Goal: Task Accomplishment & Management: Use online tool/utility

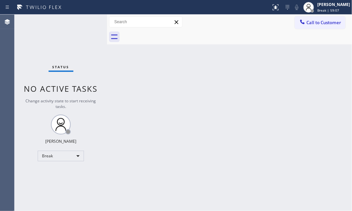
click at [79, 47] on div "Status No active tasks Change activity state to start receiving tasks. [PERSON_…" at bounding box center [61, 113] width 93 height 196
click at [73, 153] on div "Break" at bounding box center [61, 155] width 46 height 11
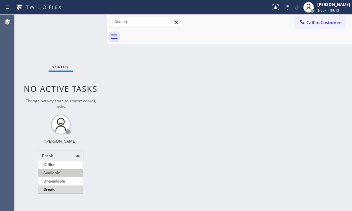
click at [66, 172] on li "Available" at bounding box center [60, 173] width 45 height 8
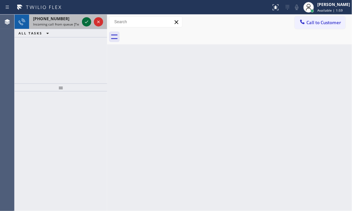
drag, startPoint x: 94, startPoint y: 22, endPoint x: 85, endPoint y: 21, distance: 9.3
click at [93, 22] on div at bounding box center [93, 22] width 24 height 15
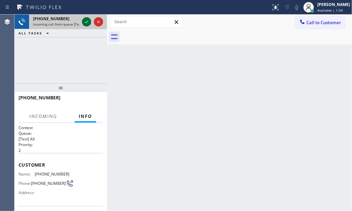
click at [85, 21] on icon at bounding box center [87, 22] width 8 height 8
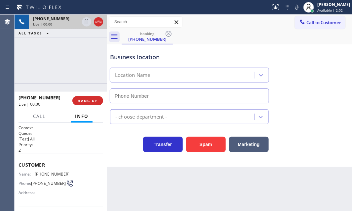
type input "[PHONE_NUMBER]"
click at [79, 59] on div "[PHONE_NUMBER] Live | 00:24 ALL TASKS ALL TASKS ACTIVE TASKS TASKS IN WRAP UP" at bounding box center [61, 49] width 93 height 69
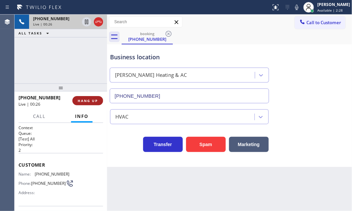
click at [93, 104] on button "HANG UP" at bounding box center [87, 100] width 31 height 9
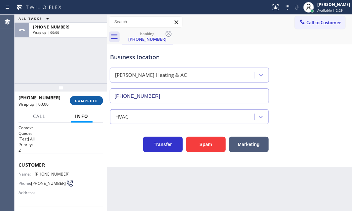
click at [93, 103] on button "COMPLETE" at bounding box center [86, 100] width 33 height 9
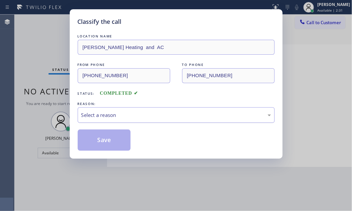
click at [201, 115] on div "Select a reason" at bounding box center [176, 115] width 190 height 8
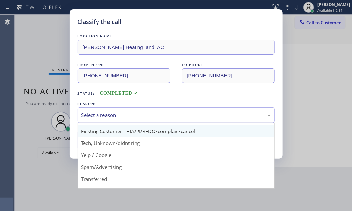
scroll to position [44, 0]
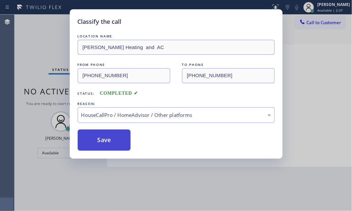
click at [114, 143] on button "Save" at bounding box center [104, 139] width 53 height 21
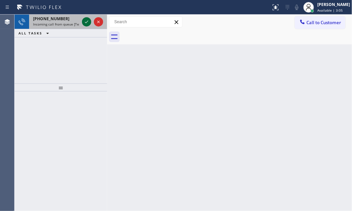
click at [85, 22] on icon at bounding box center [87, 22] width 8 height 8
click at [88, 23] on icon at bounding box center [87, 22] width 8 height 8
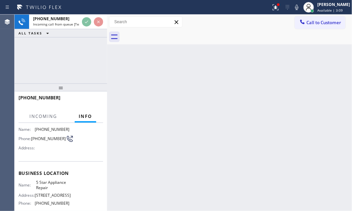
scroll to position [43, 0]
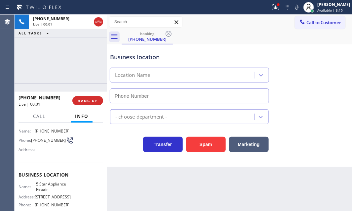
type input "[PHONE_NUMBER]"
click at [272, 10] on icon at bounding box center [276, 7] width 8 height 8
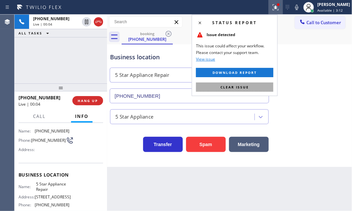
click at [260, 86] on button "Clear issue" at bounding box center [234, 86] width 77 height 9
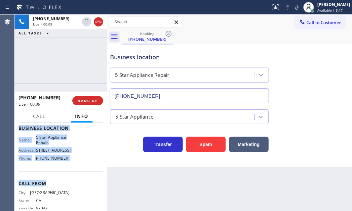
scroll to position [90, 0]
drag, startPoint x: 18, startPoint y: 162, endPoint x: 82, endPoint y: 158, distance: 64.3
click at [82, 158] on div "Context Queue: [Test] All Priority: 1 Customer Name: [PHONE_NUMBER] Phone: [PHO…" at bounding box center [61, 167] width 93 height 88
copy div "Customer Name: [PHONE_NUMBER] Phone: [PHONE_NUMBER] Address: Business location …"
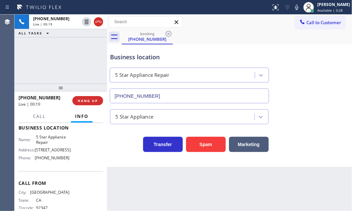
click at [313, 71] on div "Business location 5 Star Appliance Repair [PHONE_NUMBER]" at bounding box center [230, 73] width 242 height 60
click at [301, 89] on div "Business location 5 Star Appliance Repair [PHONE_NUMBER]" at bounding box center [230, 73] width 242 height 60
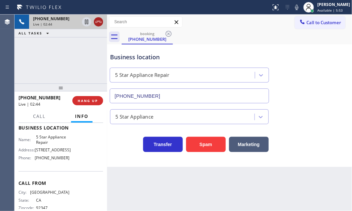
drag, startPoint x: 88, startPoint y: 21, endPoint x: 97, endPoint y: 21, distance: 8.9
click at [89, 21] on icon at bounding box center [87, 22] width 8 height 8
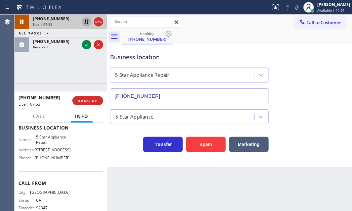
click at [88, 23] on icon at bounding box center [86, 22] width 5 height 5
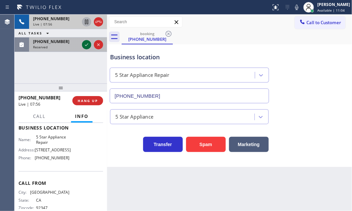
click at [88, 45] on icon at bounding box center [87, 45] width 8 height 8
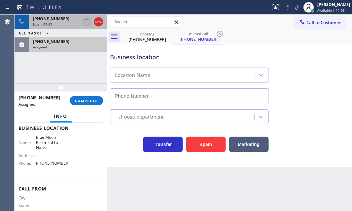
type input "[PHONE_NUMBER]"
click at [68, 22] on div "Live | 07:57" at bounding box center [56, 24] width 46 height 5
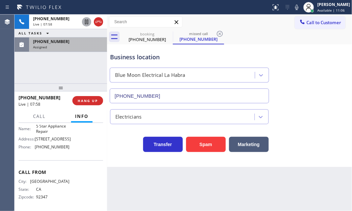
scroll to position [90, 0]
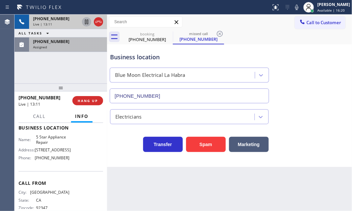
click at [63, 23] on div "Live | 13:11" at bounding box center [56, 24] width 46 height 5
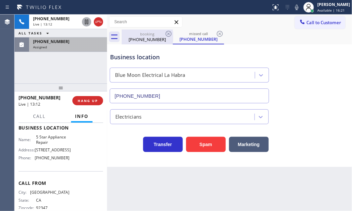
click at [147, 40] on div "[PHONE_NUMBER]" at bounding box center [147, 39] width 50 height 6
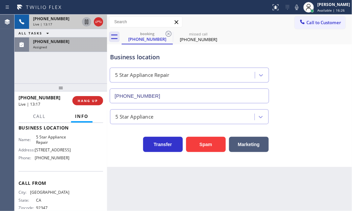
click at [62, 23] on div "Live | 13:17" at bounding box center [56, 24] width 46 height 5
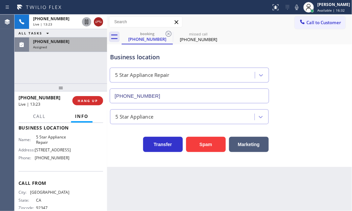
click at [99, 24] on icon at bounding box center [99, 22] width 8 height 8
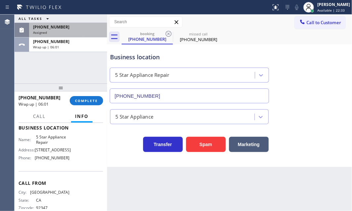
drag, startPoint x: 308, startPoint y: 23, endPoint x: 315, endPoint y: 26, distance: 7.8
click at [308, 23] on span "Call to Customer" at bounding box center [324, 23] width 35 height 6
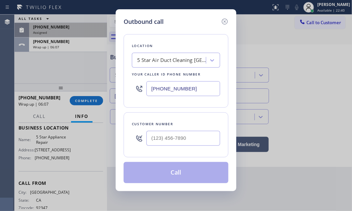
click at [198, 89] on input "[PHONE_NUMBER]" at bounding box center [183, 88] width 74 height 15
paste input "855) 731-4952"
type input "[PHONE_NUMBER]"
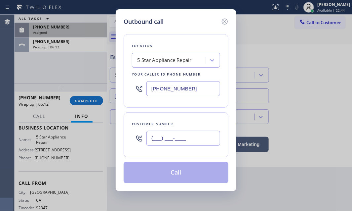
click at [179, 138] on input "(___) ___-____" at bounding box center [183, 138] width 74 height 15
paste input "760) 333-0664"
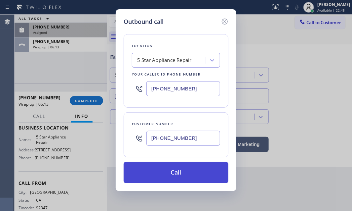
type input "[PHONE_NUMBER]"
click at [181, 172] on button "Call" at bounding box center [176, 172] width 105 height 21
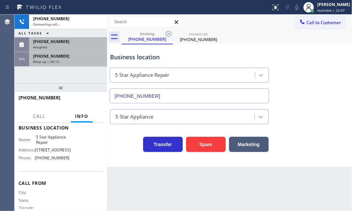
click at [77, 60] on div "Wrap up | 06:15" at bounding box center [68, 61] width 70 height 5
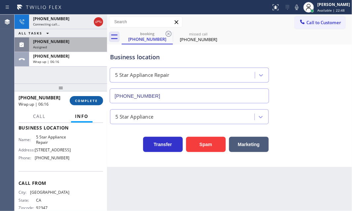
click at [87, 101] on span "COMPLETE" at bounding box center [86, 100] width 23 height 5
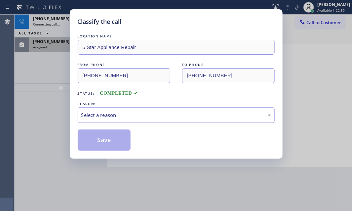
drag, startPoint x: 135, startPoint y: 110, endPoint x: 132, endPoint y: 114, distance: 4.9
click at [135, 111] on div "Select a reason" at bounding box center [176, 115] width 190 height 8
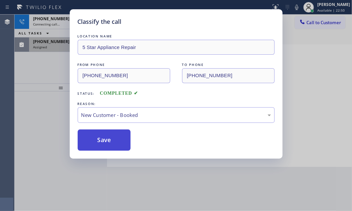
click at [105, 133] on button "Save" at bounding box center [104, 139] width 53 height 21
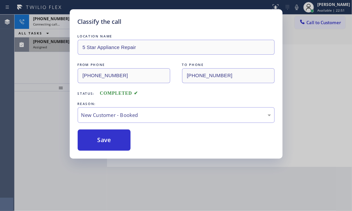
click at [62, 50] on div "Classify the call LOCATION NAME 5 Star Appliance Repair FROM PHONE [PHONE_NUMBE…" at bounding box center [176, 105] width 352 height 211
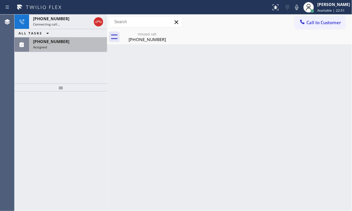
click at [63, 47] on div "Assigned" at bounding box center [68, 47] width 70 height 5
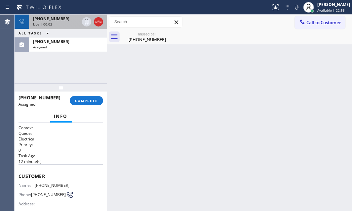
click at [67, 22] on div "Live | 00:02" at bounding box center [56, 24] width 46 height 5
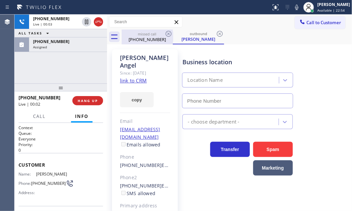
click at [142, 39] on div "[PHONE_NUMBER]" at bounding box center [147, 39] width 50 height 6
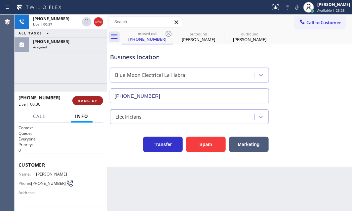
click at [91, 102] on span "HANG UP" at bounding box center [88, 100] width 20 height 5
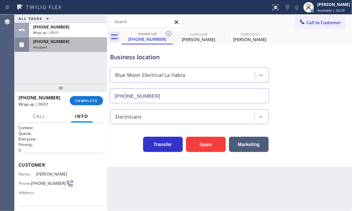
click at [81, 46] on div "Assigned" at bounding box center [68, 47] width 70 height 5
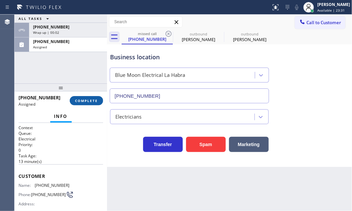
click at [94, 101] on span "COMPLETE" at bounding box center [86, 100] width 23 height 5
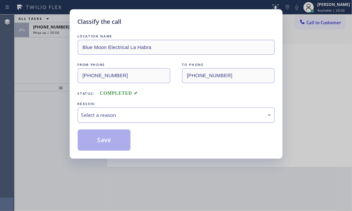
click at [185, 112] on div "Select a reason" at bounding box center [176, 115] width 190 height 8
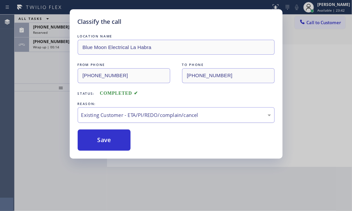
drag, startPoint x: 118, startPoint y: 139, endPoint x: 94, endPoint y: 116, distance: 33.2
click at [117, 139] on button "Save" at bounding box center [104, 139] width 53 height 21
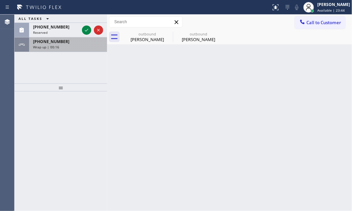
click at [63, 47] on div "Wrap up | 00:16" at bounding box center [68, 47] width 70 height 5
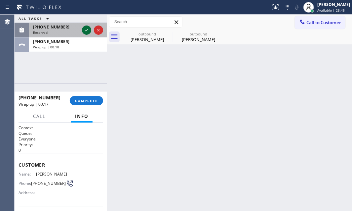
drag, startPoint x: 86, startPoint y: 29, endPoint x: 88, endPoint y: 39, distance: 9.9
click at [86, 29] on icon at bounding box center [87, 30] width 8 height 8
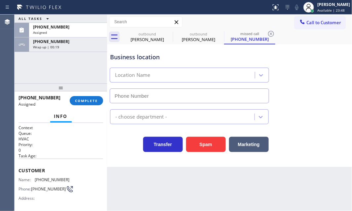
type input "[PHONE_NUMBER]"
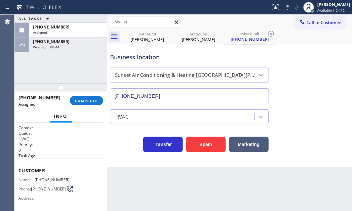
drag, startPoint x: 56, startPoint y: 44, endPoint x: 68, endPoint y: 79, distance: 37.4
click at [56, 45] on span "Wrap up | 00:44" at bounding box center [46, 47] width 26 height 5
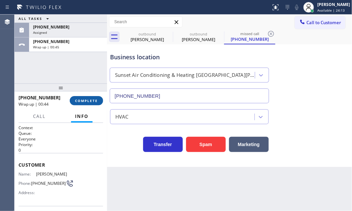
click at [81, 99] on span "COMPLETE" at bounding box center [86, 100] width 23 height 5
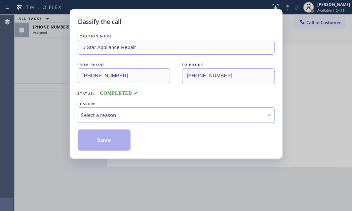
click at [144, 111] on div "Select a reason" at bounding box center [176, 115] width 190 height 8
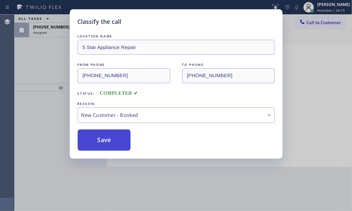
click at [108, 135] on button "Save" at bounding box center [104, 139] width 53 height 21
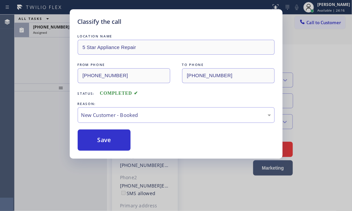
click at [60, 35] on div "Classify the call LOCATION NAME 5 Star Appliance Repair FROM PHONE [PHONE_NUMBE…" at bounding box center [184, 113] width 338 height 196
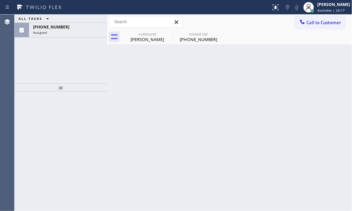
click at [60, 35] on div "[PHONE_NUMBER] Assigned" at bounding box center [66, 30] width 75 height 15
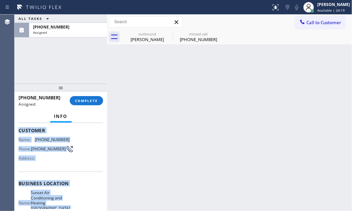
scroll to position [119, 0]
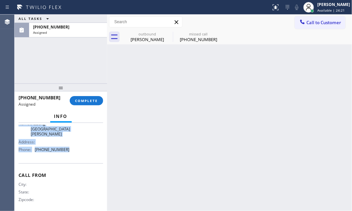
drag, startPoint x: 16, startPoint y: 171, endPoint x: 67, endPoint y: 147, distance: 56.5
click at [67, 147] on div "Context Queue: HVAC Priority: 0 Task Age: Customer Name: [PHONE_NUMBER] Phone: …" at bounding box center [61, 167] width 93 height 88
copy div "Customer Name: [PHONE_NUMBER] Phone: [PHONE_NUMBER] Address: Business location …"
click at [84, 102] on span "COMPLETE" at bounding box center [86, 100] width 23 height 5
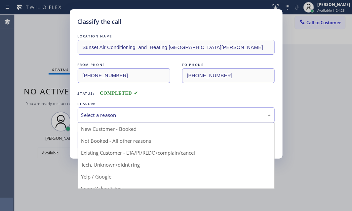
click at [165, 111] on div "Select a reason" at bounding box center [176, 115] width 190 height 8
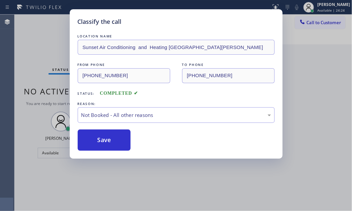
drag, startPoint x: 99, startPoint y: 139, endPoint x: 274, endPoint y: 142, distance: 175.3
click at [113, 139] on button "Save" at bounding box center [104, 139] width 53 height 21
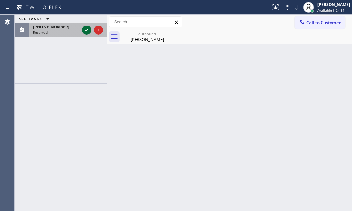
drag, startPoint x: 84, startPoint y: 31, endPoint x: 245, endPoint y: 50, distance: 162.1
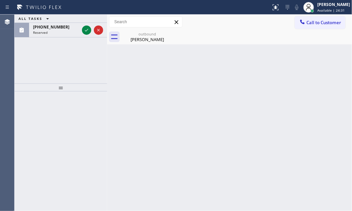
click at [85, 31] on icon at bounding box center [87, 30] width 8 height 8
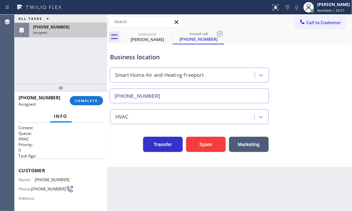
click at [63, 31] on div "Assigned" at bounding box center [68, 32] width 70 height 5
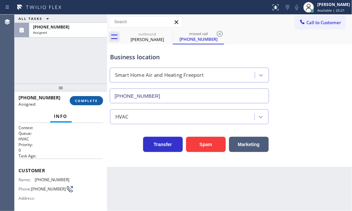
drag, startPoint x: 85, startPoint y: 103, endPoint x: 89, endPoint y: 105, distance: 4.6
click at [85, 103] on button "COMPLETE" at bounding box center [86, 100] width 33 height 9
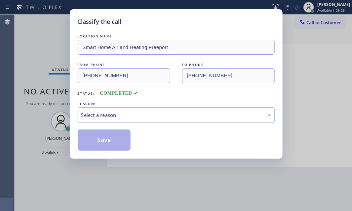
click at [136, 116] on div "Select a reason" at bounding box center [176, 115] width 190 height 8
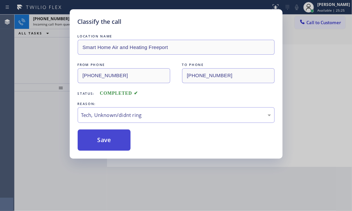
click at [105, 143] on button "Save" at bounding box center [104, 139] width 53 height 21
type input "[PHONE_NUMBER]"
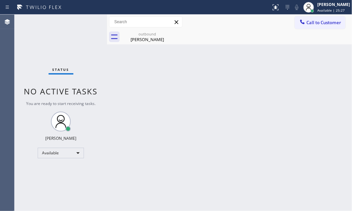
click at [107, 111] on div at bounding box center [107, 113] width 0 height 196
drag, startPoint x: 139, startPoint y: 39, endPoint x: 155, endPoint y: 42, distance: 16.7
click at [139, 39] on div "[PERSON_NAME]" at bounding box center [147, 39] width 50 height 6
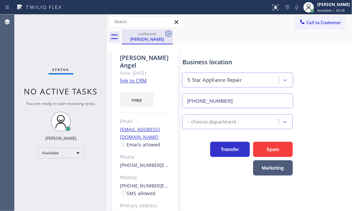
click at [170, 34] on icon at bounding box center [169, 34] width 8 height 8
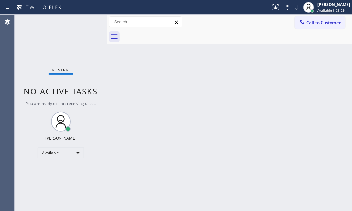
click at [244, 97] on div "Back to Dashboard Change Sender ID Customers Technicians Select a contact Outbo…" at bounding box center [229, 113] width 245 height 196
click at [84, 23] on div "Status No active tasks You are ready to start receiving tasks. [PERSON_NAME] Av…" at bounding box center [61, 113] width 93 height 196
click at [85, 23] on div "Status No active tasks You are ready to start receiving tasks. [PERSON_NAME] Av…" at bounding box center [61, 113] width 93 height 196
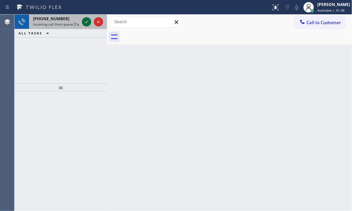
click at [89, 22] on icon at bounding box center [87, 22] width 8 height 8
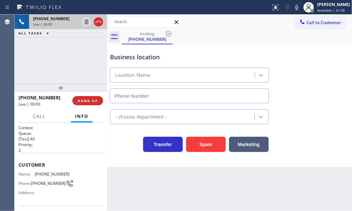
type input "[PHONE_NUMBER]"
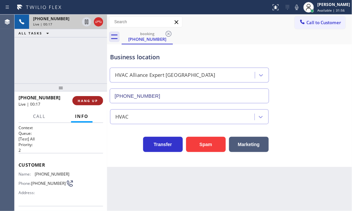
click at [84, 101] on span "HANG UP" at bounding box center [88, 100] width 20 height 5
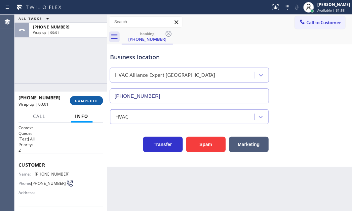
click at [84, 101] on span "COMPLETE" at bounding box center [86, 100] width 23 height 5
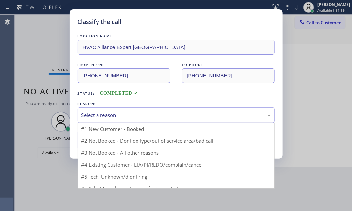
click at [137, 115] on div "Select a reason" at bounding box center [176, 115] width 190 height 8
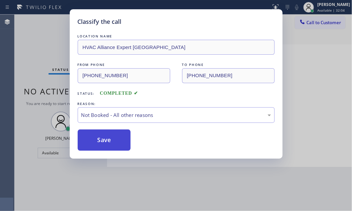
click at [111, 138] on button "Save" at bounding box center [104, 139] width 53 height 21
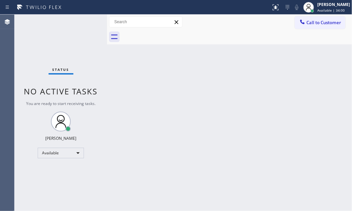
click at [278, 70] on div "Back to Dashboard Change Sender ID Customers Technicians Select a contact Outbo…" at bounding box center [229, 113] width 245 height 196
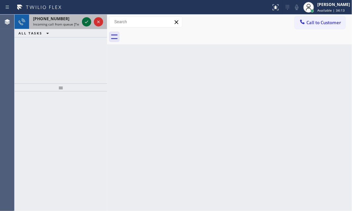
click at [90, 18] on icon at bounding box center [87, 22] width 8 height 8
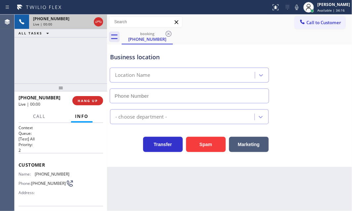
type input "[PHONE_NUMBER]"
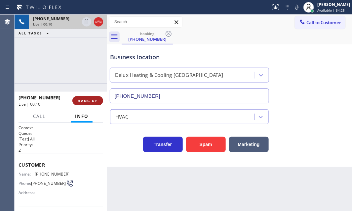
click at [96, 100] on span "HANG UP" at bounding box center [88, 100] width 20 height 5
click at [87, 101] on span "HANG UP" at bounding box center [88, 100] width 20 height 5
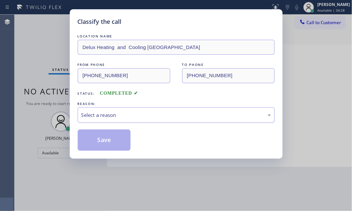
drag, startPoint x: 180, startPoint y: 116, endPoint x: 173, endPoint y: 120, distance: 8.7
click at [179, 116] on div "Select a reason" at bounding box center [176, 115] width 190 height 8
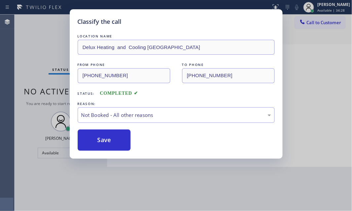
drag, startPoint x: 108, startPoint y: 138, endPoint x: 97, endPoint y: 101, distance: 38.1
click at [108, 138] on button "Save" at bounding box center [104, 139] width 53 height 21
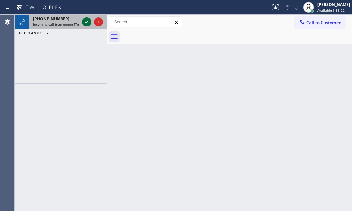
click at [86, 19] on icon at bounding box center [87, 22] width 8 height 8
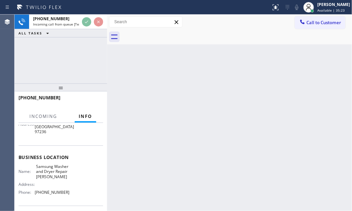
scroll to position [90, 0]
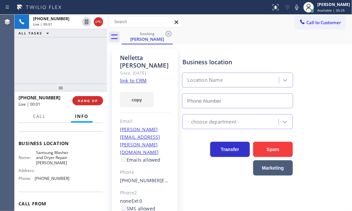
type input "[PHONE_NUMBER]"
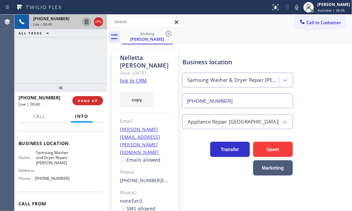
click at [85, 22] on icon at bounding box center [87, 22] width 8 height 8
click at [87, 22] on icon at bounding box center [87, 22] width 8 height 8
click at [89, 99] on span "HANG UP" at bounding box center [88, 100] width 20 height 5
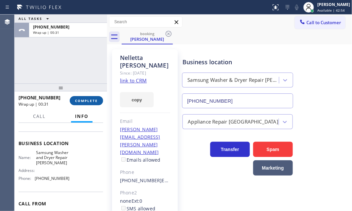
click at [86, 99] on span "COMPLETE" at bounding box center [86, 100] width 23 height 5
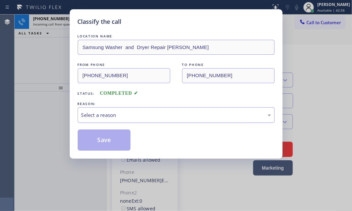
click at [142, 114] on div "Select a reason" at bounding box center [176, 115] width 190 height 8
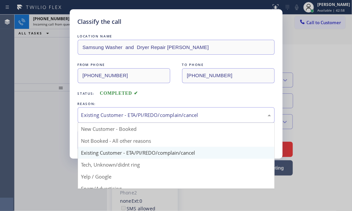
click at [116, 114] on div "Existing Customer - ETA/PI/REDO/complain/cancel" at bounding box center [176, 115] width 190 height 8
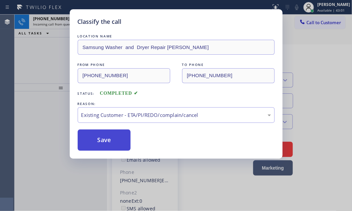
drag, startPoint x: 97, startPoint y: 139, endPoint x: 95, endPoint y: 135, distance: 4.9
click at [97, 139] on button "Save" at bounding box center [104, 139] width 53 height 21
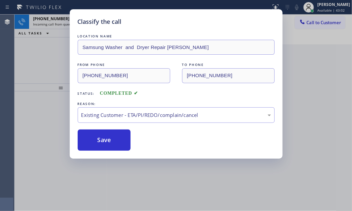
click at [57, 20] on div "Classify the call LOCATION NAME Samsung Washer and Dryer Repair [PERSON_NAME] F…" at bounding box center [176, 105] width 352 height 211
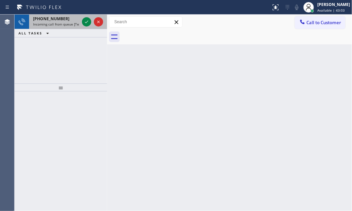
drag, startPoint x: 63, startPoint y: 20, endPoint x: 77, endPoint y: 20, distance: 14.2
click at [65, 20] on div "[PHONE_NUMBER]" at bounding box center [56, 19] width 46 height 6
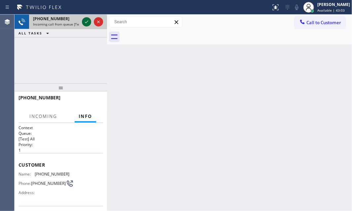
click at [83, 22] on icon at bounding box center [87, 22] width 8 height 8
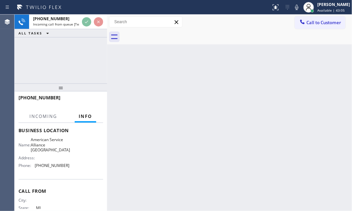
scroll to position [90, 0]
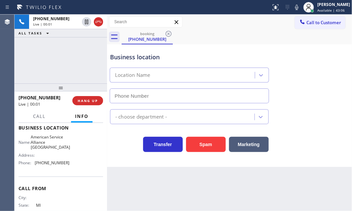
type input "[PHONE_NUMBER]"
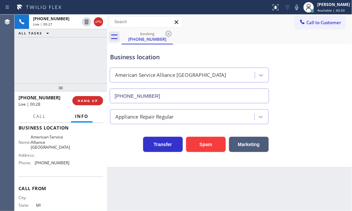
click at [89, 64] on div "[PHONE_NUMBER] Live | 00:27 ALL TASKS ALL TASKS ACTIVE TASKS TASKS IN WRAP UP" at bounding box center [61, 49] width 93 height 69
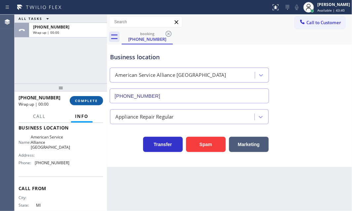
click at [85, 100] on span "COMPLETE" at bounding box center [86, 100] width 23 height 5
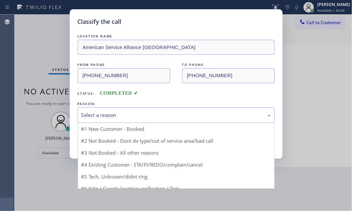
click at [150, 116] on div "Select a reason" at bounding box center [176, 115] width 190 height 8
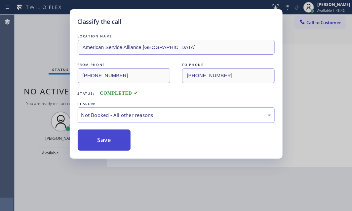
click at [96, 141] on button "Save" at bounding box center [104, 139] width 53 height 21
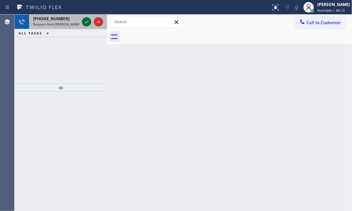
click at [85, 21] on icon at bounding box center [87, 22] width 8 height 8
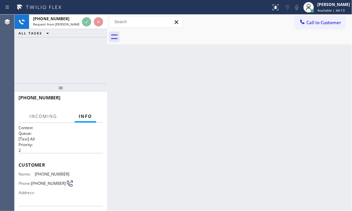
scroll to position [60, 0]
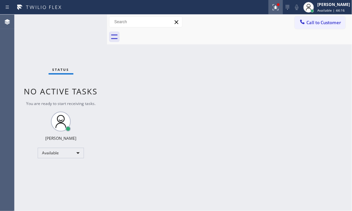
click at [273, 8] on icon at bounding box center [276, 7] width 6 height 6
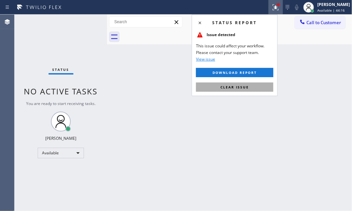
click at [242, 89] on button "Clear issue" at bounding box center [234, 86] width 77 height 9
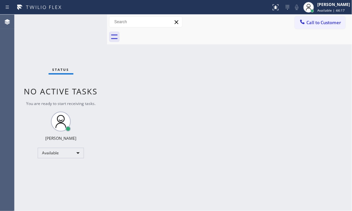
click at [80, 122] on div "Status No active tasks You are ready to start receiving tasks. [PERSON_NAME] Av…" at bounding box center [61, 113] width 93 height 196
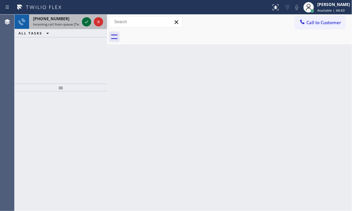
click at [83, 22] on icon at bounding box center [87, 22] width 8 height 8
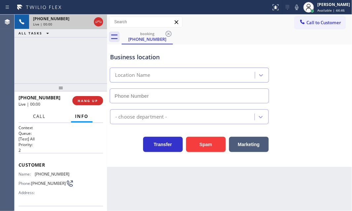
type input "[PHONE_NUMBER]"
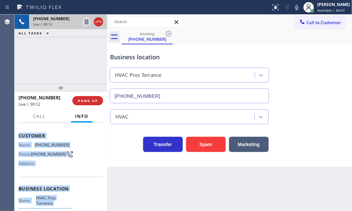
scroll to position [90, 0]
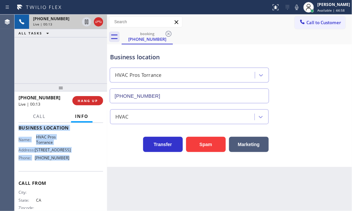
drag, startPoint x: 18, startPoint y: 159, endPoint x: 72, endPoint y: 172, distance: 55.7
click at [72, 172] on div "Context Queue: [Test] All Priority: 2 Customer Name: [PHONE_NUMBER] Phone: [PHO…" at bounding box center [61, 167] width 93 height 88
copy div "Customer Name: [PHONE_NUMBER] Phone: [PHONE_NUMBER] Address: Business location …"
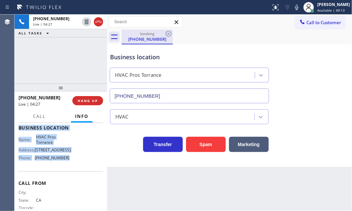
drag, startPoint x: 96, startPoint y: 22, endPoint x: 124, endPoint y: 39, distance: 32.5
click at [97, 22] on icon at bounding box center [99, 22] width 8 height 8
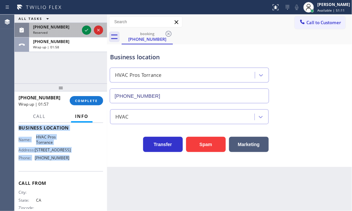
drag, startPoint x: 85, startPoint y: 28, endPoint x: 83, endPoint y: 35, distance: 7.9
click at [85, 28] on icon at bounding box center [87, 30] width 8 height 8
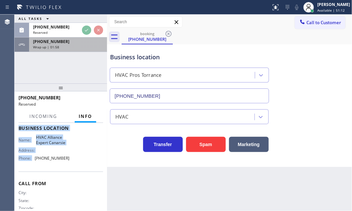
click at [80, 48] on div "Wrap up | 01:58" at bounding box center [68, 47] width 70 height 5
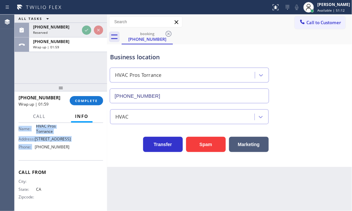
scroll to position [90, 0]
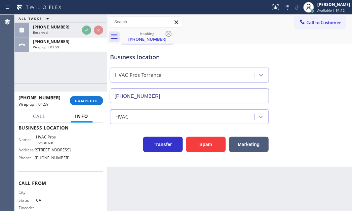
click at [83, 95] on div "[PHONE_NUMBER] Wrap up | 01:59 COMPLETE" at bounding box center [61, 100] width 85 height 17
click at [103, 105] on div "[PHONE_NUMBER] Wrap up | 01:59 COMPLETE" at bounding box center [61, 100] width 85 height 17
click at [96, 101] on span "COMPLETE" at bounding box center [86, 100] width 23 height 5
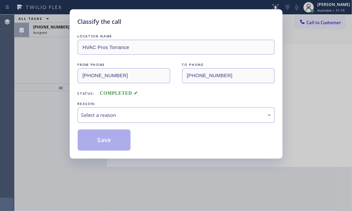
drag, startPoint x: 185, startPoint y: 110, endPoint x: 171, endPoint y: 119, distance: 16.2
click at [185, 111] on div "Select a reason" at bounding box center [176, 115] width 190 height 8
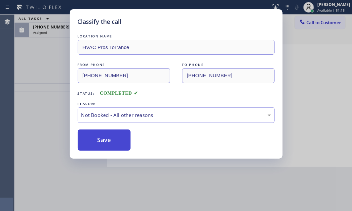
click at [109, 140] on button "Save" at bounding box center [104, 139] width 53 height 21
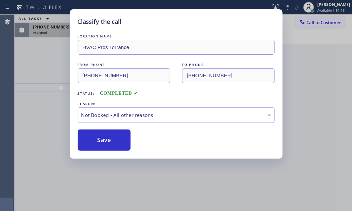
drag, startPoint x: 63, startPoint y: 37, endPoint x: 63, endPoint y: 31, distance: 6.0
click at [63, 33] on div "Classify the call LOCATION NAME HVAC Pros Torrance FROM PHONE [PHONE_NUMBER] TO…" at bounding box center [176, 105] width 352 height 211
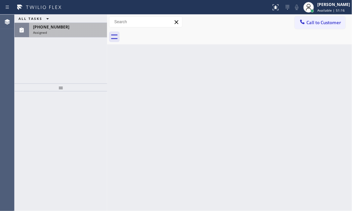
click at [64, 27] on div "[PHONE_NUMBER]" at bounding box center [68, 27] width 70 height 6
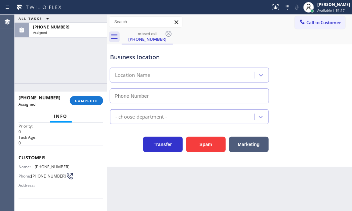
scroll to position [60, 0]
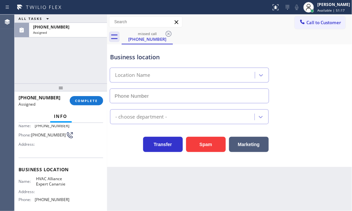
type input "[PHONE_NUMBER]"
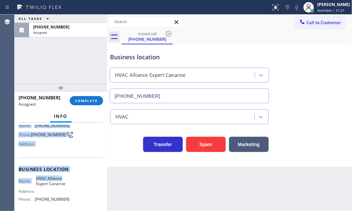
scroll to position [90, 0]
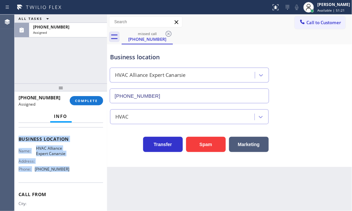
drag, startPoint x: 18, startPoint y: 170, endPoint x: 74, endPoint y: 178, distance: 56.9
click at [73, 179] on div "Context Queue: HVAC Priority: 0 Task Age: [DEMOGRAPHIC_DATA] minute(s) Customer…" at bounding box center [61, 167] width 93 height 88
copy div "Customer Name: [PHONE_NUMBER] Phone: [PHONE_NUMBER] Address: Business location …"
click at [89, 100] on span "COMPLETE" at bounding box center [86, 100] width 23 height 5
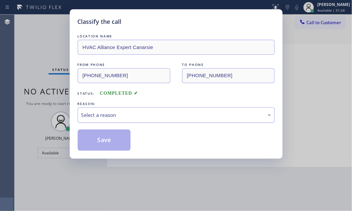
drag, startPoint x: 169, startPoint y: 113, endPoint x: 162, endPoint y: 119, distance: 9.7
click at [169, 113] on div "Select a reason" at bounding box center [176, 115] width 190 height 8
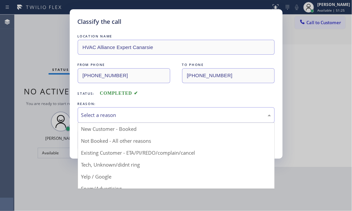
drag, startPoint x: 111, startPoint y: 150, endPoint x: 105, endPoint y: 147, distance: 7.1
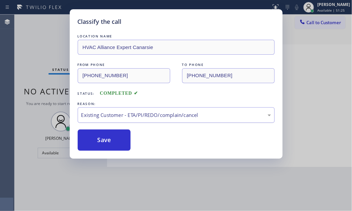
click at [118, 119] on div "Existing Customer - ETA/PI/REDO/complain/cancel" at bounding box center [176, 115] width 197 height 16
drag, startPoint x: 97, startPoint y: 141, endPoint x: 305, endPoint y: 142, distance: 208.3
click at [98, 141] on button "Save" at bounding box center [104, 139] width 53 height 21
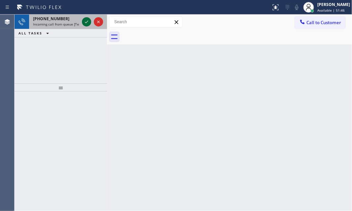
click at [86, 21] on icon at bounding box center [87, 22] width 8 height 8
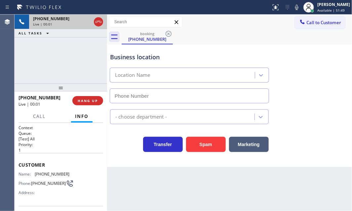
type input "[PHONE_NUMBER]"
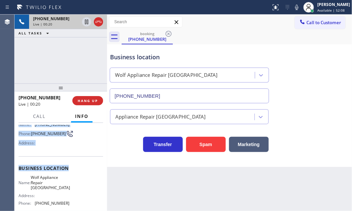
scroll to position [60, 0]
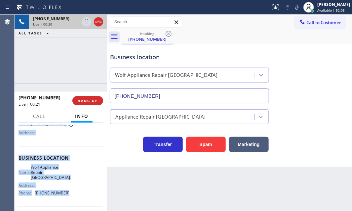
drag, startPoint x: 17, startPoint y: 160, endPoint x: 69, endPoint y: 189, distance: 60.0
click at [69, 189] on div "Context Queue: [Test] All Priority: 1 Customer Name: [PHONE_NUMBER] Phone: [PHO…" at bounding box center [61, 167] width 93 height 88
copy div "Customer Name: [PHONE_NUMBER] Phone: [PHONE_NUMBER] Address: Business location …"
click at [87, 22] on icon at bounding box center [87, 22] width 8 height 8
click at [87, 21] on icon at bounding box center [87, 22] width 8 height 8
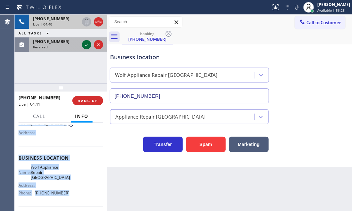
click at [88, 46] on icon at bounding box center [87, 45] width 8 height 8
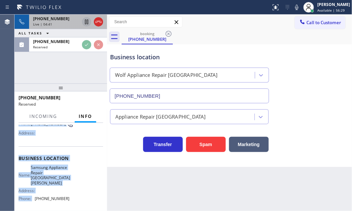
click at [71, 21] on div "[PHONE_NUMBER]" at bounding box center [56, 19] width 46 height 6
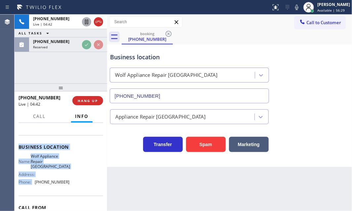
scroll to position [60, 0]
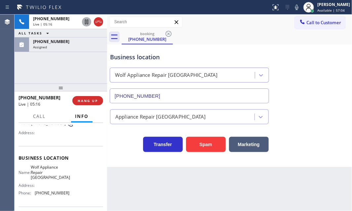
click at [305, 98] on div "Business location Wolf Appliance Repair [GEOGRAPHIC_DATA] [PHONE_NUMBER]" at bounding box center [230, 73] width 242 height 60
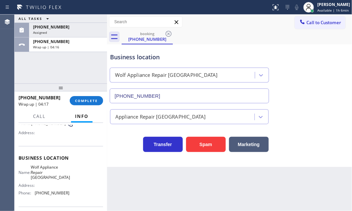
drag, startPoint x: 309, startPoint y: 8, endPoint x: 313, endPoint y: 16, distance: 9.3
click at [309, 8] on div at bounding box center [309, 7] width 15 height 15
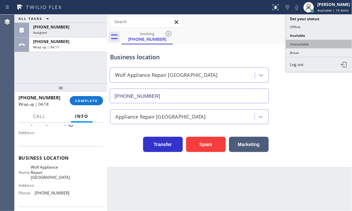
drag, startPoint x: 301, startPoint y: 42, endPoint x: 188, endPoint y: 47, distance: 112.5
click at [298, 43] on button "Unavailable" at bounding box center [319, 44] width 66 height 9
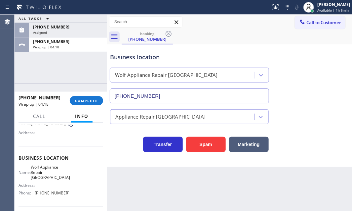
drag, startPoint x: 82, startPoint y: 44, endPoint x: 81, endPoint y: 61, distance: 16.9
click at [81, 44] on div "[PHONE_NUMBER] Wrap up | 04:18" at bounding box center [66, 44] width 75 height 15
drag, startPoint x: 85, startPoint y: 99, endPoint x: 119, endPoint y: 99, distance: 34.4
click at [86, 99] on span "COMPLETE" at bounding box center [86, 100] width 23 height 5
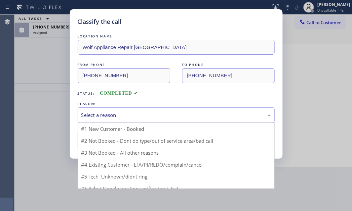
click at [134, 108] on div "Select a reason" at bounding box center [176, 115] width 197 height 16
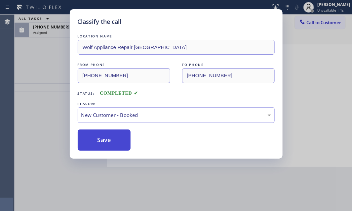
click at [96, 130] on button "Save" at bounding box center [104, 139] width 53 height 21
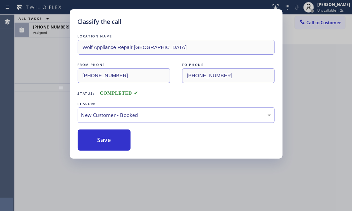
click at [57, 29] on div "Classify the call LOCATION NAME Wolf Appliance Repair Phoenix FROM PHONE [PHONE…" at bounding box center [176, 105] width 352 height 211
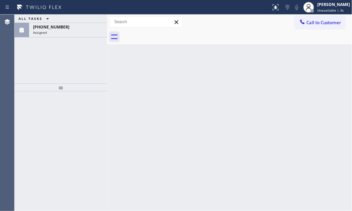
drag, startPoint x: 57, startPoint y: 30, endPoint x: 72, endPoint y: 57, distance: 30.9
click at [57, 30] on div "Assigned" at bounding box center [68, 32] width 70 height 5
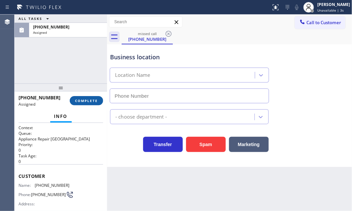
type input "[PHONE_NUMBER]"
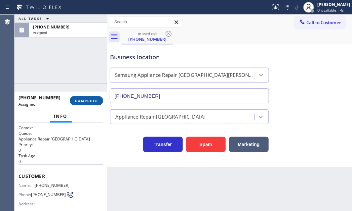
click at [87, 102] on span "COMPLETE" at bounding box center [86, 100] width 23 height 5
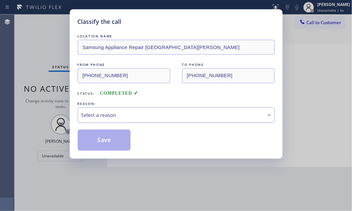
drag, startPoint x: 175, startPoint y: 110, endPoint x: 168, endPoint y: 117, distance: 10.1
click at [173, 110] on div "Select a reason" at bounding box center [176, 115] width 197 height 16
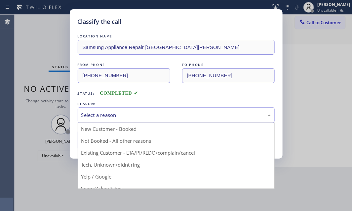
drag, startPoint x: 106, startPoint y: 165, endPoint x: 106, endPoint y: 157, distance: 7.9
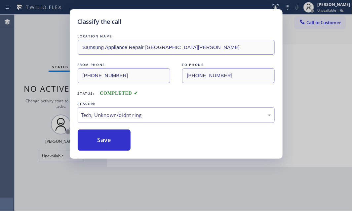
drag, startPoint x: 101, startPoint y: 132, endPoint x: 145, endPoint y: 135, distance: 44.4
click at [102, 132] on button "Save" at bounding box center [104, 139] width 53 height 21
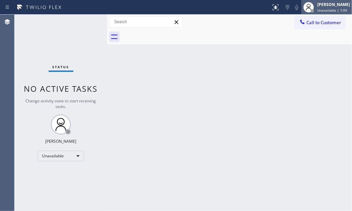
drag, startPoint x: 311, startPoint y: 6, endPoint x: 311, endPoint y: 12, distance: 5.6
click at [311, 7] on div at bounding box center [309, 7] width 15 height 15
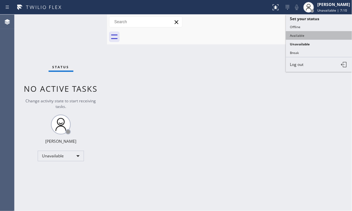
click at [299, 35] on button "Available" at bounding box center [319, 35] width 66 height 9
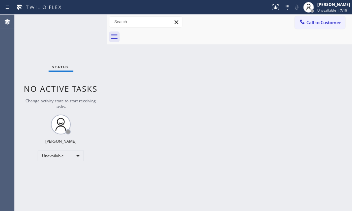
click at [233, 119] on div "Back to Dashboard Change Sender ID Customers Technicians Select a contact Outbo…" at bounding box center [229, 113] width 245 height 196
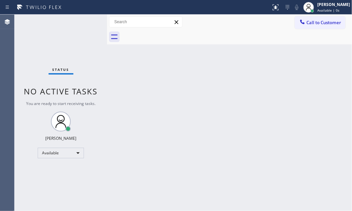
click at [246, 89] on div "Back to Dashboard Change Sender ID Customers Technicians Select a contact Outbo…" at bounding box center [229, 113] width 245 height 196
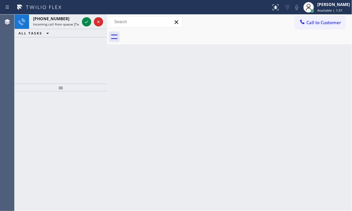
click at [86, 23] on icon at bounding box center [87, 22] width 8 height 8
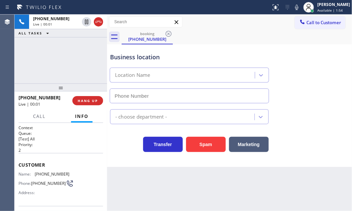
type input "[PHONE_NUMBER]"
click at [78, 51] on div "[PHONE_NUMBER] Live | 00:16 ALL TASKS ALL TASKS ACTIVE TASKS TASKS IN WRAP UP" at bounding box center [61, 49] width 93 height 69
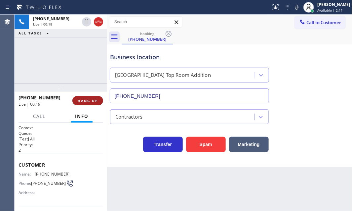
click at [91, 102] on span "HANG UP" at bounding box center [88, 100] width 20 height 5
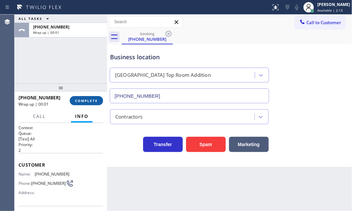
click at [90, 102] on span "COMPLETE" at bounding box center [86, 100] width 23 height 5
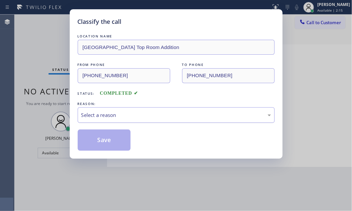
click at [171, 109] on div "Select a reason" at bounding box center [176, 115] width 197 height 16
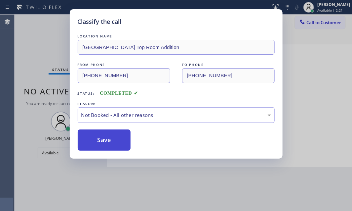
click at [104, 139] on button "Save" at bounding box center [104, 139] width 53 height 21
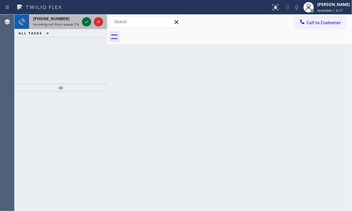
click at [88, 23] on icon at bounding box center [87, 22] width 8 height 8
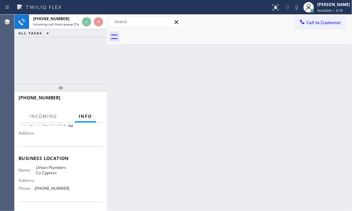
scroll to position [60, 0]
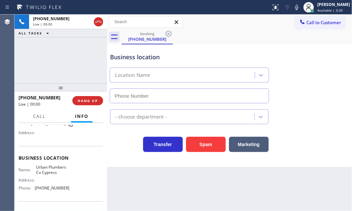
type input "[PHONE_NUMBER]"
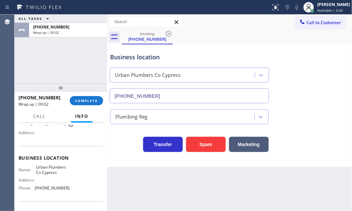
click at [134, 150] on div "Transfer Spam Marketing" at bounding box center [189, 142] width 161 height 19
click at [95, 99] on span "COMPLETE" at bounding box center [86, 100] width 23 height 5
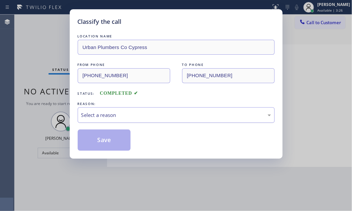
click at [173, 119] on div "Select a reason" at bounding box center [176, 115] width 197 height 16
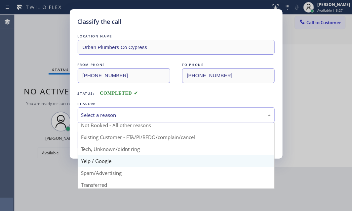
scroll to position [30, 0]
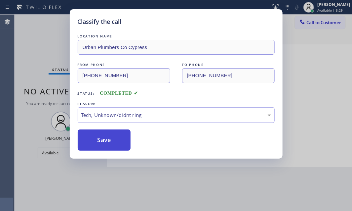
click at [109, 134] on button "Save" at bounding box center [104, 139] width 53 height 21
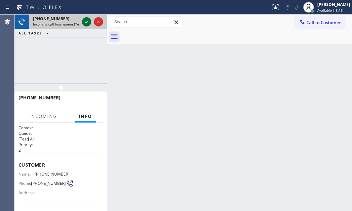
click at [87, 22] on icon at bounding box center [86, 22] width 3 height 3
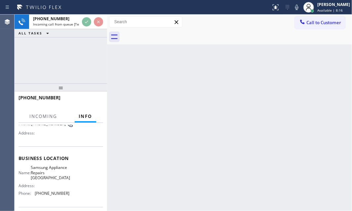
scroll to position [60, 0]
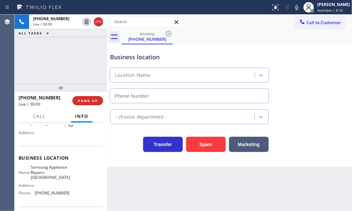
type input "[PHONE_NUMBER]"
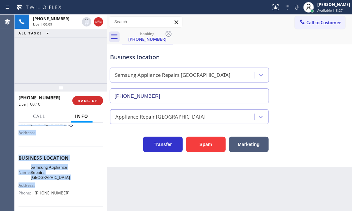
scroll to position [90, 0]
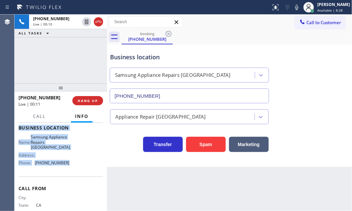
drag, startPoint x: 26, startPoint y: 164, endPoint x: 78, endPoint y: 175, distance: 52.7
click at [71, 179] on div "Context Queue: [Test] All Priority: 2 Customer Name: [PHONE_NUMBER] Phone: [PHO…" at bounding box center [61, 167] width 93 height 88
copy div "Customer Name: [PHONE_NUMBER] Phone: [PHONE_NUMBER] Address: Business location …"
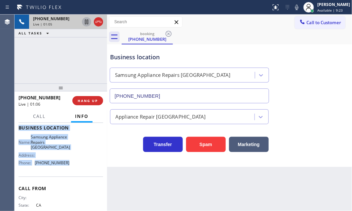
click at [86, 21] on icon at bounding box center [87, 22] width 8 height 8
click at [85, 20] on icon at bounding box center [87, 22] width 8 height 8
click at [96, 22] on icon at bounding box center [99, 22] width 8 height 8
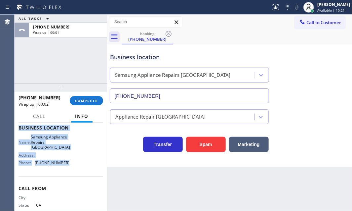
drag, startPoint x: 95, startPoint y: 98, endPoint x: 120, endPoint y: 104, distance: 25.7
click at [95, 98] on button "COMPLETE" at bounding box center [86, 100] width 33 height 9
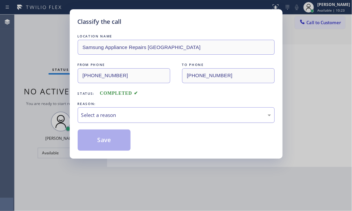
drag, startPoint x: 161, startPoint y: 114, endPoint x: 138, endPoint y: 121, distance: 23.5
click at [159, 114] on div "Select a reason" at bounding box center [176, 115] width 190 height 8
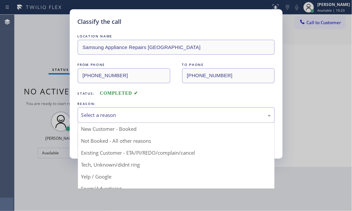
drag, startPoint x: 105, startPoint y: 139, endPoint x: 101, endPoint y: 139, distance: 3.6
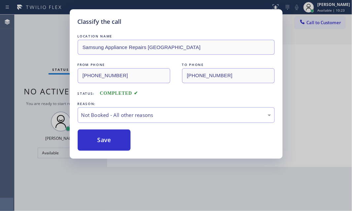
drag, startPoint x: 101, startPoint y: 139, endPoint x: 306, endPoint y: 127, distance: 205.0
click at [107, 139] on button "Save" at bounding box center [104, 139] width 53 height 21
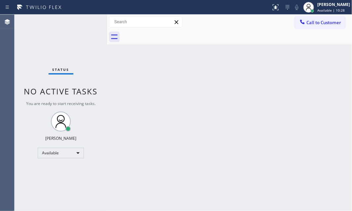
click at [184, 170] on div "Back to Dashboard Change Sender ID Customers Technicians Select a contact Outbo…" at bounding box center [229, 113] width 245 height 196
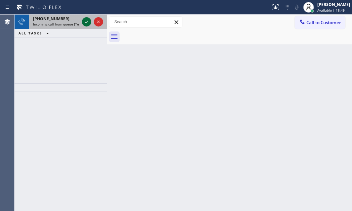
click at [87, 21] on icon at bounding box center [87, 22] width 8 height 8
click at [90, 24] on icon at bounding box center [87, 22] width 8 height 8
click at [89, 23] on icon at bounding box center [87, 22] width 8 height 8
click at [86, 18] on icon at bounding box center [87, 22] width 8 height 8
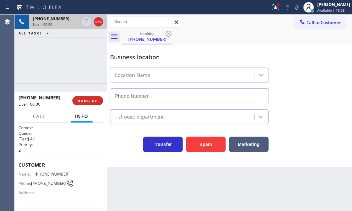
type input "[PHONE_NUMBER]"
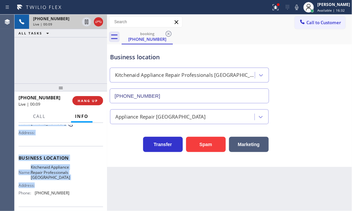
scroll to position [90, 0]
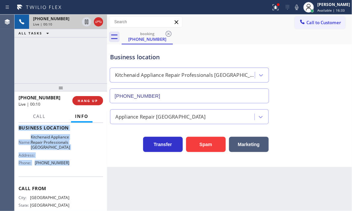
drag, startPoint x: 17, startPoint y: 161, endPoint x: 71, endPoint y: 173, distance: 55.2
click at [71, 173] on div "Context Queue: [Test] All Priority: 2 Customer Name: [PHONE_NUMBER] Phone: [PHO…" at bounding box center [61, 167] width 93 height 88
copy div "Customer Name: [PHONE_NUMBER] Phone: [PHONE_NUMBER] Address: Business location …"
click at [88, 22] on icon at bounding box center [87, 22] width 8 height 8
click at [86, 21] on icon at bounding box center [86, 22] width 5 height 5
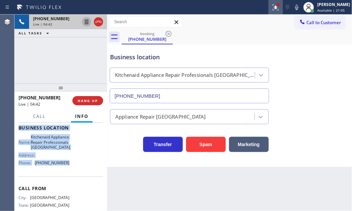
click at [272, 9] on icon at bounding box center [276, 7] width 8 height 8
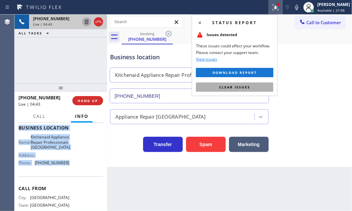
click at [241, 88] on span "Clear issues" at bounding box center [234, 87] width 31 height 5
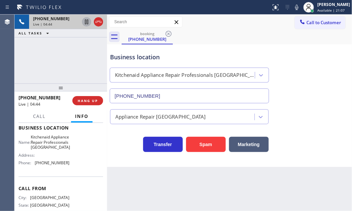
click at [317, 64] on div "Business location Kitchenaid Appliance Repair Professionals [GEOGRAPHIC_DATA] […" at bounding box center [230, 73] width 242 height 60
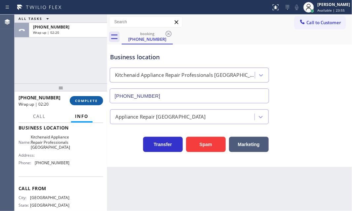
click at [93, 101] on span "COMPLETE" at bounding box center [86, 100] width 23 height 5
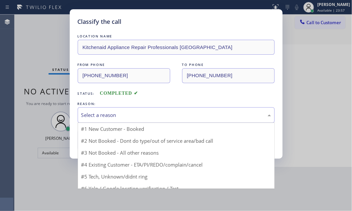
click at [144, 115] on div "Select a reason" at bounding box center [176, 115] width 190 height 8
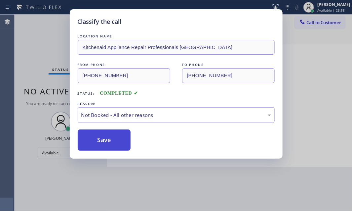
drag, startPoint x: 103, startPoint y: 140, endPoint x: 104, endPoint y: 129, distance: 10.6
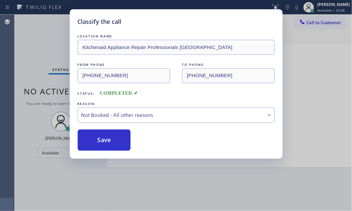
click at [104, 127] on div "LOCATION NAME Kitchenaid Appliance Repair Professionals [GEOGRAPHIC_DATA] FROM …" at bounding box center [176, 92] width 197 height 118
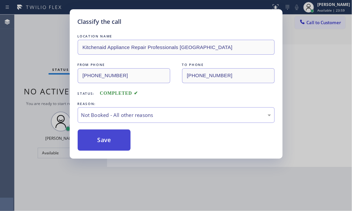
click at [104, 136] on button "Save" at bounding box center [104, 139] width 53 height 21
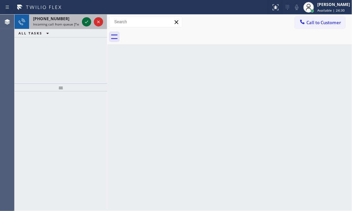
click at [85, 22] on icon at bounding box center [86, 22] width 3 height 3
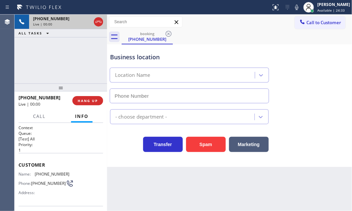
type input "[PHONE_NUMBER]"
drag, startPoint x: 20, startPoint y: 160, endPoint x: 23, endPoint y: 166, distance: 6.8
click at [23, 166] on div "Customer Name: [PHONE_NUMBER] Phone: [PHONE_NUMBER] Address:" at bounding box center [61, 179] width 85 height 53
click at [37, 157] on div "Customer Name: [PHONE_NUMBER] Phone: [PHONE_NUMBER] Address:" at bounding box center [61, 179] width 85 height 53
click at [20, 163] on div "Context Queue: [Test] All Priority: 1 Customer Name: [PHONE_NUMBER] Phone: [PHO…" at bounding box center [61, 167] width 93 height 88
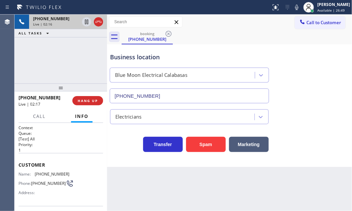
click at [76, 60] on div "[PHONE_NUMBER] Live | 02:16 ALL TASKS ALL TASKS ACTIVE TASKS TASKS IN WRAP UP" at bounding box center [61, 49] width 93 height 69
click at [90, 103] on button "HANG UP" at bounding box center [87, 100] width 31 height 9
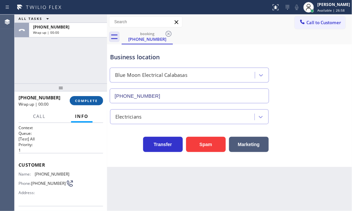
click at [94, 102] on span "COMPLETE" at bounding box center [86, 100] width 23 height 5
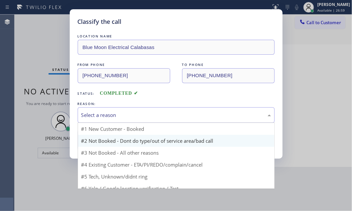
drag, startPoint x: 164, startPoint y: 117, endPoint x: 121, endPoint y: 140, distance: 48.7
click at [164, 117] on div "Select a reason" at bounding box center [176, 115] width 190 height 8
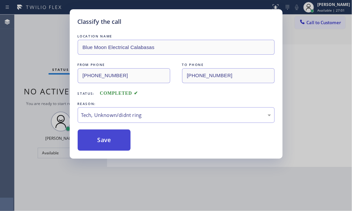
click at [98, 139] on button "Save" at bounding box center [104, 139] width 53 height 21
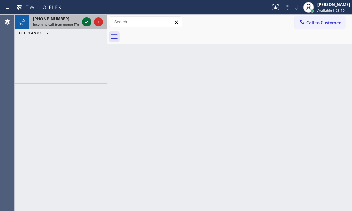
click at [86, 21] on icon at bounding box center [87, 22] width 8 height 8
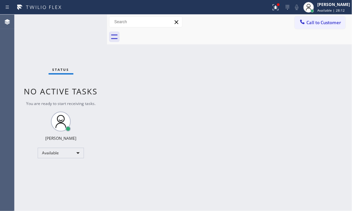
click at [263, 7] on div at bounding box center [136, 7] width 266 height 11
click at [273, 8] on icon at bounding box center [275, 6] width 4 height 5
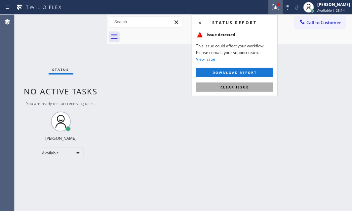
click at [241, 88] on span "Clear issue" at bounding box center [235, 87] width 28 height 5
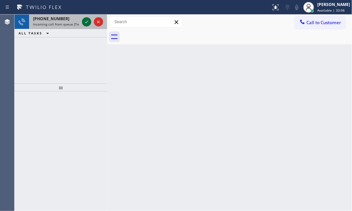
click at [86, 23] on icon at bounding box center [87, 22] width 8 height 8
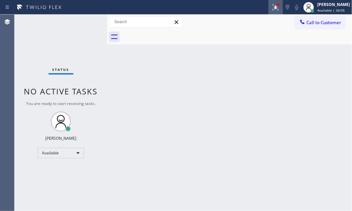
click at [273, 9] on icon at bounding box center [276, 7] width 8 height 8
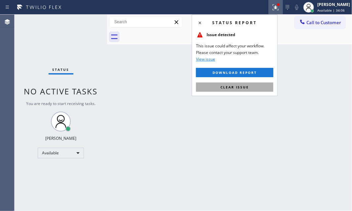
click at [252, 89] on button "Clear issue" at bounding box center [234, 86] width 77 height 9
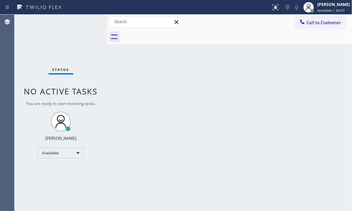
click at [284, 131] on div "Back to Dashboard Change Sender ID Customers Technicians Select a contact Outbo…" at bounding box center [229, 113] width 245 height 196
click at [254, 65] on div "Back to Dashboard Change Sender ID Customers Technicians Select a contact Outbo…" at bounding box center [229, 113] width 245 height 196
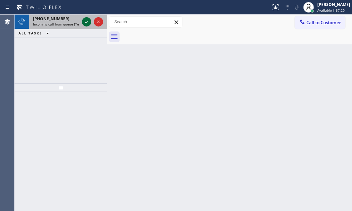
click at [87, 22] on icon at bounding box center [86, 22] width 3 height 3
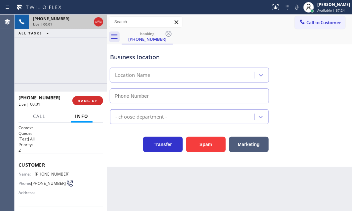
type input "[PHONE_NUMBER]"
click at [98, 22] on icon at bounding box center [99, 22] width 8 height 8
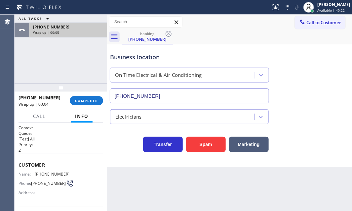
drag, startPoint x: 76, startPoint y: 31, endPoint x: 87, endPoint y: 75, distance: 45.1
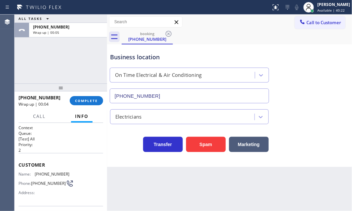
click at [76, 31] on div "Wrap up | 00:05" at bounding box center [68, 32] width 70 height 5
click at [82, 103] on button "COMPLETE" at bounding box center [86, 100] width 33 height 9
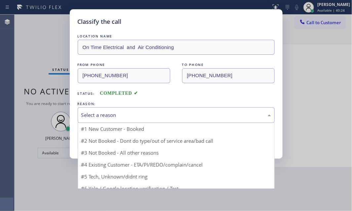
click at [114, 116] on div "Select a reason" at bounding box center [176, 115] width 190 height 8
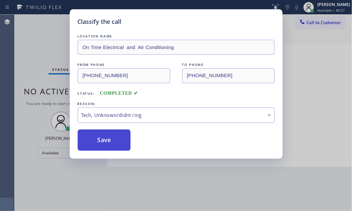
drag, startPoint x: 101, startPoint y: 144, endPoint x: 110, endPoint y: 148, distance: 9.9
click at [102, 145] on button "Save" at bounding box center [104, 139] width 53 height 21
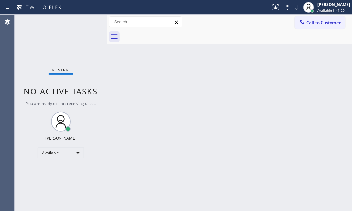
click at [86, 20] on div "Status No active tasks You are ready to start receiving tasks. [PERSON_NAME] Av…" at bounding box center [61, 113] width 93 height 196
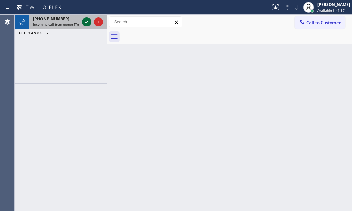
click at [85, 19] on icon at bounding box center [87, 22] width 8 height 8
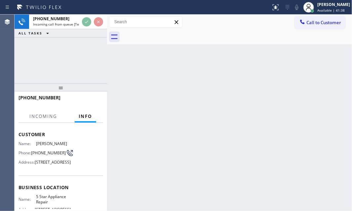
scroll to position [60, 0]
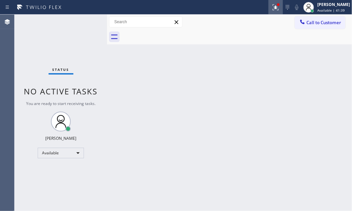
click at [273, 8] on icon at bounding box center [275, 6] width 4 height 5
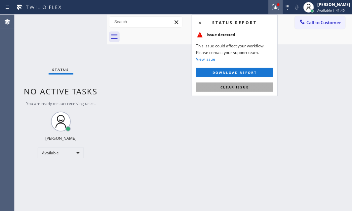
click at [248, 86] on span "Clear issue" at bounding box center [235, 87] width 28 height 5
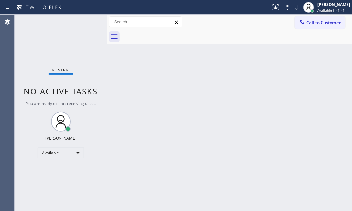
click at [306, 64] on div "Back to Dashboard Change Sender ID Customers Technicians Select a contact Outbo…" at bounding box center [229, 113] width 245 height 196
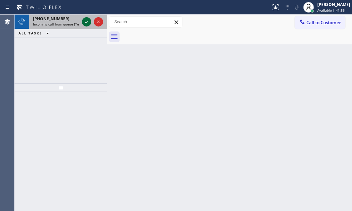
click at [86, 20] on icon at bounding box center [87, 22] width 8 height 8
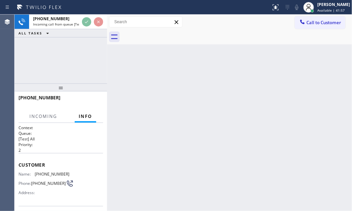
scroll to position [27, 0]
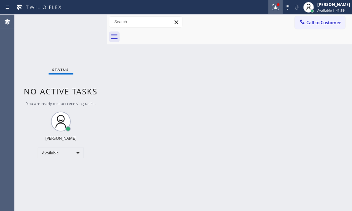
click at [272, 10] on icon at bounding box center [276, 7] width 8 height 8
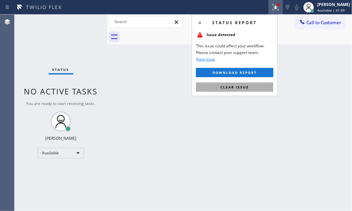
click at [242, 87] on span "Clear issue" at bounding box center [235, 87] width 28 height 5
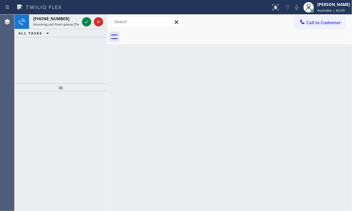
drag, startPoint x: 86, startPoint y: 23, endPoint x: 86, endPoint y: 39, distance: 16.5
click at [86, 22] on icon at bounding box center [86, 22] width 3 height 3
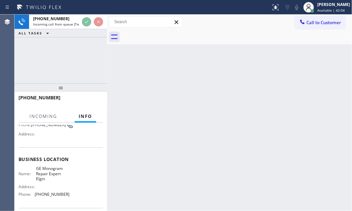
scroll to position [60, 0]
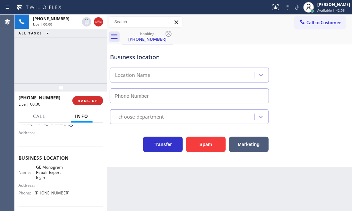
type input "[PHONE_NUMBER]"
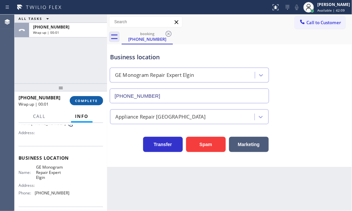
click at [83, 104] on button "COMPLETE" at bounding box center [86, 100] width 33 height 9
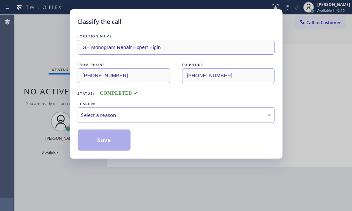
drag, startPoint x: 167, startPoint y: 115, endPoint x: 158, endPoint y: 121, distance: 11.1
click at [167, 115] on div "Select a reason" at bounding box center [176, 115] width 190 height 8
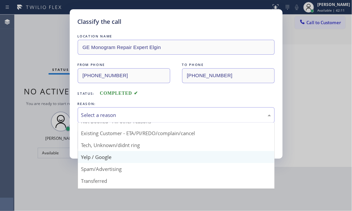
scroll to position [30, 0]
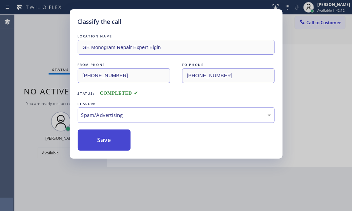
drag, startPoint x: 102, startPoint y: 158, endPoint x: 96, endPoint y: 149, distance: 11.3
click at [97, 140] on button "Save" at bounding box center [104, 139] width 53 height 21
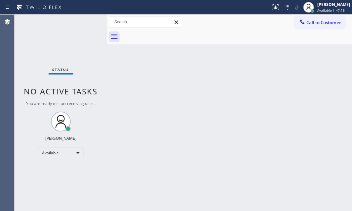
click at [83, 21] on div "Status No active tasks You are ready to start receiving tasks. [PERSON_NAME] Av…" at bounding box center [61, 113] width 93 height 196
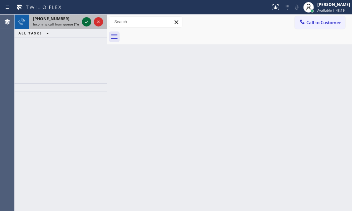
click at [88, 23] on icon at bounding box center [87, 22] width 8 height 8
click at [87, 22] on icon at bounding box center [86, 22] width 3 height 3
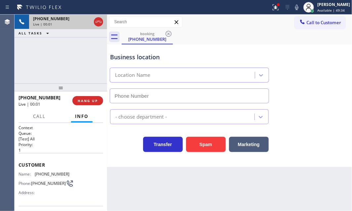
type input "[PHONE_NUMBER]"
click at [89, 99] on span "HANG UP" at bounding box center [88, 100] width 20 height 5
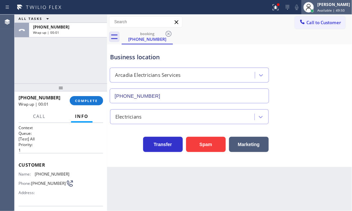
click at [322, 8] on span "Available | 49:50" at bounding box center [330, 10] width 27 height 5
drag, startPoint x: 97, startPoint y: 30, endPoint x: 89, endPoint y: 37, distance: 10.8
click at [97, 30] on div "Wrap up | 00:03" at bounding box center [68, 32] width 70 height 5
click at [82, 94] on div "[PHONE_NUMBER] Wrap up | 00:04 COMPLETE" at bounding box center [61, 100] width 85 height 17
click at [83, 98] on span "COMPLETE" at bounding box center [86, 100] width 23 height 5
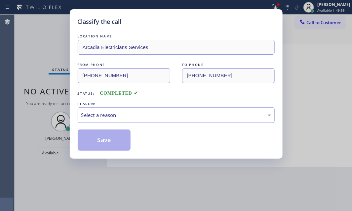
drag, startPoint x: 149, startPoint y: 112, endPoint x: 139, endPoint y: 121, distance: 13.3
click at [149, 114] on div "Select a reason" at bounding box center [176, 115] width 190 height 8
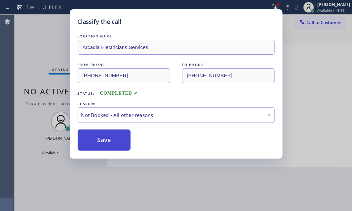
drag, startPoint x: 102, startPoint y: 139, endPoint x: 199, endPoint y: 128, distance: 97.8
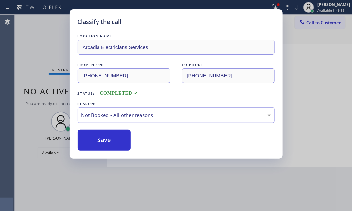
click at [103, 139] on button "Save" at bounding box center [104, 139] width 53 height 21
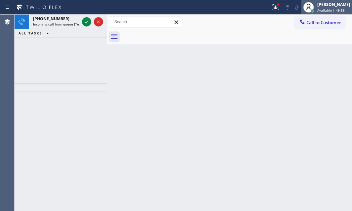
click at [319, 5] on div "[PERSON_NAME]" at bounding box center [333, 5] width 33 height 6
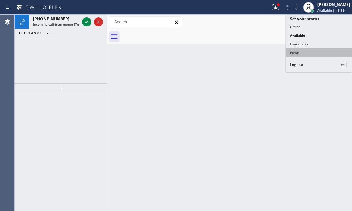
drag, startPoint x: 293, startPoint y: 49, endPoint x: 345, endPoint y: 55, distance: 52.3
click at [294, 49] on button "Break" at bounding box center [319, 52] width 66 height 9
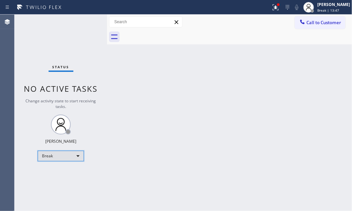
click at [76, 152] on div "Break" at bounding box center [61, 155] width 46 height 11
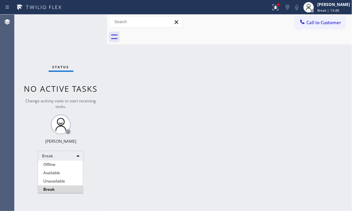
drag, startPoint x: 65, startPoint y: 170, endPoint x: 73, endPoint y: 172, distance: 8.5
click at [65, 170] on li "Available" at bounding box center [60, 173] width 45 height 8
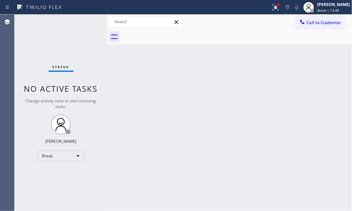
click at [256, 158] on div "Back to Dashboard Change Sender ID Customers Technicians Select a contact Outbo…" at bounding box center [229, 113] width 245 height 196
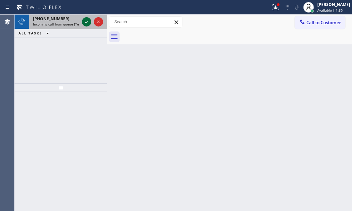
click at [87, 23] on icon at bounding box center [87, 22] width 8 height 8
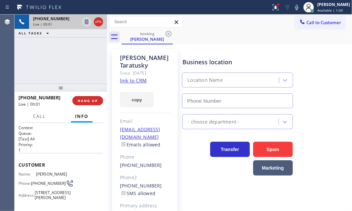
type input "[PHONE_NUMBER]"
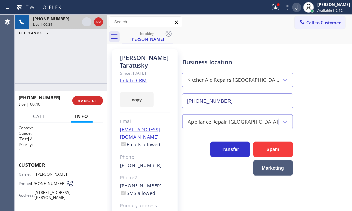
click at [295, 9] on icon at bounding box center [296, 7] width 3 height 5
click at [293, 8] on icon at bounding box center [297, 7] width 8 height 8
click at [293, 7] on icon at bounding box center [297, 7] width 8 height 8
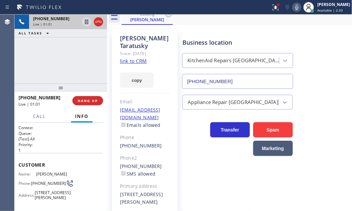
scroll to position [30, 0]
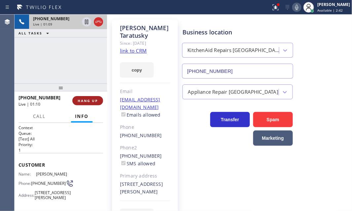
click at [94, 99] on span "HANG UP" at bounding box center [88, 100] width 20 height 5
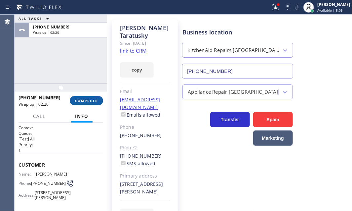
click at [82, 105] on button "COMPLETE" at bounding box center [86, 100] width 33 height 9
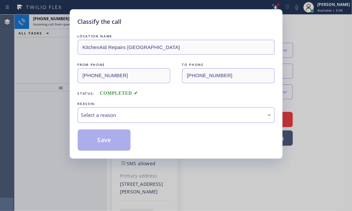
click at [177, 112] on div "Select a reason" at bounding box center [176, 115] width 190 height 8
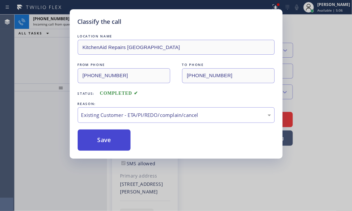
drag, startPoint x: 124, startPoint y: 149, endPoint x: 106, endPoint y: 140, distance: 20.0
click at [106, 136] on button "Save" at bounding box center [104, 139] width 53 height 21
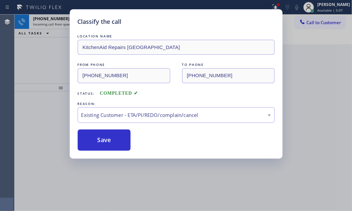
click at [53, 21] on div "Classify the call LOCATION NAME KitchenAid Repairs [GEOGRAPHIC_DATA] FROM PHONE…" at bounding box center [176, 105] width 352 height 211
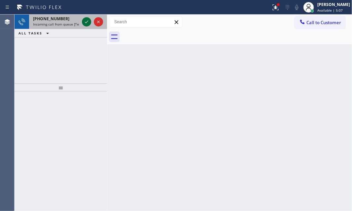
drag, startPoint x: 85, startPoint y: 18, endPoint x: 85, endPoint y: 34, distance: 16.5
click at [85, 18] on icon at bounding box center [87, 22] width 8 height 8
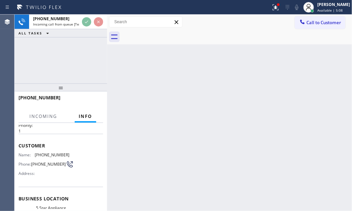
scroll to position [30, 0]
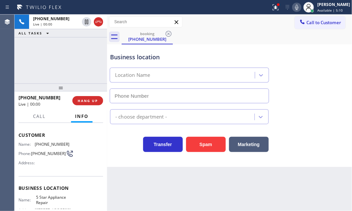
type input "[PHONE_NUMBER]"
click at [272, 11] on icon at bounding box center [276, 7] width 8 height 8
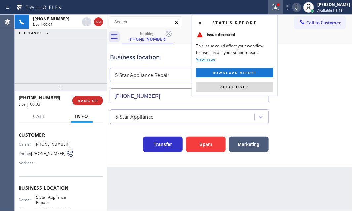
click at [247, 88] on span "Clear issue" at bounding box center [235, 87] width 28 height 5
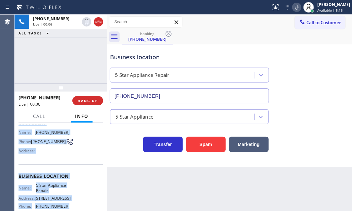
scroll to position [90, 0]
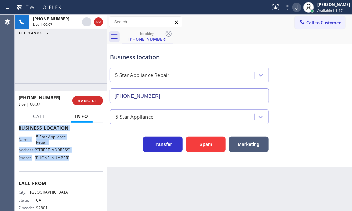
drag, startPoint x: 23, startPoint y: 134, endPoint x: 76, endPoint y: 163, distance: 60.1
click at [76, 163] on div "Context Queue: [Test] All Priority: 1 Customer Name: [PHONE_NUMBER] Phone: [PHO…" at bounding box center [61, 128] width 85 height 186
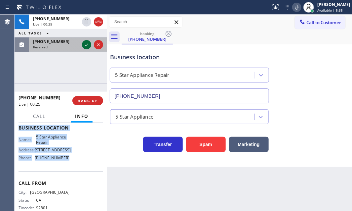
click at [88, 45] on icon at bounding box center [87, 45] width 8 height 8
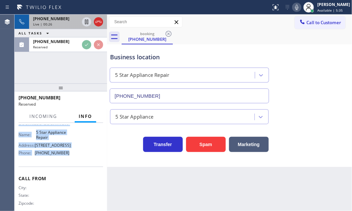
click at [73, 23] on div "Live | 00:26" at bounding box center [56, 24] width 46 height 5
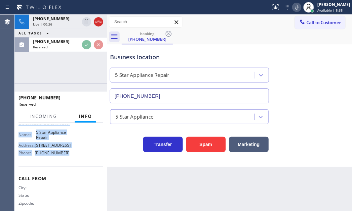
scroll to position [90, 0]
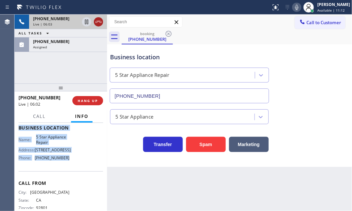
click at [99, 23] on icon at bounding box center [99, 22] width 8 height 8
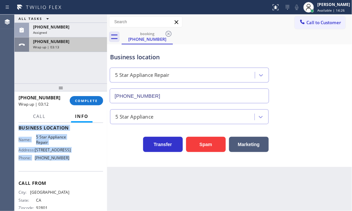
click at [67, 45] on div "Wrap up | 03:13" at bounding box center [68, 47] width 70 height 5
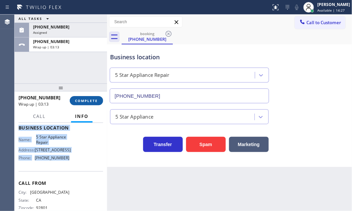
click at [81, 99] on span "COMPLETE" at bounding box center [86, 100] width 23 height 5
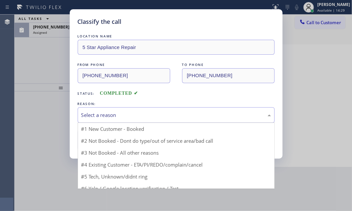
click at [141, 113] on div "Select a reason" at bounding box center [176, 115] width 190 height 8
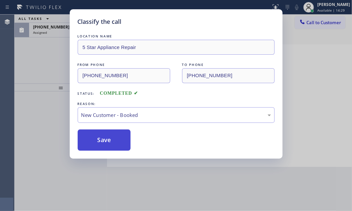
drag, startPoint x: 112, startPoint y: 131, endPoint x: 107, endPoint y: 130, distance: 5.4
click at [95, 132] on button "Save" at bounding box center [104, 139] width 53 height 21
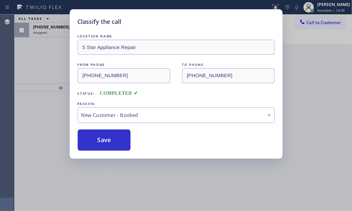
click at [54, 27] on div "Classify the call LOCATION NAME 5 Star Appliance Repair FROM PHONE [PHONE_NUMBE…" at bounding box center [184, 113] width 338 height 196
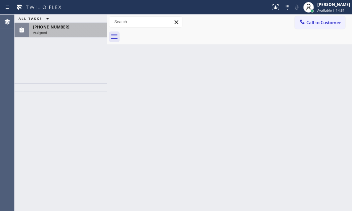
click at [54, 27] on span "[PHONE_NUMBER]" at bounding box center [51, 27] width 36 height 6
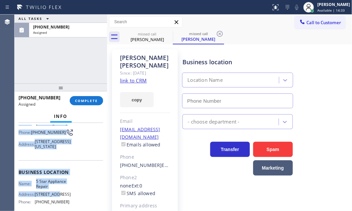
scroll to position [90, 0]
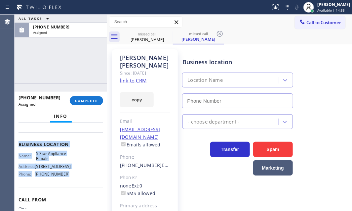
type input "[PHONE_NUMBER]"
drag, startPoint x: 18, startPoint y: 170, endPoint x: 68, endPoint y: 179, distance: 51.4
click at [68, 179] on div "Context Queue: 5 Star Appliance Priority: 0 Task Age: [DEMOGRAPHIC_DATA] minute…" at bounding box center [61, 167] width 93 height 88
click at [95, 101] on span "COMPLETE" at bounding box center [86, 100] width 23 height 5
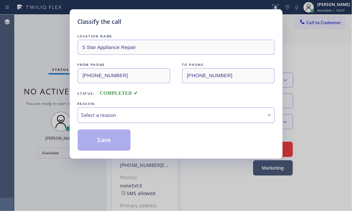
drag, startPoint x: 153, startPoint y: 115, endPoint x: 153, endPoint y: 119, distance: 3.6
click at [153, 116] on div "Select a reason" at bounding box center [176, 115] width 190 height 8
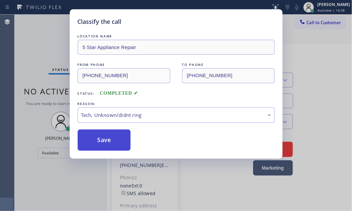
click at [114, 135] on button "Save" at bounding box center [104, 139] width 53 height 21
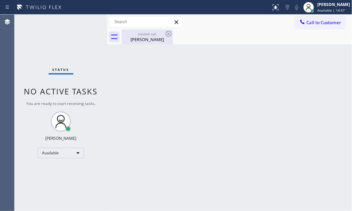
click at [152, 34] on div "missed call" at bounding box center [147, 33] width 50 height 5
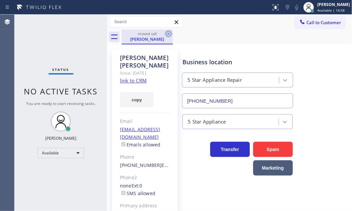
click at [169, 33] on icon at bounding box center [169, 34] width 6 height 6
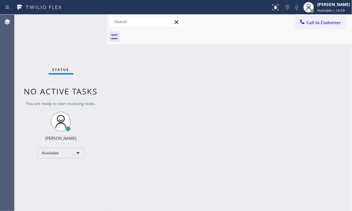
click at [344, 65] on div "Back to Dashboard Change Sender ID Customers Technicians Select a contact Outbo…" at bounding box center [229, 113] width 245 height 196
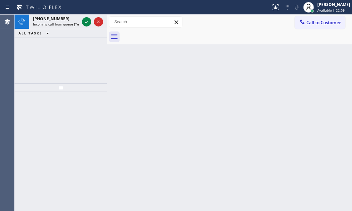
drag, startPoint x: 84, startPoint y: 23, endPoint x: 85, endPoint y: 30, distance: 6.6
click at [84, 23] on icon at bounding box center [87, 22] width 8 height 8
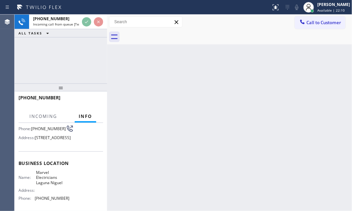
scroll to position [90, 0]
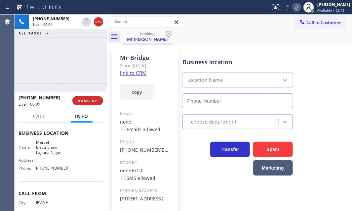
type input "[PHONE_NUMBER]"
drag, startPoint x: 131, startPoint y: 73, endPoint x: 172, endPoint y: 47, distance: 49.1
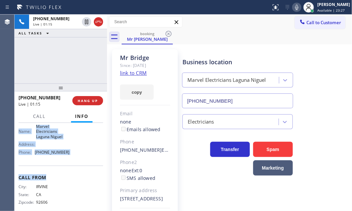
scroll to position [120, 0]
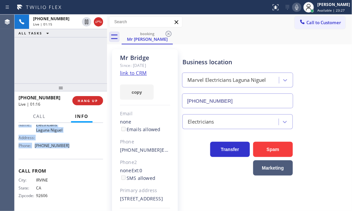
drag, startPoint x: 17, startPoint y: 160, endPoint x: 80, endPoint y: 152, distance: 63.3
click at [80, 152] on div "Context Queue: [Test] All Priority: 2 Customer Name: Mr [PERSON_NAME] Phone: [P…" at bounding box center [61, 167] width 93 height 88
copy div "Customer Name: Mr [PERSON_NAME] Phone: [PHONE_NUMBER] Address: [STREET_ADDRESS]…"
click at [94, 99] on span "HANG UP" at bounding box center [88, 100] width 20 height 5
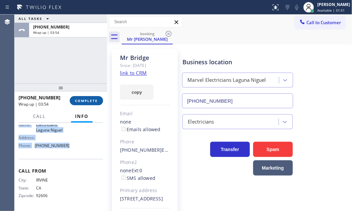
click at [84, 102] on span "COMPLETE" at bounding box center [86, 100] width 23 height 5
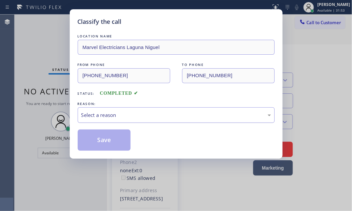
click at [120, 110] on div "Select a reason" at bounding box center [176, 115] width 197 height 16
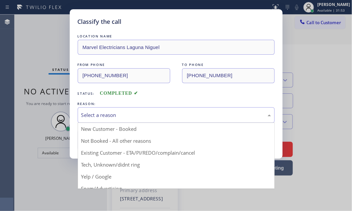
drag, startPoint x: 105, startPoint y: 142, endPoint x: 104, endPoint y: 138, distance: 4.1
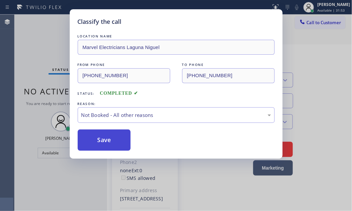
drag, startPoint x: 103, startPoint y: 136, endPoint x: 120, endPoint y: 139, distance: 17.5
click at [104, 136] on button "Save" at bounding box center [104, 139] width 53 height 21
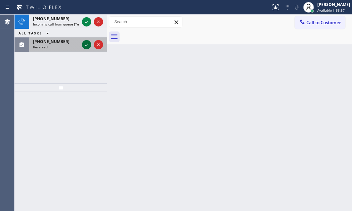
click at [88, 44] on icon at bounding box center [87, 45] width 8 height 8
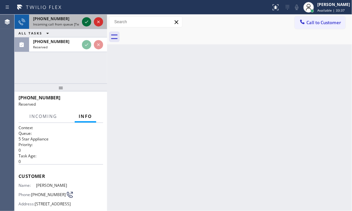
click at [85, 19] on icon at bounding box center [87, 22] width 8 height 8
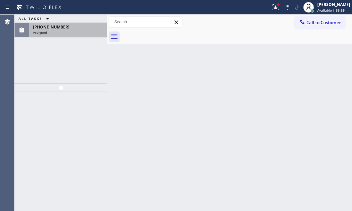
click at [84, 33] on div "Assigned" at bounding box center [68, 32] width 70 height 5
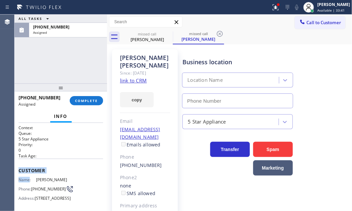
type input "[PHONE_NUMBER]"
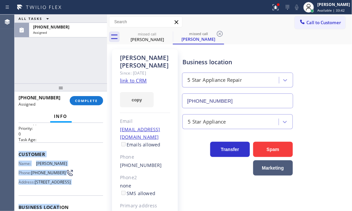
scroll to position [90, 0]
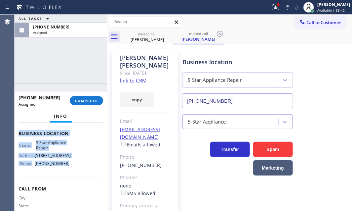
drag, startPoint x: 20, startPoint y: 169, endPoint x: 72, endPoint y: 183, distance: 54.7
click at [72, 183] on div "Context Queue: 5 Star Appliance Priority: 0 Task Age: Customer Name: [PERSON_NA…" at bounding box center [61, 131] width 85 height 192
copy div "Customer Name: [PERSON_NAME] Phone: [PHONE_NUMBER] Address: [STREET_ADDRESS] Bu…"
click at [95, 99] on span "COMPLETE" at bounding box center [86, 100] width 23 height 5
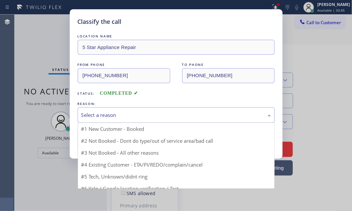
drag, startPoint x: 156, startPoint y: 110, endPoint x: 127, endPoint y: 144, distance: 44.3
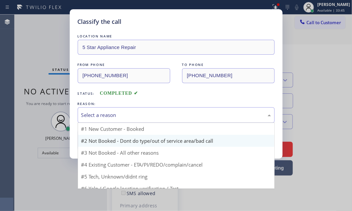
click at [156, 111] on div "Select a reason" at bounding box center [176, 115] width 190 height 8
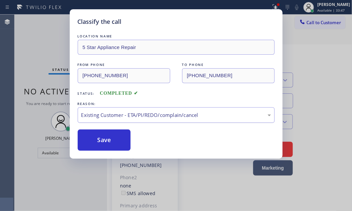
drag, startPoint x: 140, startPoint y: 110, endPoint x: 134, endPoint y: 121, distance: 12.4
click at [140, 111] on div "Existing Customer - ETA/PI/REDO/complain/cancel" at bounding box center [176, 115] width 190 height 8
drag, startPoint x: 110, startPoint y: 140, endPoint x: 178, endPoint y: 140, distance: 68.1
click at [118, 140] on button "Save" at bounding box center [104, 139] width 53 height 21
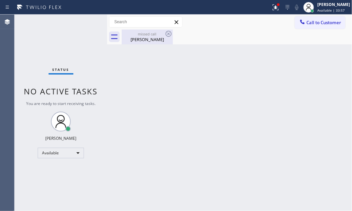
click at [144, 41] on div "[PERSON_NAME]" at bounding box center [147, 39] width 50 height 6
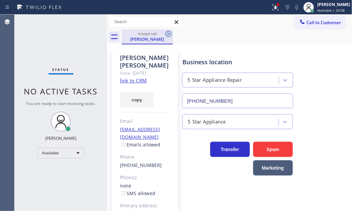
click at [169, 34] on icon at bounding box center [169, 34] width 8 height 8
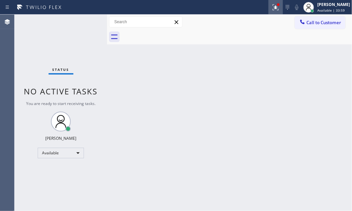
click at [272, 9] on icon at bounding box center [276, 7] width 8 height 8
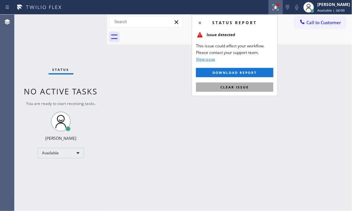
click at [240, 87] on span "Clear issue" at bounding box center [235, 87] width 28 height 5
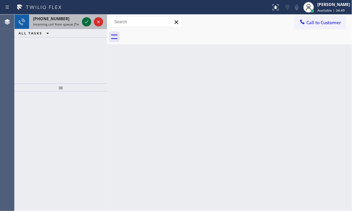
click at [87, 21] on icon at bounding box center [87, 22] width 8 height 8
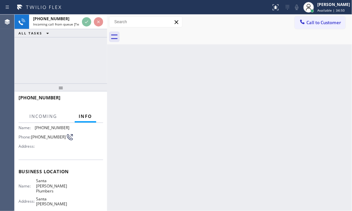
scroll to position [90, 0]
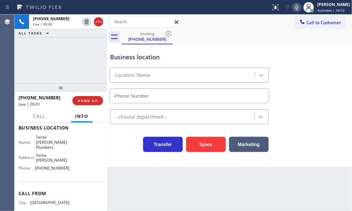
type input "[PHONE_NUMBER]"
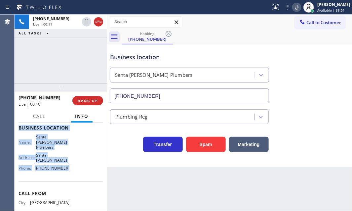
drag, startPoint x: 17, startPoint y: 132, endPoint x: 70, endPoint y: 165, distance: 61.8
click at [69, 165] on div "Context Queue: [Test] All Priority: 1 Customer Name: [PHONE_NUMBER] Phone: [PHO…" at bounding box center [61, 167] width 93 height 88
copy div "Customer Name: [PHONE_NUMBER] Phone: [PHONE_NUMBER] Address: Business location …"
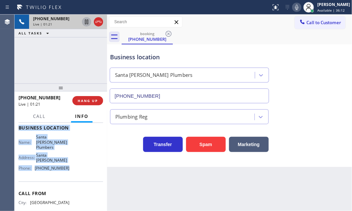
click at [87, 19] on icon at bounding box center [87, 22] width 8 height 8
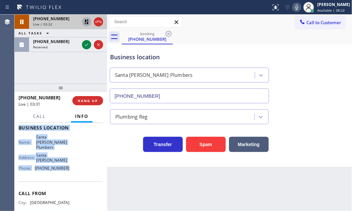
click at [86, 21] on icon at bounding box center [86, 22] width 5 height 5
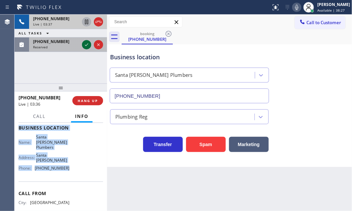
click at [87, 44] on icon at bounding box center [87, 45] width 8 height 8
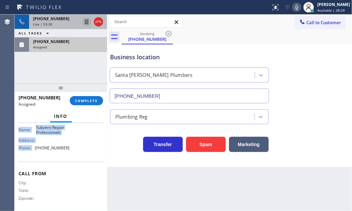
click at [69, 22] on div "Live | 03:38" at bounding box center [56, 24] width 46 height 5
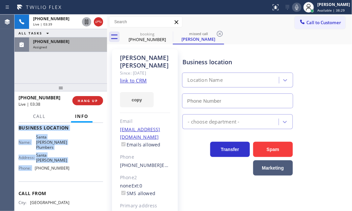
type input "[PHONE_NUMBER]"
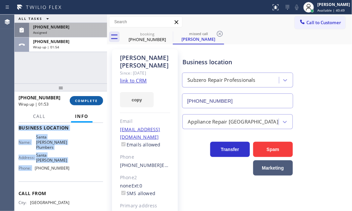
click at [81, 103] on button "COMPLETE" at bounding box center [86, 100] width 33 height 9
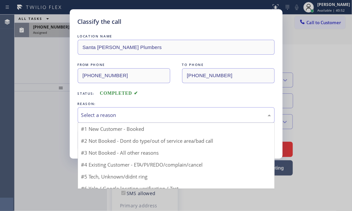
drag, startPoint x: 148, startPoint y: 112, endPoint x: 141, endPoint y: 129, distance: 17.8
click at [148, 112] on div "Select a reason" at bounding box center [176, 115] width 190 height 8
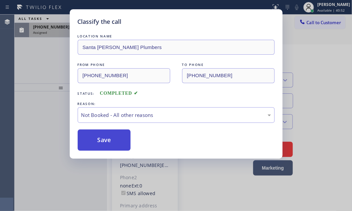
click at [93, 139] on button "Save" at bounding box center [104, 139] width 53 height 21
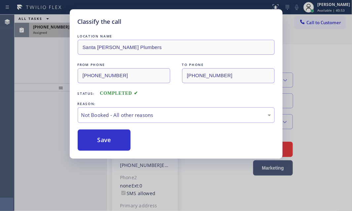
click at [55, 35] on div "Classify the call LOCATION NAME 5 Star Appliance Repair FROM PHONE [PHONE_NUMBE…" at bounding box center [184, 113] width 338 height 196
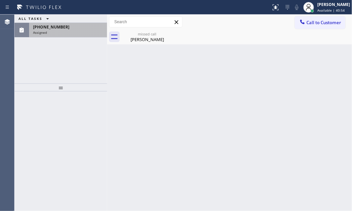
click at [56, 33] on div "Assigned" at bounding box center [68, 32] width 70 height 5
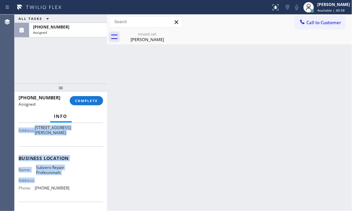
scroll to position [90, 0]
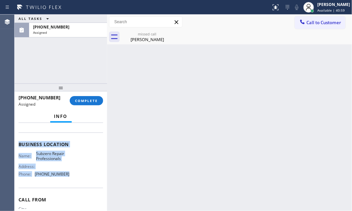
drag, startPoint x: 19, startPoint y: 173, endPoint x: 67, endPoint y: 184, distance: 49.8
click at [67, 184] on div "Context Queue: Appliance Repair High End Priority: 0 Task Age: [DEMOGRAPHIC_DAT…" at bounding box center [61, 136] width 85 height 203
click at [89, 99] on span "COMPLETE" at bounding box center [86, 100] width 23 height 5
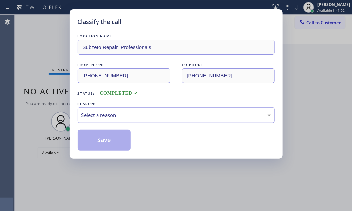
click at [137, 116] on div "Select a reason" at bounding box center [176, 115] width 190 height 8
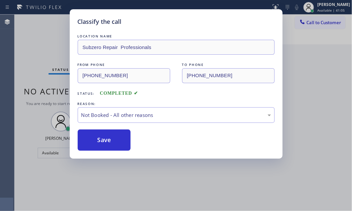
drag, startPoint x: 115, startPoint y: 140, endPoint x: 335, endPoint y: 135, distance: 220.0
click at [116, 140] on button "Save" at bounding box center [104, 139] width 53 height 21
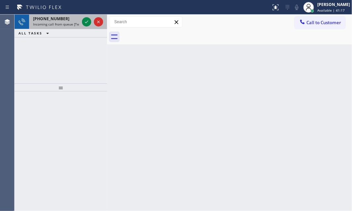
click at [63, 22] on span "Incoming call from queue [Test] All" at bounding box center [60, 24] width 55 height 5
click at [69, 23] on span "Incoming call from queue [Test] All" at bounding box center [60, 24] width 55 height 5
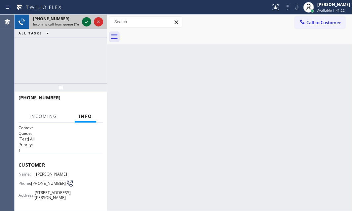
click at [85, 23] on icon at bounding box center [87, 22] width 8 height 8
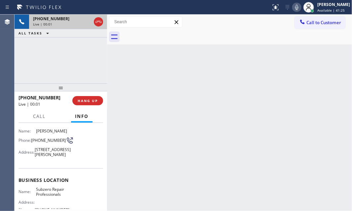
scroll to position [60, 0]
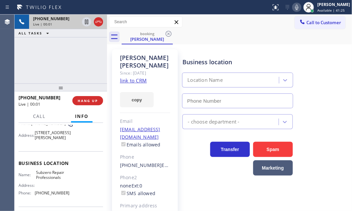
type input "[PHONE_NUMBER]"
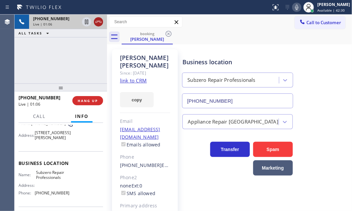
click at [99, 21] on icon at bounding box center [99, 22] width 6 height 2
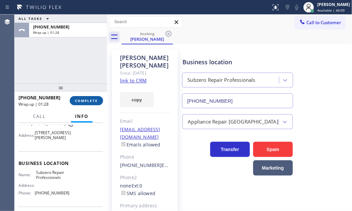
click at [86, 97] on button "COMPLETE" at bounding box center [86, 100] width 33 height 9
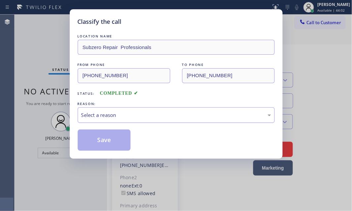
click at [159, 112] on div "Select a reason" at bounding box center [176, 115] width 190 height 8
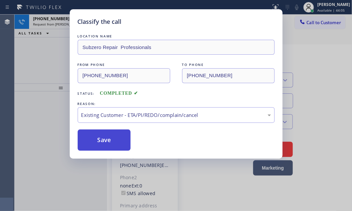
click at [104, 141] on button "Save" at bounding box center [104, 139] width 53 height 21
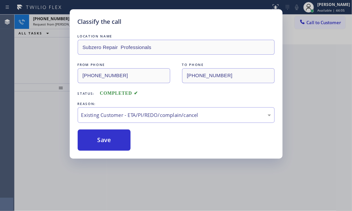
click at [57, 20] on div "Classify the call LOCATION NAME 5 Star Appliance Repair FROM PHONE [PHONE_NUMBE…" at bounding box center [184, 113] width 338 height 196
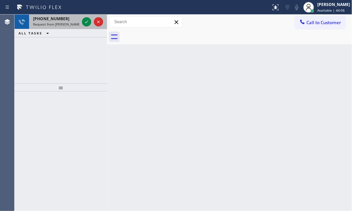
click at [61, 20] on div "[PHONE_NUMBER]" at bounding box center [56, 19] width 46 height 6
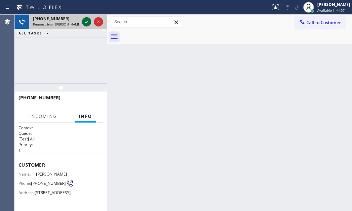
click at [84, 23] on icon at bounding box center [87, 22] width 8 height 8
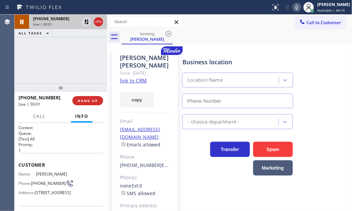
type input "[PHONE_NUMBER]"
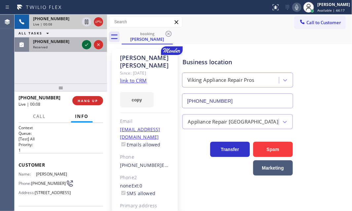
click at [88, 46] on icon at bounding box center [87, 45] width 8 height 8
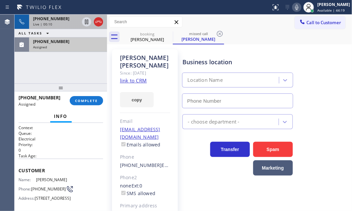
type input "[PHONE_NUMBER]"
click at [86, 23] on icon at bounding box center [87, 22] width 8 height 8
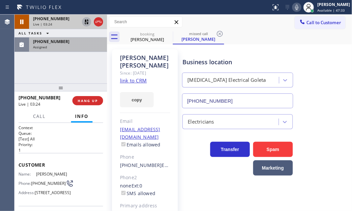
click at [86, 21] on icon at bounding box center [86, 22] width 5 height 5
click at [99, 23] on icon at bounding box center [99, 22] width 8 height 8
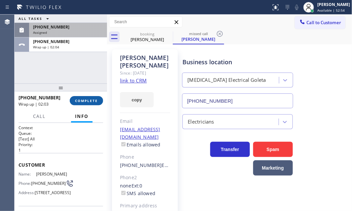
click at [80, 101] on span "COMPLETE" at bounding box center [86, 100] width 23 height 5
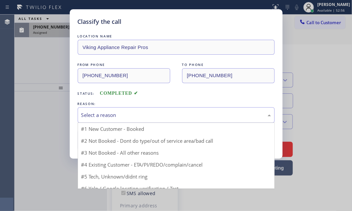
click at [176, 112] on div "Select a reason" at bounding box center [176, 115] width 190 height 8
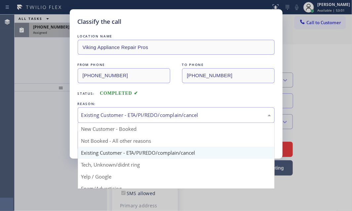
click at [134, 116] on div "Existing Customer - ETA/PI/REDO/complain/cancel" at bounding box center [176, 115] width 190 height 8
click at [34, 56] on div "Classify the call LOCATION NAME Viking Appliance Repair Pros FROM PHONE [PHONE_…" at bounding box center [176, 105] width 352 height 211
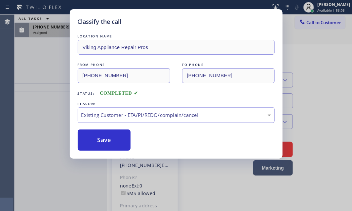
click at [137, 116] on div "Existing Customer - ETA/PI/REDO/complain/cancel" at bounding box center [176, 115] width 190 height 8
drag, startPoint x: 112, startPoint y: 151, endPoint x: 105, endPoint y: 140, distance: 13.0
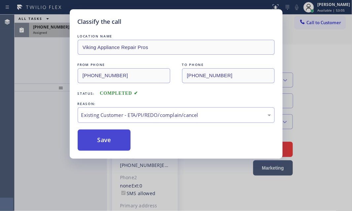
drag, startPoint x: 104, startPoint y: 137, endPoint x: 101, endPoint y: 129, distance: 8.8
click at [104, 137] on button "Save" at bounding box center [104, 139] width 53 height 21
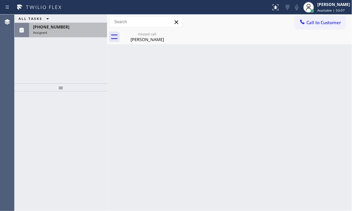
click at [74, 32] on div "Assigned" at bounding box center [68, 32] width 70 height 5
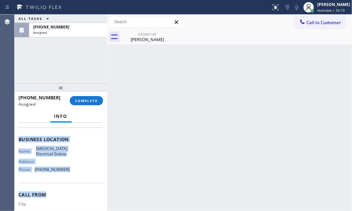
scroll to position [90, 0]
drag, startPoint x: 18, startPoint y: 169, endPoint x: 78, endPoint y: 187, distance: 63.1
click at [77, 187] on div "Context Queue: Electrical Priority: 0 Task Age: [DEMOGRAPHIC_DATA] minute(s) Cu…" at bounding box center [61, 167] width 93 height 88
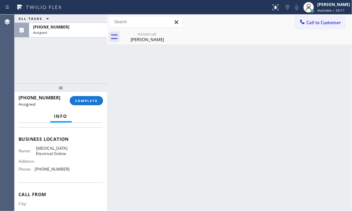
click at [89, 91] on div at bounding box center [61, 87] width 93 height 8
click at [89, 101] on span "COMPLETE" at bounding box center [86, 100] width 23 height 5
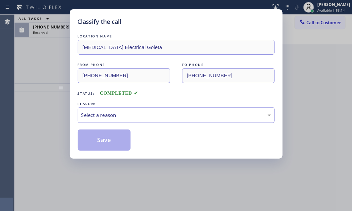
click at [160, 116] on div "Select a reason" at bounding box center [176, 115] width 190 height 8
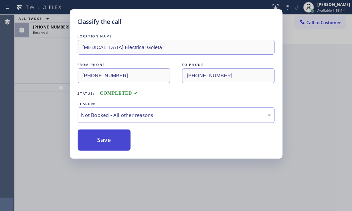
click at [95, 144] on button "Save" at bounding box center [104, 139] width 53 height 21
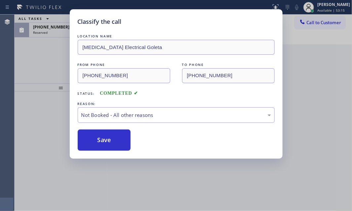
drag, startPoint x: 56, startPoint y: 30, endPoint x: 69, endPoint y: 31, distance: 14.0
click at [56, 30] on div "Classify the call LOCATION NAME [MEDICAL_DATA] Electrical Goleta FROM PHONE [PH…" at bounding box center [176, 105] width 352 height 211
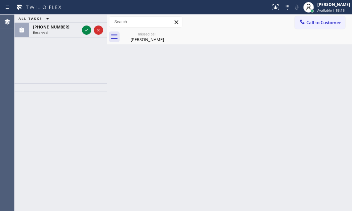
drag, startPoint x: 85, startPoint y: 32, endPoint x: 190, endPoint y: 52, distance: 107.5
click at [85, 32] on icon at bounding box center [87, 30] width 8 height 8
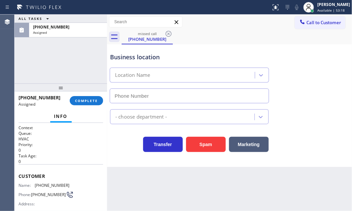
type input "[PHONE_NUMBER]"
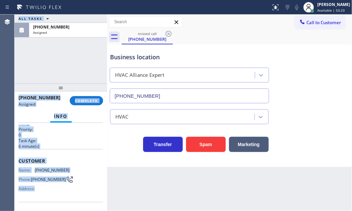
drag, startPoint x: 14, startPoint y: 174, endPoint x: 65, endPoint y: 193, distance: 54.7
click at [65, 193] on div "Agent Desktop Classify the call LOCATION NAME 5 Star Appliance Repair FROM PHON…" at bounding box center [176, 113] width 352 height 196
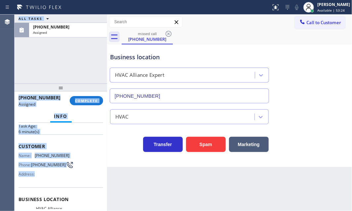
click at [69, 154] on div "Name: [PHONE_NUMBER] Phone: [PHONE_NUMBER] Address:" at bounding box center [61, 166] width 85 height 26
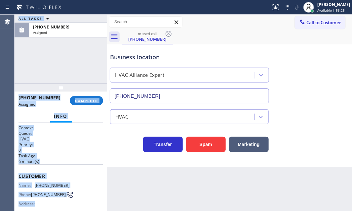
click at [71, 158] on p "6 minute(s)" at bounding box center [61, 161] width 85 height 6
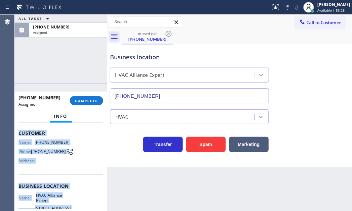
scroll to position [90, 0]
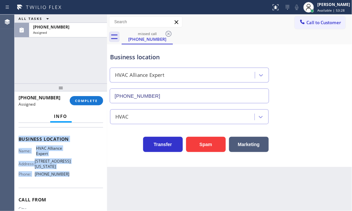
drag, startPoint x: 19, startPoint y: 171, endPoint x: 80, endPoint y: 181, distance: 61.8
click at [76, 179] on div "Context Queue: HVAC Priority: 0 Task Age: [DEMOGRAPHIC_DATA] minute(s) Customer…" at bounding box center [61, 136] width 85 height 203
drag, startPoint x: 91, startPoint y: 99, endPoint x: 146, endPoint y: 106, distance: 55.0
click at [92, 99] on span "COMPLETE" at bounding box center [86, 100] width 23 height 5
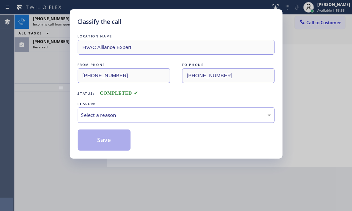
click at [162, 120] on div "Select a reason" at bounding box center [176, 115] width 197 height 16
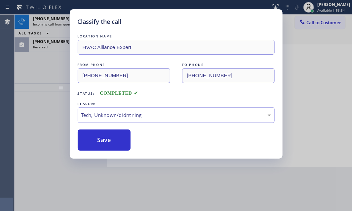
drag, startPoint x: 109, startPoint y: 166, endPoint x: 106, endPoint y: 153, distance: 13.2
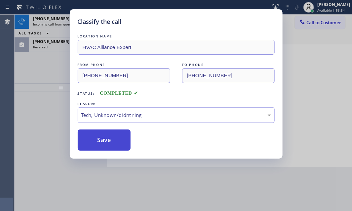
click at [105, 138] on button "Save" at bounding box center [104, 139] width 53 height 21
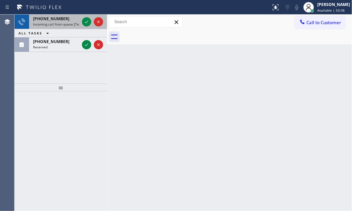
click at [64, 20] on div "[PHONE_NUMBER]" at bounding box center [56, 19] width 46 height 6
drag, startPoint x: 84, startPoint y: 43, endPoint x: 87, endPoint y: 26, distance: 17.1
click at [84, 42] on icon at bounding box center [87, 45] width 8 height 8
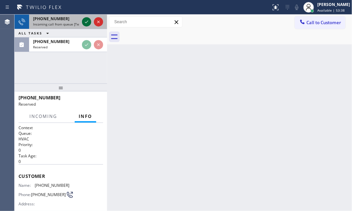
click at [87, 23] on icon at bounding box center [87, 22] width 8 height 8
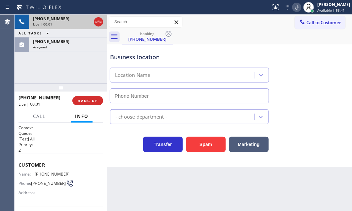
type input "[PHONE_NUMBER]"
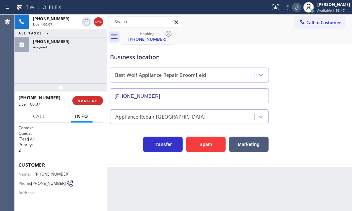
drag, startPoint x: 78, startPoint y: 46, endPoint x: 50, endPoint y: 140, distance: 97.5
click at [78, 47] on div "Assigned" at bounding box center [68, 47] width 70 height 5
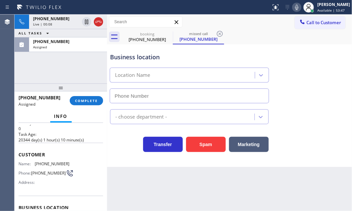
scroll to position [60, 0]
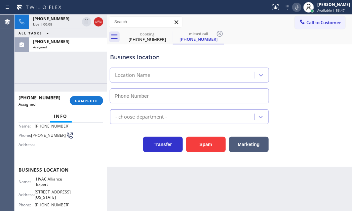
type input "[PHONE_NUMBER]"
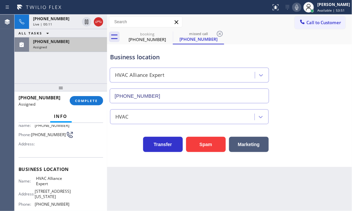
click at [83, 45] on div "Assigned" at bounding box center [68, 47] width 70 height 5
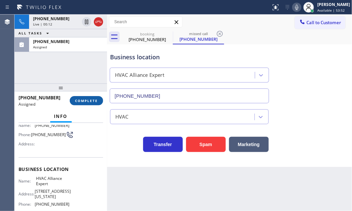
click at [91, 102] on span "COMPLETE" at bounding box center [86, 100] width 23 height 5
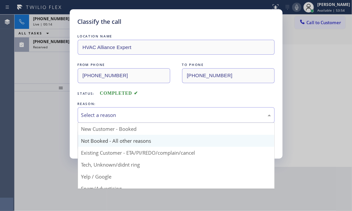
drag, startPoint x: 127, startPoint y: 116, endPoint x: 99, endPoint y: 137, distance: 35.3
click at [126, 117] on div "Select a reason" at bounding box center [176, 115] width 190 height 8
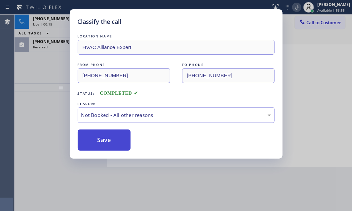
click at [93, 136] on button "Save" at bounding box center [104, 139] width 53 height 21
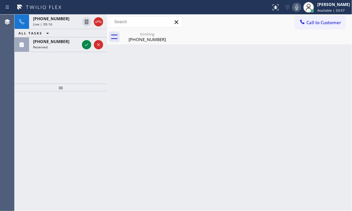
click at [55, 46] on div "Classify the call LOCATION NAME 5 Star Appliance Repair FROM PHONE [PHONE_NUMBE…" at bounding box center [184, 113] width 338 height 196
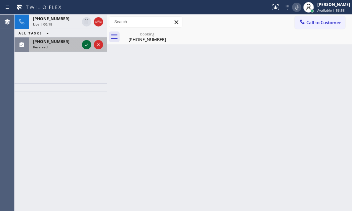
click at [89, 44] on icon at bounding box center [87, 45] width 8 height 8
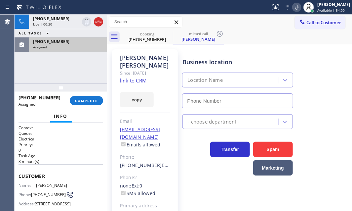
type input "[PHONE_NUMBER]"
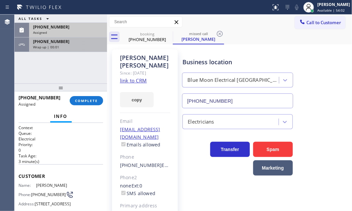
click at [74, 43] on div "[PHONE_NUMBER]" at bounding box center [68, 42] width 70 height 6
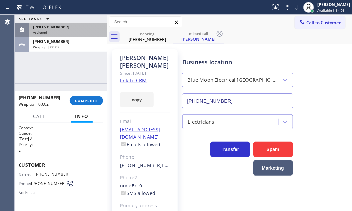
drag, startPoint x: 87, startPoint y: 100, endPoint x: 107, endPoint y: 103, distance: 20.7
click at [87, 100] on span "COMPLETE" at bounding box center [86, 100] width 23 height 5
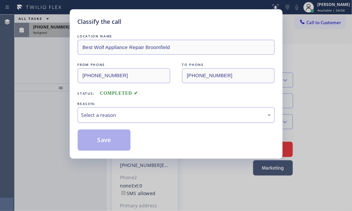
click at [141, 117] on div "Select a reason" at bounding box center [176, 115] width 190 height 8
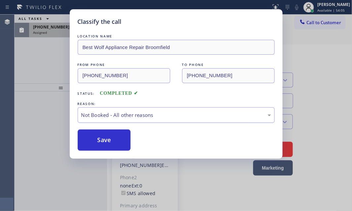
drag, startPoint x: 100, startPoint y: 140, endPoint x: 93, endPoint y: 121, distance: 20.6
click at [100, 140] on button "Save" at bounding box center [104, 139] width 53 height 21
click at [54, 29] on div "Classify the call LOCATION NAME Best Wolf Appliance Repair Broomfield FROM PHON…" at bounding box center [176, 105] width 352 height 211
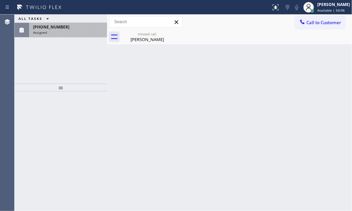
drag, startPoint x: 59, startPoint y: 29, endPoint x: 72, endPoint y: 73, distance: 46.2
click at [59, 30] on div "[PHONE_NUMBER] Assigned" at bounding box center [66, 30] width 75 height 15
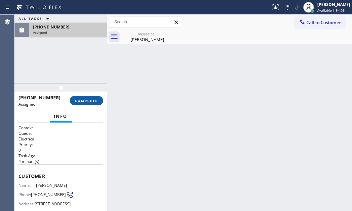
click at [90, 100] on span "COMPLETE" at bounding box center [86, 100] width 23 height 5
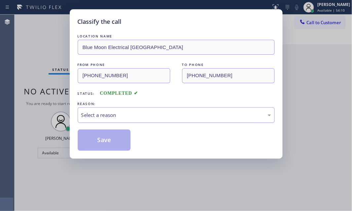
drag, startPoint x: 174, startPoint y: 114, endPoint x: 169, endPoint y: 121, distance: 8.5
click at [173, 116] on div "Select a reason" at bounding box center [176, 115] width 190 height 8
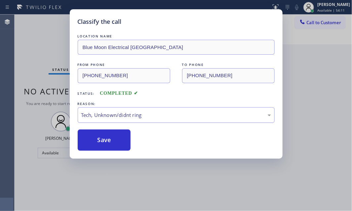
drag, startPoint x: 97, startPoint y: 140, endPoint x: 93, endPoint y: 120, distance: 20.9
click at [97, 140] on button "Save" at bounding box center [104, 139] width 53 height 21
click at [41, 37] on div "Classify the call LOCATION NAME Blue Moon Electrical [GEOGRAPHIC_DATA] FROM PHO…" at bounding box center [176, 105] width 352 height 211
click at [46, 33] on div "Classify the call LOCATION NAME 5 Star Appliance Repair FROM PHONE [PHONE_NUMBE…" at bounding box center [184, 113] width 338 height 196
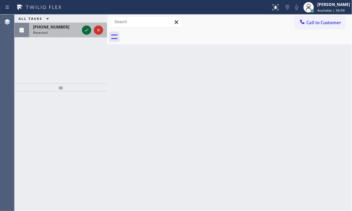
click at [85, 28] on icon at bounding box center [87, 30] width 8 height 8
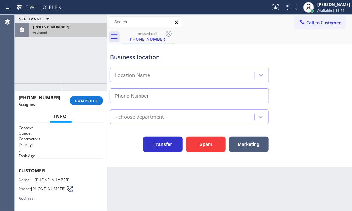
type input "[PHONE_NUMBER]"
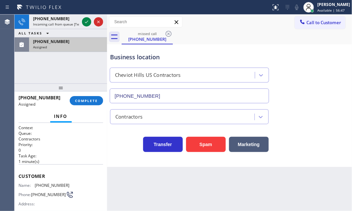
drag, startPoint x: 86, startPoint y: 21, endPoint x: 75, endPoint y: 42, distance: 24.1
click at [86, 21] on icon at bounding box center [87, 22] width 8 height 8
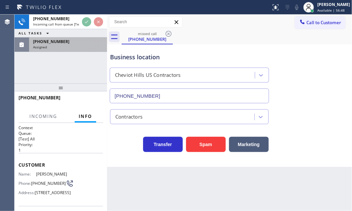
click at [74, 42] on div "[PHONE_NUMBER]" at bounding box center [68, 42] width 70 height 6
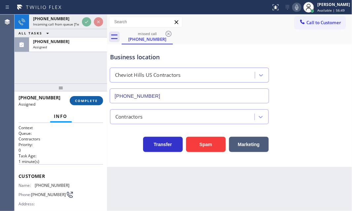
click at [86, 102] on span "COMPLETE" at bounding box center [86, 100] width 23 height 5
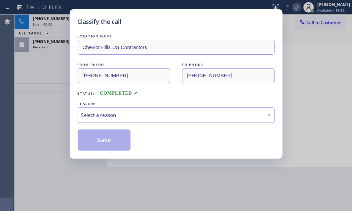
click at [125, 114] on div "Select a reason" at bounding box center [176, 115] width 190 height 8
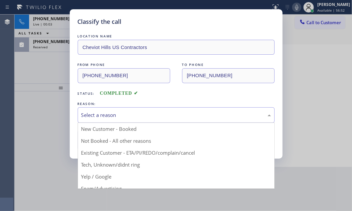
drag, startPoint x: 109, startPoint y: 139, endPoint x: 106, endPoint y: 137, distance: 3.5
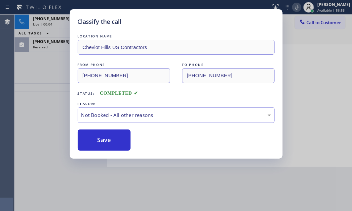
click at [63, 19] on div "Classify the call LOCATION NAME Cheviot Hills US Contractors FROM PHONE [PHONE_…" at bounding box center [176, 105] width 352 height 211
click at [62, 20] on div "Classify the call LOCATION NAME Cheviot Hills US Contractors FROM PHONE [PHONE_…" at bounding box center [176, 105] width 352 height 211
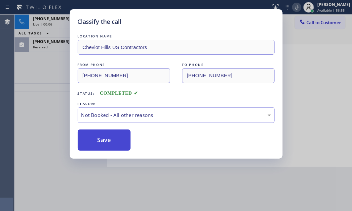
click at [98, 139] on button "Save" at bounding box center [104, 139] width 53 height 21
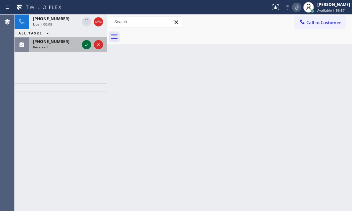
click at [86, 47] on icon at bounding box center [87, 45] width 8 height 8
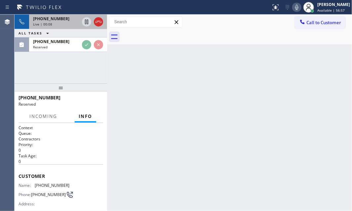
click at [66, 22] on div "Live | 00:08" at bounding box center [56, 24] width 46 height 5
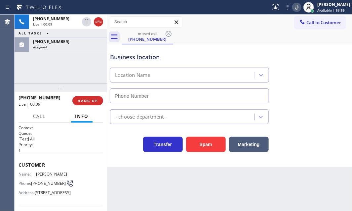
type input "[PHONE_NUMBER]"
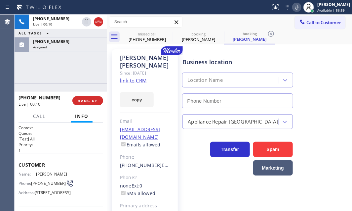
type input "[PHONE_NUMBER]"
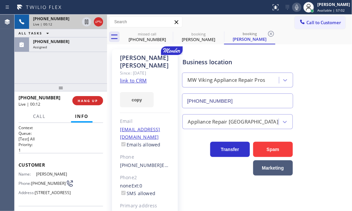
click at [63, 20] on div "[PHONE_NUMBER]" at bounding box center [56, 19] width 46 height 6
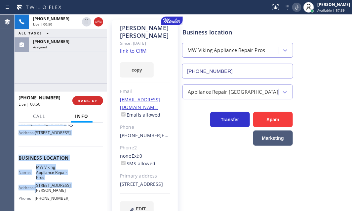
scroll to position [90, 0]
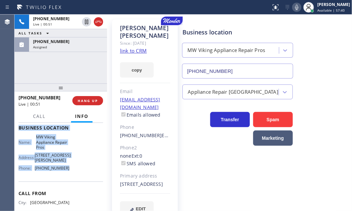
drag, startPoint x: 17, startPoint y: 161, endPoint x: 68, endPoint y: 189, distance: 59.0
click at [68, 189] on div "Context Queue: [Test] All Priority: 1 Customer Name: [PERSON_NAME] Phone: [PHON…" at bounding box center [61, 167] width 93 height 88
drag, startPoint x: 85, startPoint y: 40, endPoint x: 89, endPoint y: 60, distance: 19.6
click at [85, 40] on div "[PHONE_NUMBER]" at bounding box center [68, 42] width 70 height 6
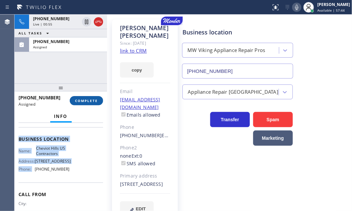
scroll to position [101, 0]
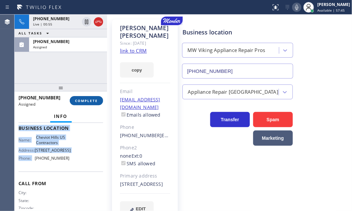
click at [92, 101] on span "COMPLETE" at bounding box center [86, 100] width 23 height 5
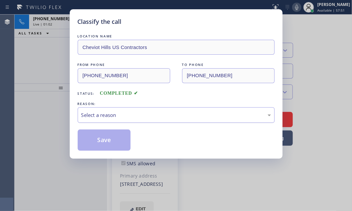
click at [145, 117] on div "Select a reason" at bounding box center [176, 115] width 190 height 8
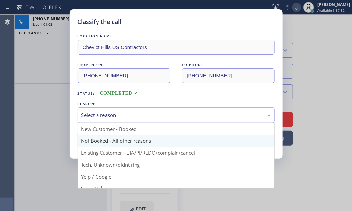
drag, startPoint x: 119, startPoint y: 141, endPoint x: 105, endPoint y: 142, distance: 14.0
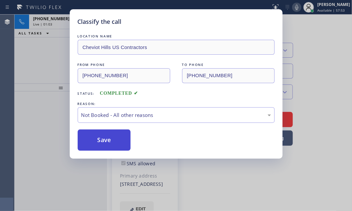
click at [105, 142] on button "Save" at bounding box center [104, 139] width 53 height 21
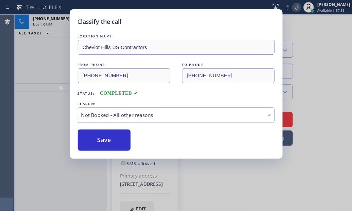
click at [36, 48] on div "Classify the call LOCATION NAME Cheviot Hills US Contractors FROM PHONE [PHONE_…" at bounding box center [176, 105] width 352 height 211
click at [46, 46] on div "[PHONE_NUMBER] Live | 01:05 ALL TASKS ALL TASKS ACTIVE TASKS TASKS IN WRAP UP" at bounding box center [61, 49] width 93 height 69
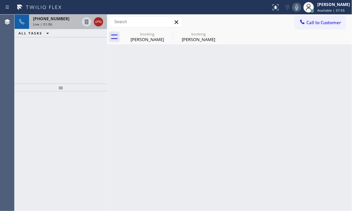
click at [98, 22] on icon at bounding box center [99, 22] width 8 height 8
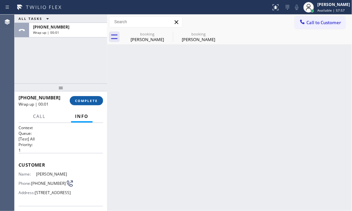
click at [87, 99] on span "COMPLETE" at bounding box center [86, 100] width 23 height 5
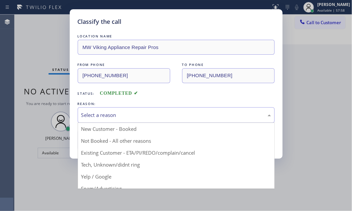
drag, startPoint x: 130, startPoint y: 115, endPoint x: 131, endPoint y: 142, distance: 26.8
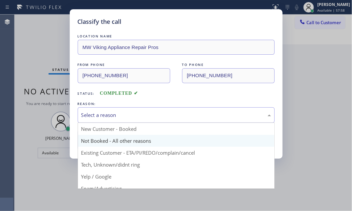
click at [130, 116] on div "Select a reason" at bounding box center [176, 115] width 190 height 8
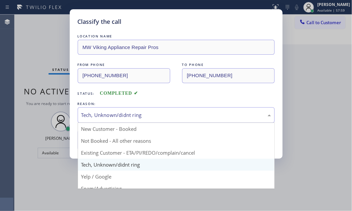
click at [125, 115] on div "Tech, Unknown/didnt ring" at bounding box center [176, 115] width 190 height 8
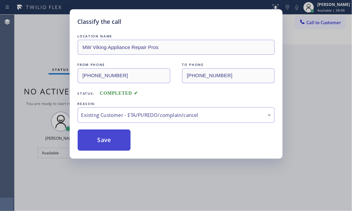
drag, startPoint x: 101, startPoint y: 141, endPoint x: 123, endPoint y: 144, distance: 22.7
click at [102, 141] on button "Save" at bounding box center [104, 139] width 53 height 21
type input "[PHONE_NUMBER]"
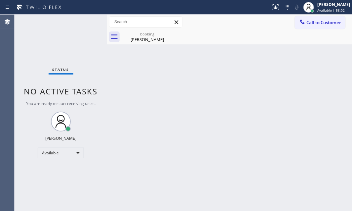
drag, startPoint x: 129, startPoint y: 63, endPoint x: 134, endPoint y: 50, distance: 13.8
click at [130, 59] on div "Back to Dashboard Change Sender ID Customers Technicians Select a contact Outbo…" at bounding box center [229, 113] width 245 height 196
click at [139, 39] on div "[PERSON_NAME]" at bounding box center [147, 39] width 50 height 6
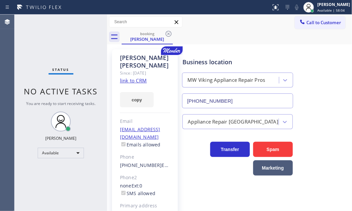
click at [168, 34] on icon at bounding box center [169, 34] width 6 height 6
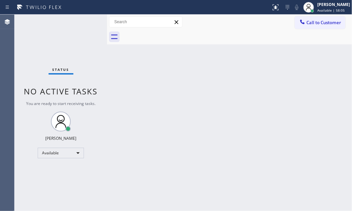
drag, startPoint x: 308, startPoint y: 78, endPoint x: 351, endPoint y: 84, distance: 43.1
click at [309, 78] on div "Back to Dashboard Change Sender ID Customers Technicians Select a contact Outbo…" at bounding box center [229, 113] width 245 height 196
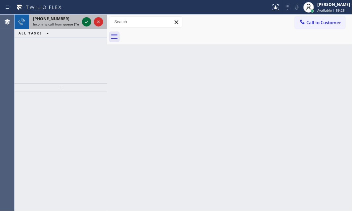
click at [86, 22] on icon at bounding box center [87, 22] width 8 height 8
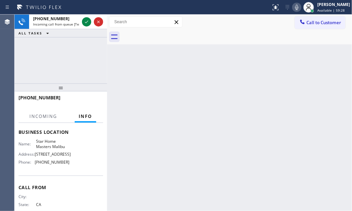
scroll to position [79, 0]
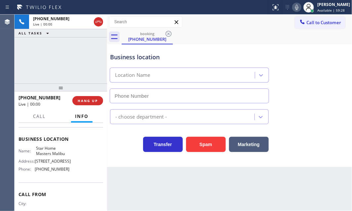
type input "[PHONE_NUMBER]"
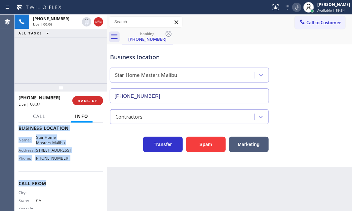
scroll to position [90, 0]
drag, startPoint x: 17, startPoint y: 162, endPoint x: 76, endPoint y: 177, distance: 61.4
click at [75, 178] on div "Context Queue: [Test] All Priority: 1 Customer Name: [PHONE_NUMBER] Phone: [PHO…" at bounding box center [61, 167] width 93 height 88
click at [93, 102] on span "HANG UP" at bounding box center [88, 100] width 20 height 5
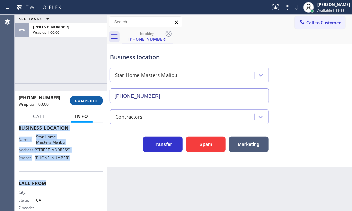
click at [94, 101] on span "COMPLETE" at bounding box center [86, 100] width 23 height 5
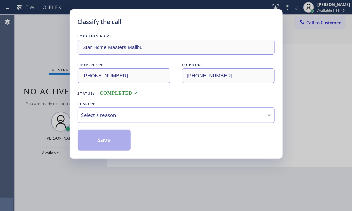
click at [159, 116] on div "Select a reason" at bounding box center [176, 115] width 190 height 8
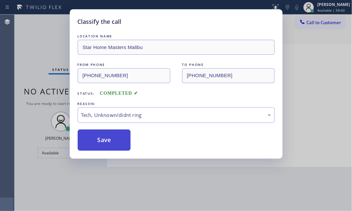
click at [119, 142] on button "Save" at bounding box center [104, 139] width 53 height 21
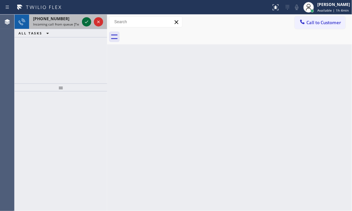
click at [87, 22] on icon at bounding box center [86, 22] width 3 height 3
click at [86, 22] on icon at bounding box center [87, 22] width 8 height 8
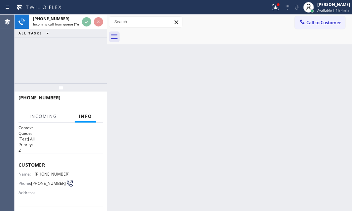
scroll to position [60, 0]
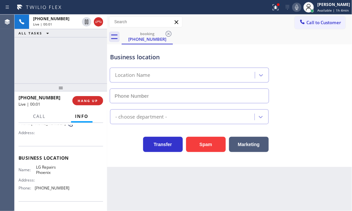
type input "[PHONE_NUMBER]"
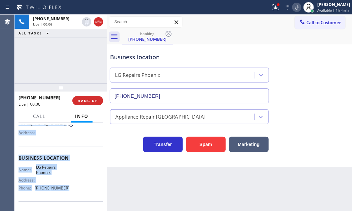
drag, startPoint x: 17, startPoint y: 162, endPoint x: 137, endPoint y: 181, distance: 121.5
click at [69, 189] on div "Context Queue: [Test] All Priority: 2 Customer Name: [PHONE_NUMBER] Phone: [PHO…" at bounding box center [61, 167] width 93 height 88
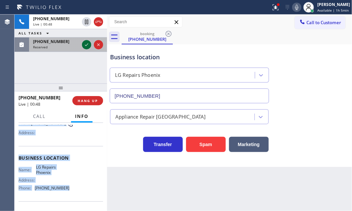
click at [88, 46] on icon at bounding box center [87, 45] width 8 height 8
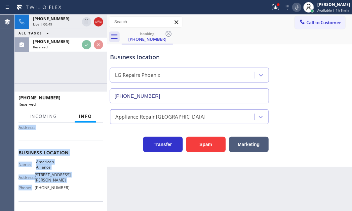
scroll to position [65, 0]
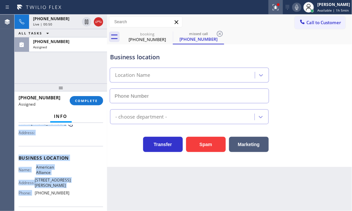
click at [272, 9] on icon at bounding box center [276, 7] width 8 height 8
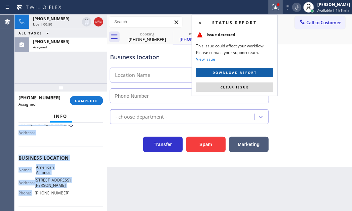
type input "[PHONE_NUMBER]"
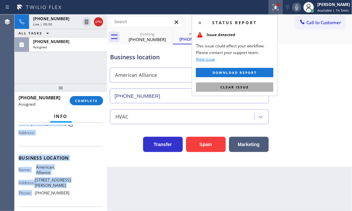
click at [251, 89] on button "Clear issue" at bounding box center [234, 86] width 77 height 9
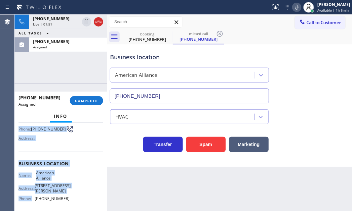
scroll to position [71, 0]
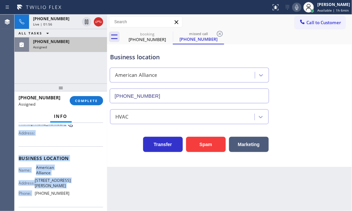
click at [75, 46] on div "Assigned" at bounding box center [68, 47] width 70 height 5
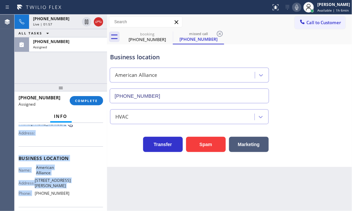
click at [63, 150] on div "Business location Name: American Alliance Address: [STREET_ADDRESS][PERSON_NAME…" at bounding box center [61, 176] width 85 height 60
drag, startPoint x: 17, startPoint y: 161, endPoint x: 71, endPoint y: 190, distance: 61.5
click at [71, 190] on div "Context Queue: HVAC Priority: 0 Task Age: [DEMOGRAPHIC_DATA] minute(s) Customer…" at bounding box center [61, 167] width 93 height 88
click at [90, 103] on span "COMPLETE" at bounding box center [86, 100] width 23 height 5
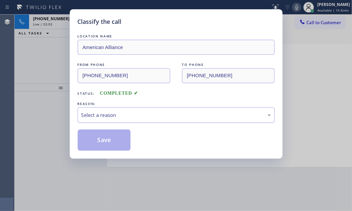
click at [142, 114] on div "Select a reason" at bounding box center [176, 115] width 190 height 8
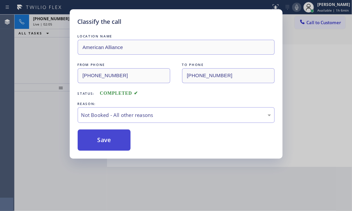
click at [96, 141] on button "Save" at bounding box center [104, 139] width 53 height 21
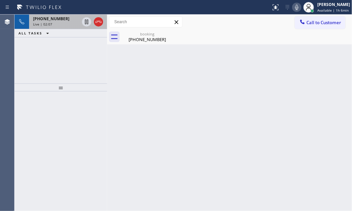
click at [65, 25] on div "Live | 02:07" at bounding box center [56, 24] width 46 height 5
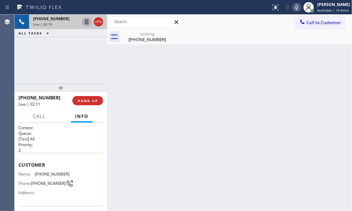
click at [84, 23] on icon at bounding box center [87, 22] width 8 height 8
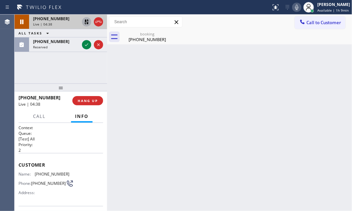
click at [86, 21] on icon at bounding box center [87, 22] width 8 height 8
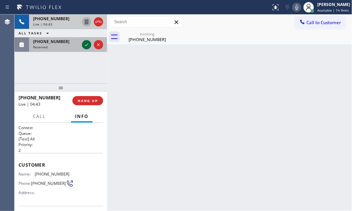
click at [87, 45] on icon at bounding box center [87, 45] width 8 height 8
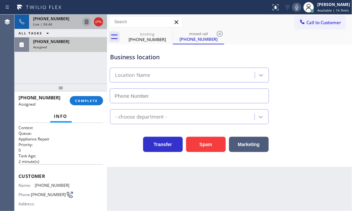
type input "[PHONE_NUMBER]"
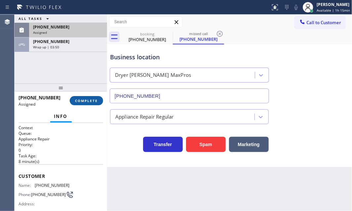
click at [94, 102] on span "COMPLETE" at bounding box center [86, 100] width 23 height 5
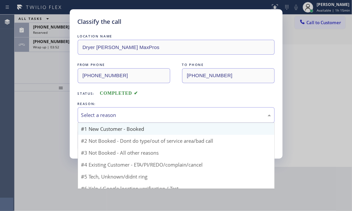
drag, startPoint x: 146, startPoint y: 114, endPoint x: 126, endPoint y: 130, distance: 25.2
click at [146, 114] on div "Select a reason" at bounding box center [176, 115] width 190 height 8
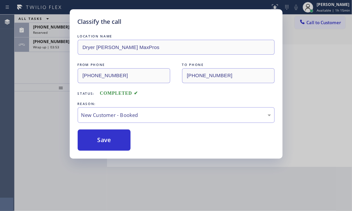
drag, startPoint x: 112, startPoint y: 130, endPoint x: 100, endPoint y: 134, distance: 13.5
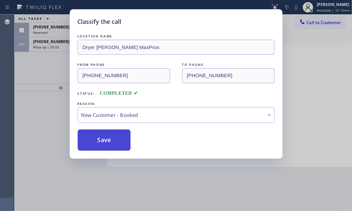
click at [100, 135] on button "Save" at bounding box center [104, 139] width 53 height 21
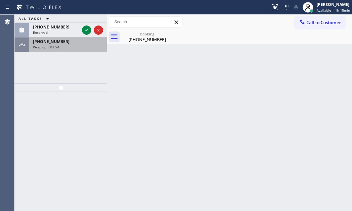
click at [59, 42] on span "[PHONE_NUMBER]" at bounding box center [51, 42] width 36 height 6
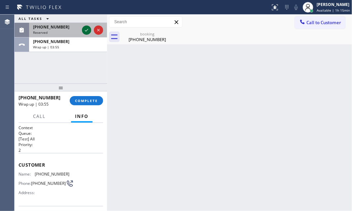
click at [86, 31] on icon at bounding box center [86, 30] width 3 height 3
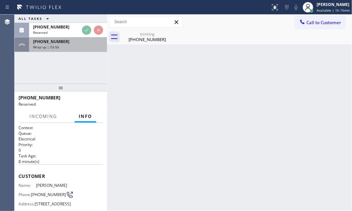
click at [76, 41] on div "[PHONE_NUMBER]" at bounding box center [68, 42] width 70 height 6
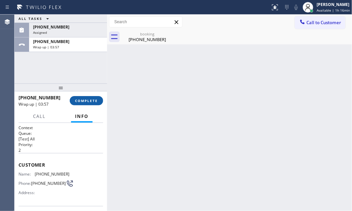
click at [95, 96] on button "COMPLETE" at bounding box center [86, 100] width 33 height 9
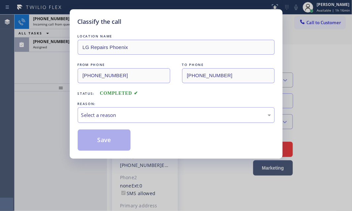
type input "[PHONE_NUMBER]"
drag, startPoint x: 132, startPoint y: 114, endPoint x: 128, endPoint y: 120, distance: 7.6
click at [132, 114] on div "Select a reason" at bounding box center [176, 115] width 190 height 8
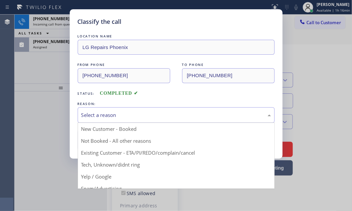
drag, startPoint x: 118, startPoint y: 127, endPoint x: 112, endPoint y: 130, distance: 6.2
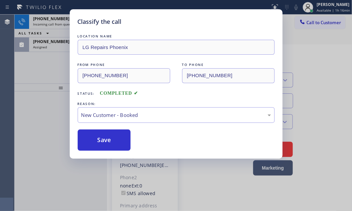
drag, startPoint x: 101, startPoint y: 134, endPoint x: 67, endPoint y: 91, distance: 55.1
click at [101, 134] on button "Save" at bounding box center [104, 139] width 53 height 21
click at [63, 20] on div "Classify the call LOCATION NAME LG Repairs Phoenix FROM PHONE [PHONE_NUMBER] TO…" at bounding box center [176, 105] width 352 height 211
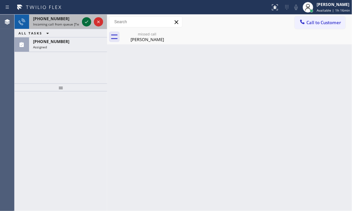
click at [82, 20] on div at bounding box center [86, 22] width 9 height 8
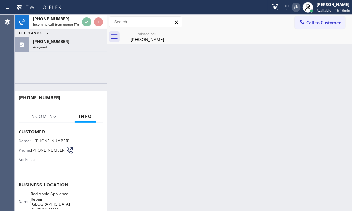
scroll to position [90, 0]
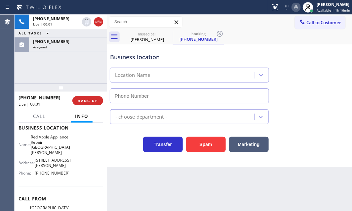
type input "[PHONE_NUMBER]"
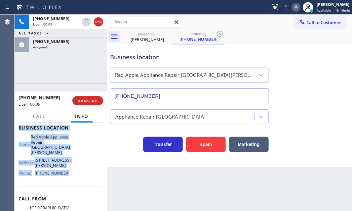
drag, startPoint x: 18, startPoint y: 133, endPoint x: 77, endPoint y: 177, distance: 74.0
click at [77, 177] on div "Context Queue: [Test] All Priority: 2 Customer Name: [PHONE_NUMBER] Phone: [PHO…" at bounding box center [61, 167] width 93 height 88
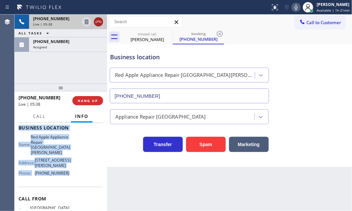
click at [98, 23] on icon at bounding box center [99, 22] width 8 height 8
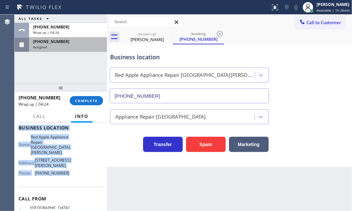
click at [79, 50] on div "[PHONE_NUMBER] Assigned" at bounding box center [66, 44] width 75 height 15
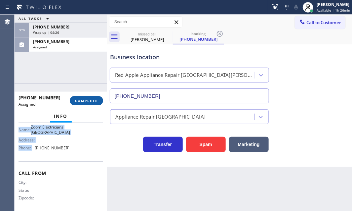
click at [88, 99] on span "COMPLETE" at bounding box center [86, 100] width 23 height 5
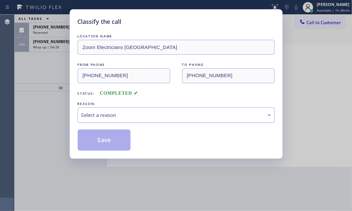
click at [139, 114] on div "Select a reason" at bounding box center [176, 115] width 190 height 8
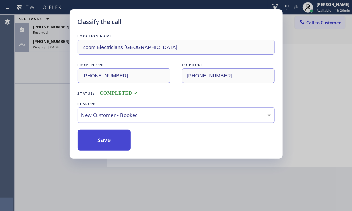
click at [102, 130] on button "Save" at bounding box center [104, 139] width 53 height 21
click at [104, 136] on button "Save" at bounding box center [104, 139] width 53 height 21
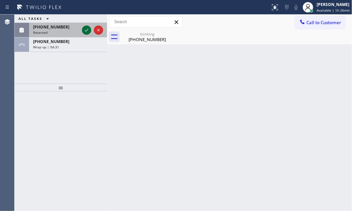
click at [86, 28] on icon at bounding box center [87, 30] width 8 height 8
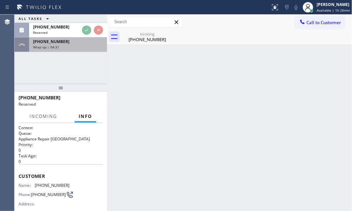
click at [72, 46] on div "Wrap up | 04:31" at bounding box center [68, 47] width 70 height 5
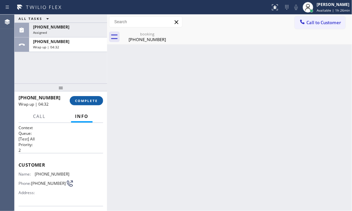
click at [93, 103] on button "COMPLETE" at bounding box center [86, 100] width 33 height 9
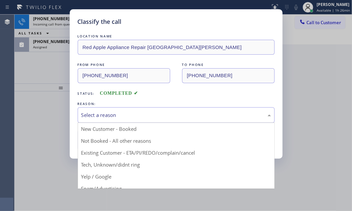
click at [156, 109] on div "Select a reason" at bounding box center [176, 115] width 197 height 16
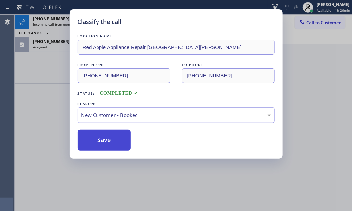
drag, startPoint x: 118, startPoint y: 128, endPoint x: 104, endPoint y: 129, distance: 14.9
click at [102, 130] on button "Save" at bounding box center [104, 139] width 53 height 21
click at [102, 134] on button "Save" at bounding box center [104, 139] width 53 height 21
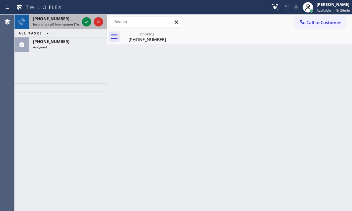
click at [68, 19] on div "[PHONE_NUMBER]" at bounding box center [56, 19] width 46 height 6
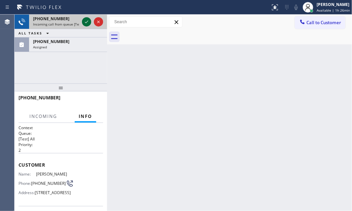
click at [85, 23] on icon at bounding box center [87, 22] width 8 height 8
click at [70, 23] on div "Incoming call from queue [Test] All" at bounding box center [56, 24] width 46 height 5
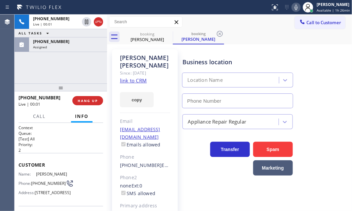
type input "[PHONE_NUMBER]"
drag, startPoint x: 76, startPoint y: 44, endPoint x: 66, endPoint y: 75, distance: 32.5
click at [76, 45] on div "Assigned" at bounding box center [68, 47] width 70 height 5
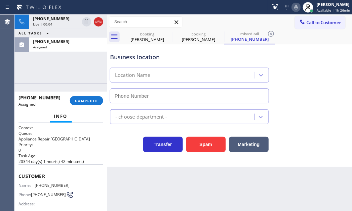
type input "[PHONE_NUMBER]"
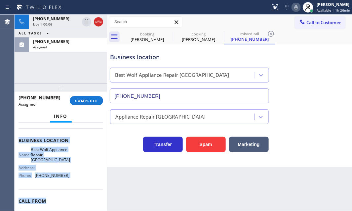
scroll to position [90, 0]
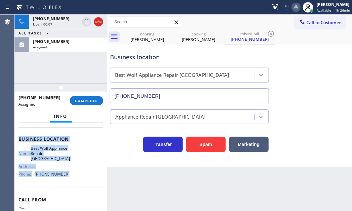
drag, startPoint x: 18, startPoint y: 174, endPoint x: 70, endPoint y: 183, distance: 53.4
click at [70, 183] on div "Context Queue: Appliance Repair High End Priority: 0 Task Age: [DEMOGRAPHIC_DAT…" at bounding box center [61, 167] width 93 height 88
click at [92, 99] on span "COMPLETE" at bounding box center [86, 100] width 23 height 5
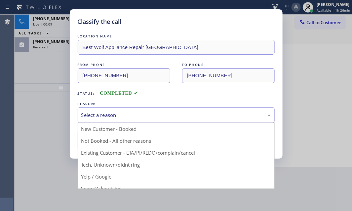
drag, startPoint x: 147, startPoint y: 114, endPoint x: 125, endPoint y: 136, distance: 31.1
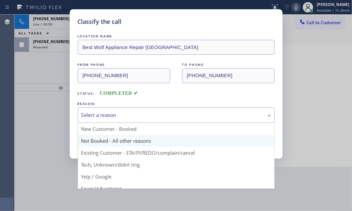
click at [147, 115] on div "Select a reason" at bounding box center [176, 115] width 190 height 8
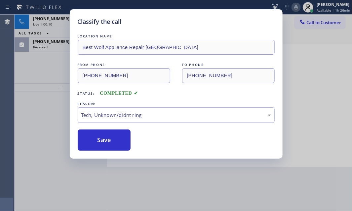
drag, startPoint x: 107, startPoint y: 164, endPoint x: 105, endPoint y: 157, distance: 7.3
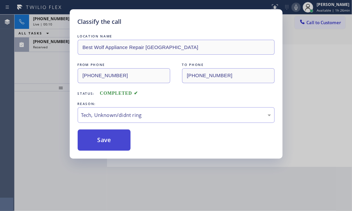
click at [106, 136] on button "Save" at bounding box center [104, 139] width 53 height 21
type input "[PHONE_NUMBER]"
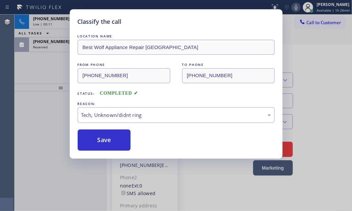
click at [55, 45] on div "Classify the call LOCATION NAME Best Wolf Appliance Repair [GEOGRAPHIC_DATA] FR…" at bounding box center [176, 105] width 352 height 211
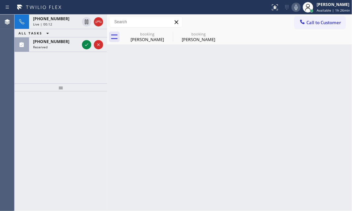
drag, startPoint x: 84, startPoint y: 44, endPoint x: 136, endPoint y: 72, distance: 59.2
click at [84, 44] on icon at bounding box center [87, 45] width 8 height 8
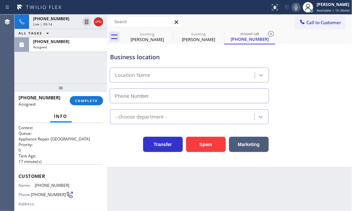
type input "[PHONE_NUMBER]"
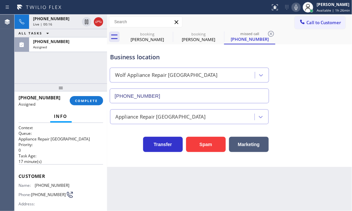
drag, startPoint x: 68, startPoint y: 21, endPoint x: 120, endPoint y: 43, distance: 56.8
click at [71, 22] on div "Live | 00:16" at bounding box center [56, 24] width 46 height 5
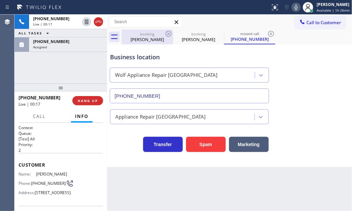
click at [137, 35] on div "booking" at bounding box center [147, 33] width 50 height 5
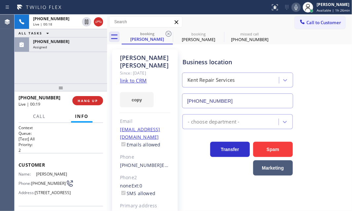
click at [138, 77] on link "link to CRM" at bounding box center [133, 80] width 27 height 7
drag, startPoint x: 67, startPoint y: 42, endPoint x: 79, endPoint y: 60, distance: 21.6
click at [68, 41] on div "[PHONE_NUMBER]" at bounding box center [68, 42] width 70 height 6
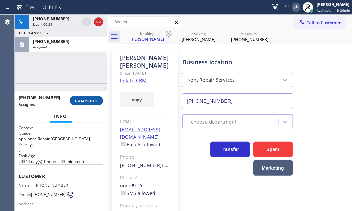
drag, startPoint x: 85, startPoint y: 102, endPoint x: 119, endPoint y: 126, distance: 41.6
click at [85, 102] on span "COMPLETE" at bounding box center [86, 100] width 23 height 5
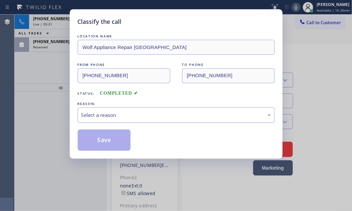
click at [127, 115] on div "Select a reason" at bounding box center [176, 115] width 190 height 8
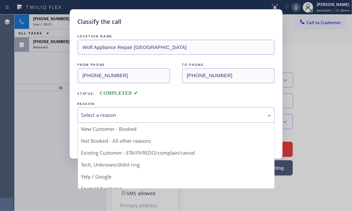
drag, startPoint x: 105, startPoint y: 168, endPoint x: 103, endPoint y: 152, distance: 15.4
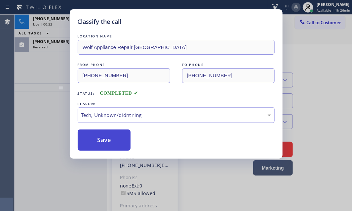
click at [103, 141] on button "Save" at bounding box center [104, 139] width 53 height 21
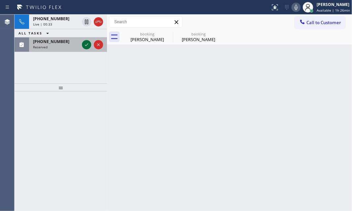
click at [86, 41] on icon at bounding box center [87, 45] width 8 height 8
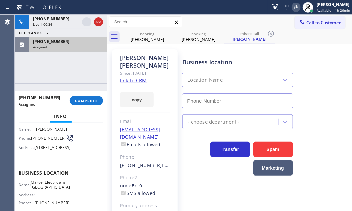
type input "[PHONE_NUMBER]"
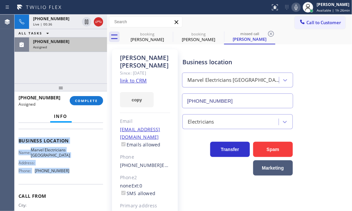
scroll to position [90, 0]
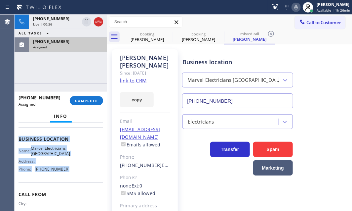
drag, startPoint x: 17, startPoint y: 171, endPoint x: 72, endPoint y: 189, distance: 58.3
click at [72, 189] on div "Context Queue: Electrical Priority: 0 Task Age: [DEMOGRAPHIC_DATA] minute(s) Cu…" at bounding box center [61, 167] width 93 height 88
click at [85, 100] on span "COMPLETE" at bounding box center [86, 100] width 23 height 5
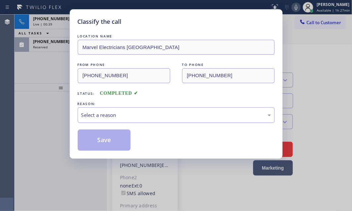
click at [121, 114] on div "Select a reason" at bounding box center [176, 115] width 190 height 8
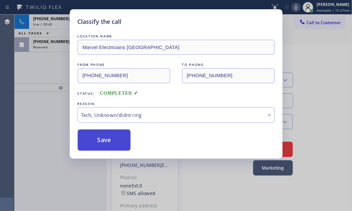
click at [101, 142] on button "Save" at bounding box center [104, 139] width 53 height 21
type input "[PHONE_NUMBER]"
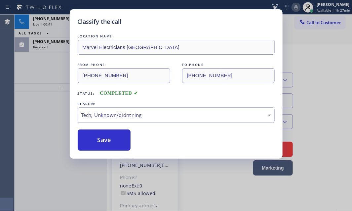
click at [57, 47] on div "Classify the call LOCATION NAME Marvel Electricians [GEOGRAPHIC_DATA] FROM PHON…" at bounding box center [176, 105] width 352 height 211
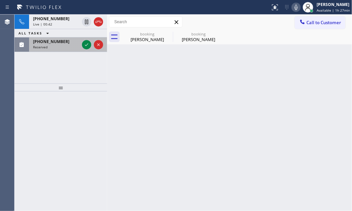
click at [63, 47] on div "Reserved" at bounding box center [56, 47] width 46 height 5
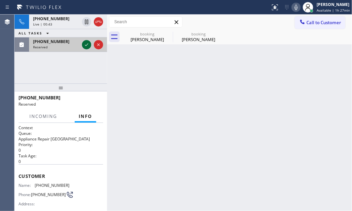
click at [86, 46] on icon at bounding box center [87, 45] width 8 height 8
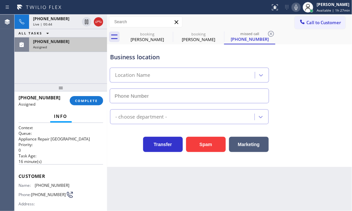
type input "[PHONE_NUMBER]"
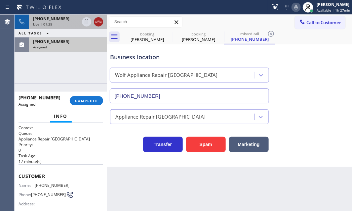
click at [98, 25] on icon at bounding box center [99, 22] width 8 height 8
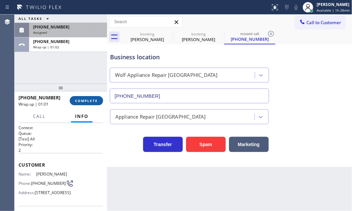
click at [75, 46] on div "Wrap up | 01:02" at bounding box center [68, 47] width 70 height 5
drag, startPoint x: 87, startPoint y: 98, endPoint x: 109, endPoint y: 111, distance: 25.1
click at [88, 98] on span "COMPLETE" at bounding box center [86, 100] width 23 height 5
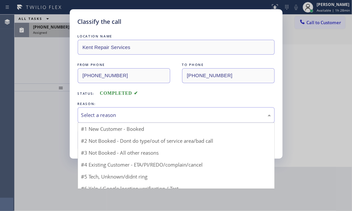
click at [173, 112] on div "Select a reason" at bounding box center [176, 115] width 190 height 8
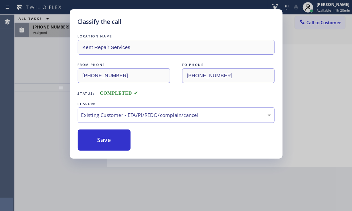
drag, startPoint x: 117, startPoint y: 138, endPoint x: 95, endPoint y: 104, distance: 40.6
click at [117, 138] on button "Save" at bounding box center [104, 139] width 53 height 21
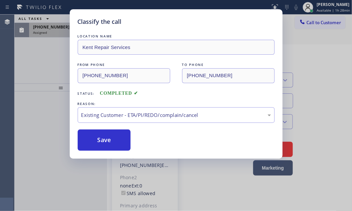
click at [62, 31] on div "Classify the call LOCATION NAME 5 Star Appliance Repair FROM PHONE [PHONE_NUMBE…" at bounding box center [184, 113] width 338 height 196
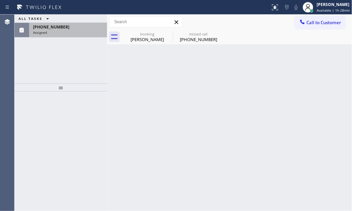
click at [66, 31] on div "Assigned" at bounding box center [68, 32] width 70 height 5
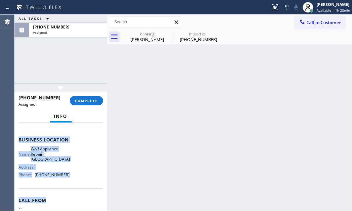
scroll to position [90, 0]
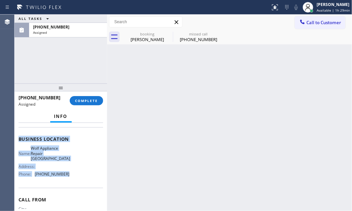
drag, startPoint x: 17, startPoint y: 172, endPoint x: 112, endPoint y: 184, distance: 96.0
click at [77, 180] on div "Context Queue: Appliance Repair High End Priority: 0 Task Age: [DEMOGRAPHIC_DAT…" at bounding box center [61, 167] width 93 height 88
click at [80, 96] on button "COMPLETE" at bounding box center [86, 100] width 33 height 9
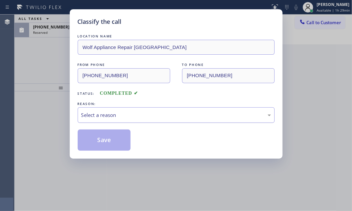
click at [131, 112] on div "Select a reason" at bounding box center [176, 115] width 190 height 8
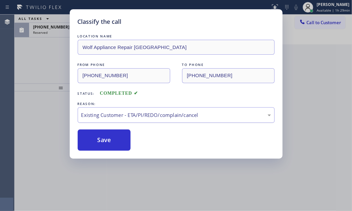
drag, startPoint x: 112, startPoint y: 113, endPoint x: 109, endPoint y: 121, distance: 8.0
click at [112, 114] on div "Existing Customer - ETA/PI/REDO/complain/cancel" at bounding box center [176, 115] width 190 height 8
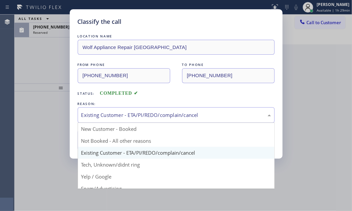
drag, startPoint x: 93, startPoint y: 163, endPoint x: 95, endPoint y: 159, distance: 4.2
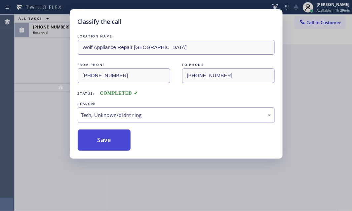
drag, startPoint x: 99, startPoint y: 139, endPoint x: 65, endPoint y: 69, distance: 77.4
click at [98, 135] on button "Save" at bounding box center [104, 139] width 53 height 21
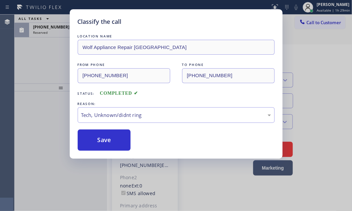
click at [60, 33] on div "Classify the call LOCATION NAME Wolf Appliance Repair Phoenix FROM PHONE [PHONE…" at bounding box center [176, 105] width 352 height 211
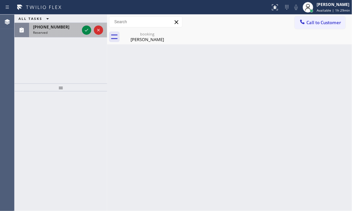
drag, startPoint x: 66, startPoint y: 32, endPoint x: 76, endPoint y: 31, distance: 9.6
click at [67, 32] on div "Reserved" at bounding box center [56, 32] width 46 height 5
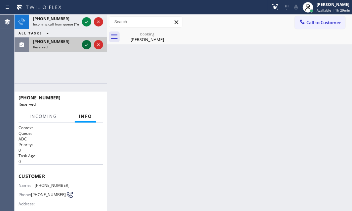
click at [85, 29] on div "[PHONE_NUMBER] Incoming call from queue [Test] All ALL TASKS ALL TASKS ACTIVE T…" at bounding box center [61, 33] width 93 height 37
drag, startPoint x: 86, startPoint y: 45, endPoint x: 86, endPoint y: 38, distance: 7.3
click at [86, 45] on icon at bounding box center [87, 45] width 8 height 8
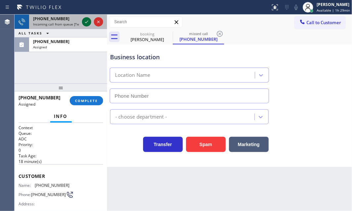
type input "[PHONE_NUMBER]"
click at [85, 21] on icon at bounding box center [87, 22] width 8 height 8
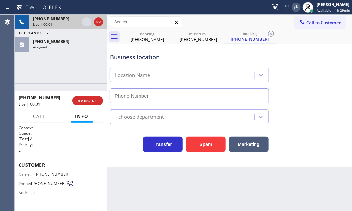
type input "[PHONE_NUMBER]"
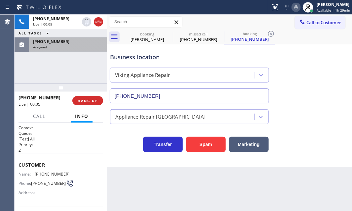
click at [64, 45] on div "Assigned" at bounding box center [68, 47] width 70 height 5
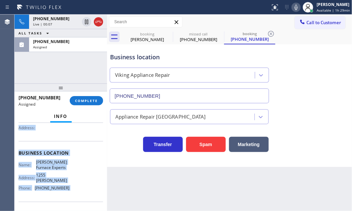
scroll to position [90, 0]
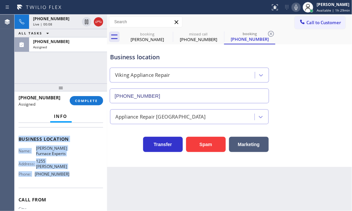
drag, startPoint x: 17, startPoint y: 172, endPoint x: 67, endPoint y: 175, distance: 50.7
click at [67, 175] on div "Context Queue: ADC Priority: 0 Task Age: [DEMOGRAPHIC_DATA] minute(s) Customer …" at bounding box center [61, 167] width 93 height 88
click at [89, 101] on span "COMPLETE" at bounding box center [86, 100] width 23 height 5
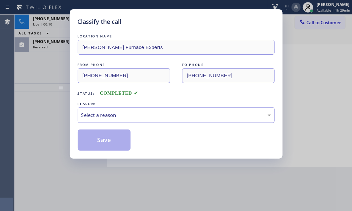
click at [148, 113] on div "Select a reason" at bounding box center [176, 115] width 190 height 8
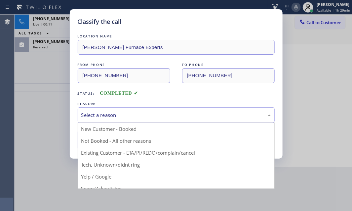
drag, startPoint x: 128, startPoint y: 165, endPoint x: 124, endPoint y: 155, distance: 10.4
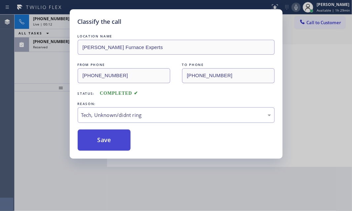
drag, startPoint x: 114, startPoint y: 141, endPoint x: 107, endPoint y: 129, distance: 13.9
click at [114, 140] on button "Save" at bounding box center [104, 139] width 53 height 21
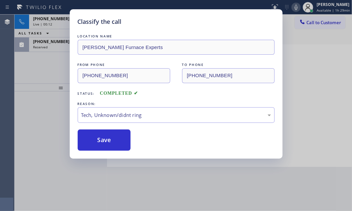
click at [55, 45] on div "Classify the call LOCATION NAME [PERSON_NAME] Furnace Experts FROM PHONE [PHONE…" at bounding box center [176, 105] width 352 height 211
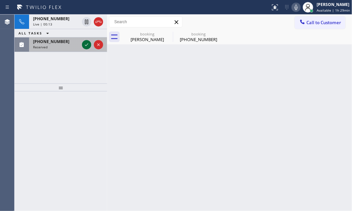
click at [84, 44] on icon at bounding box center [87, 45] width 8 height 8
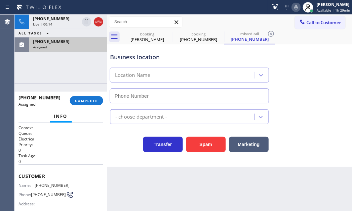
type input "[PHONE_NUMBER]"
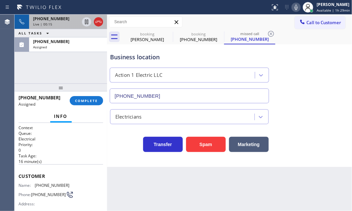
click at [69, 23] on div "Live | 00:15" at bounding box center [56, 24] width 46 height 5
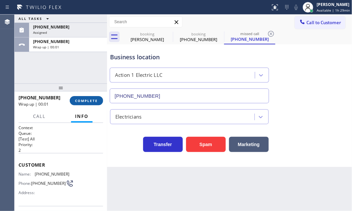
click at [90, 101] on span "COMPLETE" at bounding box center [86, 100] width 23 height 5
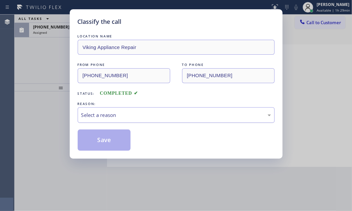
drag, startPoint x: 151, startPoint y: 114, endPoint x: 148, endPoint y: 119, distance: 5.2
click at [151, 115] on div "Select a reason" at bounding box center [176, 115] width 190 height 8
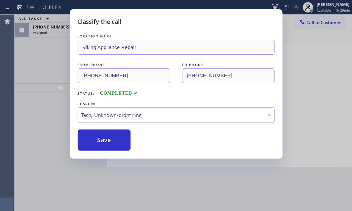
drag, startPoint x: 105, startPoint y: 167, endPoint x: 104, endPoint y: 160, distance: 6.6
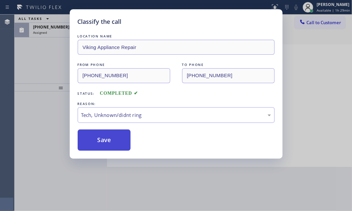
click at [101, 139] on button "Save" at bounding box center [104, 139] width 53 height 21
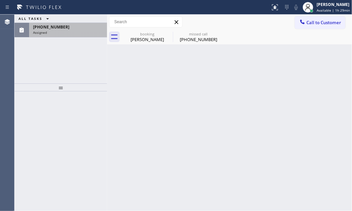
click at [60, 33] on div "Assigned" at bounding box center [68, 32] width 70 height 5
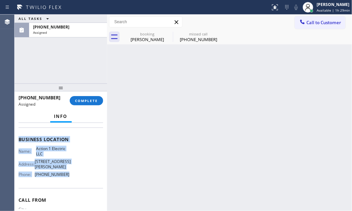
scroll to position [90, 0]
drag, startPoint x: 17, startPoint y: 173, endPoint x: 77, endPoint y: 185, distance: 61.4
click at [76, 185] on div "Context Queue: Electrical Priority: 0 Task Age: [DEMOGRAPHIC_DATA] minute(s) Cu…" at bounding box center [61, 167] width 93 height 88
click at [90, 97] on button "COMPLETE" at bounding box center [86, 100] width 33 height 9
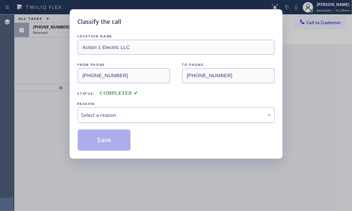
drag, startPoint x: 158, startPoint y: 111, endPoint x: 148, endPoint y: 121, distance: 14.0
click at [158, 111] on div "Select a reason" at bounding box center [176, 115] width 190 height 8
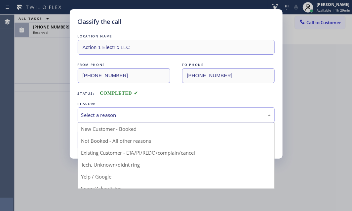
drag, startPoint x: 115, startPoint y: 165, endPoint x: 114, endPoint y: 161, distance: 3.6
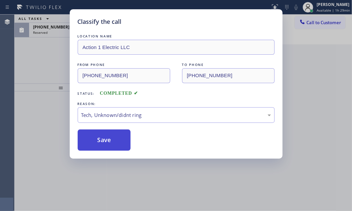
drag, startPoint x: 112, startPoint y: 139, endPoint x: 92, endPoint y: 99, distance: 44.7
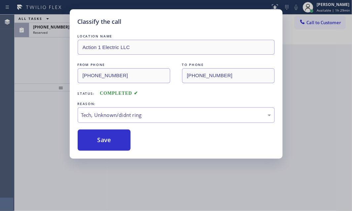
click at [112, 139] on button "Save" at bounding box center [104, 139] width 53 height 21
type input "[PHONE_NUMBER]"
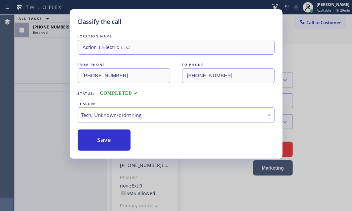
drag, startPoint x: 52, startPoint y: 62, endPoint x: 66, endPoint y: 57, distance: 15.1
click at [54, 61] on div "Classify the call LOCATION NAME Action 1 Electric LLC FROM PHONE [PHONE_NUMBER]…" at bounding box center [176, 105] width 352 height 211
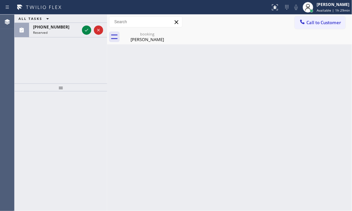
drag, startPoint x: 88, startPoint y: 29, endPoint x: 103, endPoint y: 39, distance: 18.0
click at [89, 29] on icon at bounding box center [87, 30] width 8 height 8
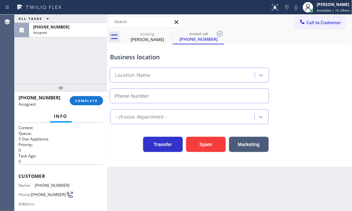
type input "[PHONE_NUMBER]"
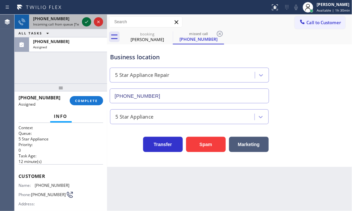
click at [86, 22] on icon at bounding box center [86, 22] width 3 height 3
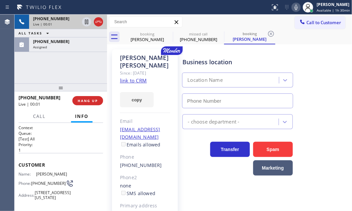
type input "[PHONE_NUMBER]"
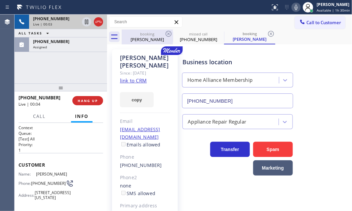
click at [160, 36] on div "booking" at bounding box center [147, 33] width 50 height 5
type input "[PHONE_NUMBER]"
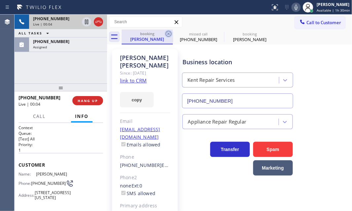
click at [167, 32] on icon at bounding box center [169, 34] width 8 height 8
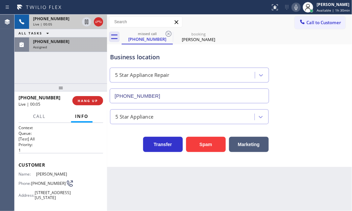
click at [78, 48] on div "Assigned" at bounding box center [68, 47] width 70 height 5
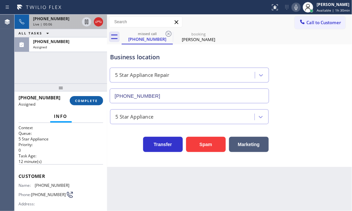
click at [87, 101] on span "COMPLETE" at bounding box center [86, 100] width 23 height 5
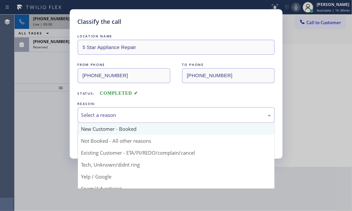
drag, startPoint x: 108, startPoint y: 114, endPoint x: 111, endPoint y: 128, distance: 14.3
click at [108, 115] on div "Select a reason" at bounding box center [176, 115] width 190 height 8
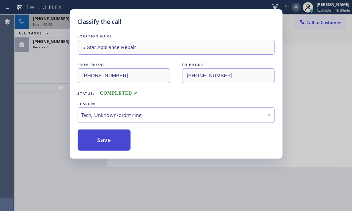
drag, startPoint x: 101, startPoint y: 138, endPoint x: 101, endPoint y: 135, distance: 3.3
click at [101, 138] on button "Save" at bounding box center [104, 139] width 53 height 21
type input "[PHONE_NUMBER]"
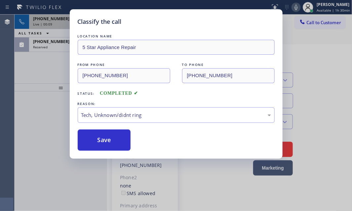
click at [60, 47] on div "Classify the call LOCATION NAME 5 Star Appliance Repair FROM PHONE [PHONE_NUMBE…" at bounding box center [176, 105] width 352 height 211
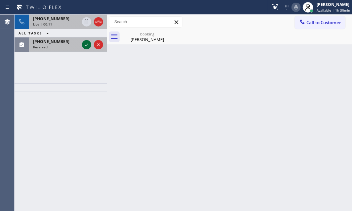
click at [85, 44] on icon at bounding box center [87, 45] width 8 height 8
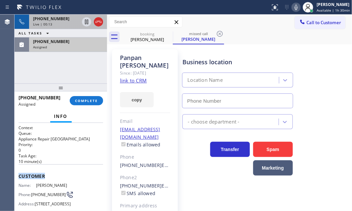
type input "[PHONE_NUMBER]"
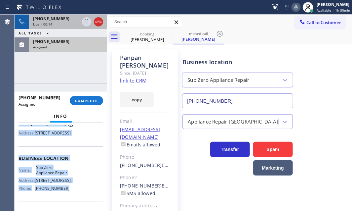
scroll to position [90, 0]
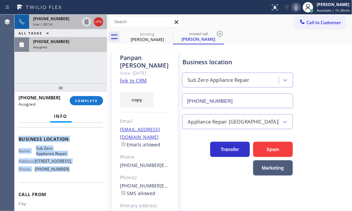
drag, startPoint x: 17, startPoint y: 172, endPoint x: 74, endPoint y: 185, distance: 58.0
click at [74, 185] on div "Context Queue: Appliance Repair High End Priority: 0 Task Age: [DEMOGRAPHIC_DAT…" at bounding box center [61, 167] width 93 height 88
click at [84, 99] on span "COMPLETE" at bounding box center [86, 100] width 23 height 5
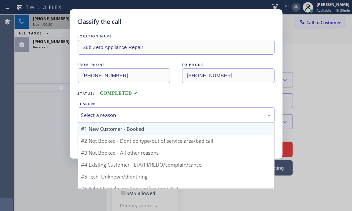
drag, startPoint x: 131, startPoint y: 118, endPoint x: 133, endPoint y: 129, distance: 11.5
click at [131, 119] on div "Select a reason" at bounding box center [176, 115] width 197 height 16
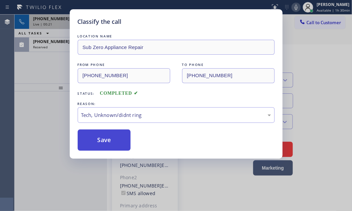
click at [110, 140] on button "Save" at bounding box center [104, 139] width 53 height 21
type input "[PHONE_NUMBER]"
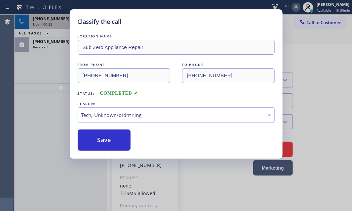
click at [56, 46] on div "Classify the call LOCATION NAME 5 Star Appliance Repair FROM PHONE [PHONE_NUMBE…" at bounding box center [184, 113] width 338 height 196
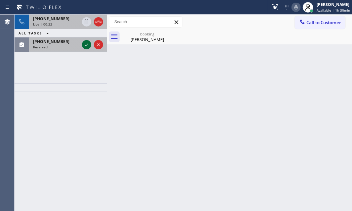
click at [84, 43] on icon at bounding box center [87, 45] width 8 height 8
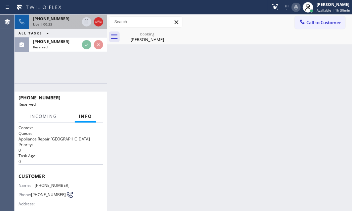
drag, startPoint x: 68, startPoint y: 17, endPoint x: 91, endPoint y: 39, distance: 32.0
click at [68, 17] on div "[PHONE_NUMBER]" at bounding box center [56, 19] width 46 height 6
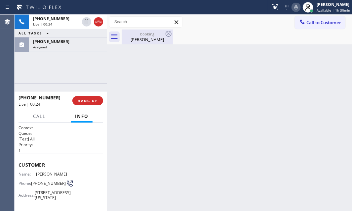
click at [147, 33] on div "booking" at bounding box center [147, 33] width 50 height 5
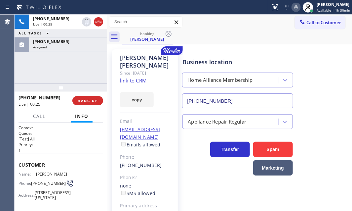
drag, startPoint x: 139, startPoint y: 71, endPoint x: 156, endPoint y: 64, distance: 18.5
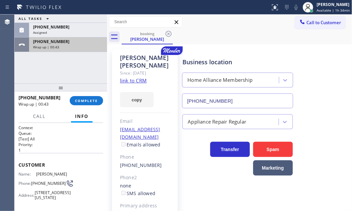
click at [67, 43] on div "[PHONE_NUMBER]" at bounding box center [68, 42] width 70 height 6
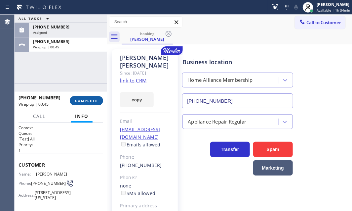
click at [87, 98] on button "COMPLETE" at bounding box center [86, 100] width 33 height 9
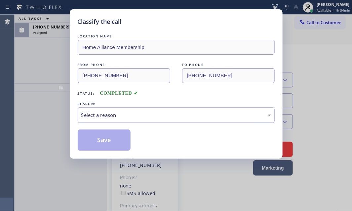
click at [160, 116] on div "Select a reason" at bounding box center [176, 115] width 190 height 8
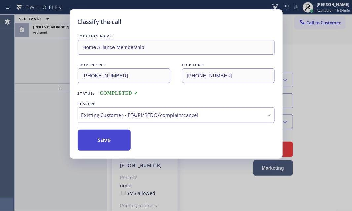
click at [112, 138] on button "Save" at bounding box center [104, 139] width 53 height 21
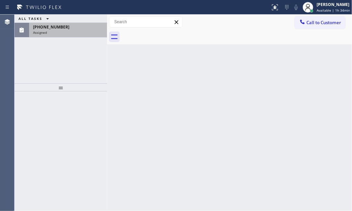
click at [83, 29] on div "[PHONE_NUMBER]" at bounding box center [68, 27] width 70 height 6
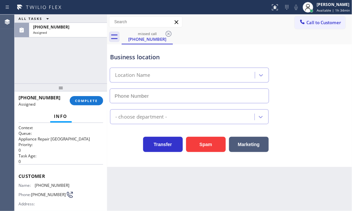
type input "[PHONE_NUMBER]"
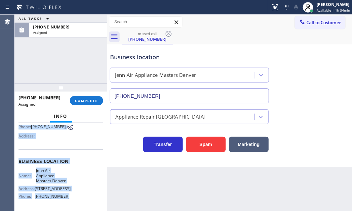
scroll to position [90, 0]
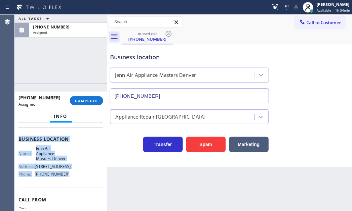
drag, startPoint x: 17, startPoint y: 172, endPoint x: 81, endPoint y: 179, distance: 64.2
click at [74, 183] on div "Context Queue: Appliance Repair High End Priority: 0 Task Age: [DEMOGRAPHIC_DAT…" at bounding box center [61, 167] width 93 height 88
click at [94, 97] on button "COMPLETE" at bounding box center [86, 100] width 33 height 9
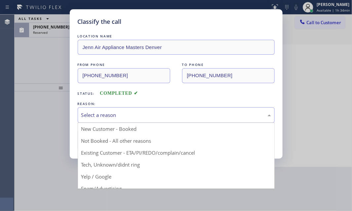
drag, startPoint x: 146, startPoint y: 108, endPoint x: 130, endPoint y: 139, distance: 34.9
click at [146, 108] on div "Select a reason" at bounding box center [176, 115] width 197 height 16
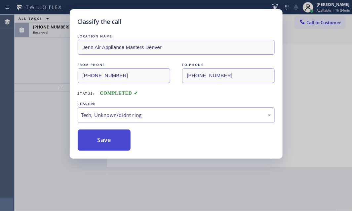
click at [104, 146] on button "Save" at bounding box center [104, 139] width 53 height 21
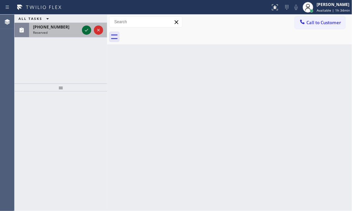
click at [85, 32] on icon at bounding box center [87, 30] width 8 height 8
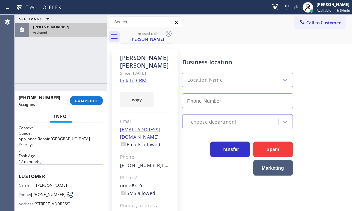
type input "[PHONE_NUMBER]"
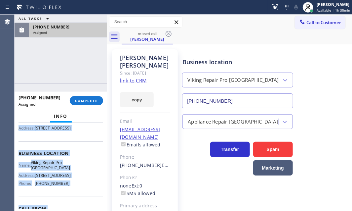
scroll to position [140, 0]
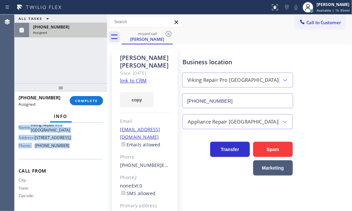
drag, startPoint x: 18, startPoint y: 173, endPoint x: 70, endPoint y: 154, distance: 55.9
click at [70, 154] on div "Context Queue: Appliance Repair High End Priority: 0 Task Age: [DEMOGRAPHIC_DAT…" at bounding box center [61, 167] width 93 height 88
click at [85, 98] on span "COMPLETE" at bounding box center [86, 100] width 23 height 5
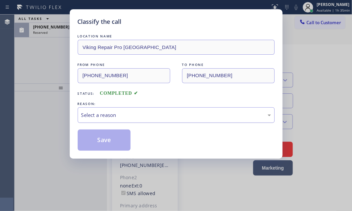
click at [158, 119] on div "Select a reason" at bounding box center [176, 115] width 197 height 16
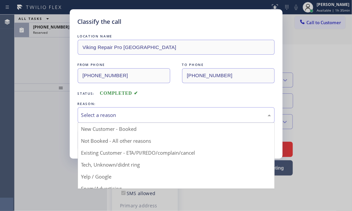
drag, startPoint x: 124, startPoint y: 164, endPoint x: 124, endPoint y: 159, distance: 5.3
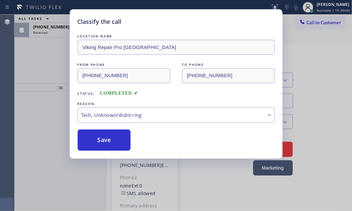
drag, startPoint x: 116, startPoint y: 135, endPoint x: 307, endPoint y: 189, distance: 198.4
click at [119, 136] on button "Save" at bounding box center [104, 139] width 53 height 21
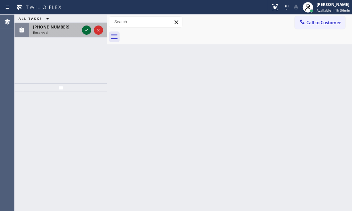
click at [83, 26] on icon at bounding box center [87, 30] width 8 height 8
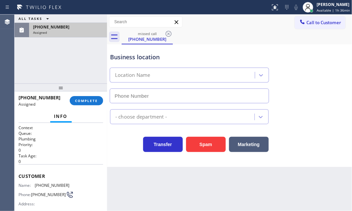
type input "[PHONE_NUMBER]"
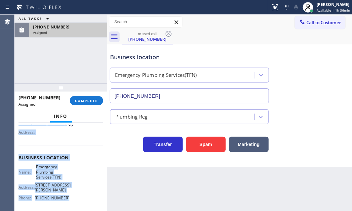
scroll to position [90, 0]
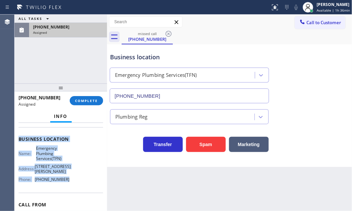
drag, startPoint x: 17, startPoint y: 172, endPoint x: 112, endPoint y: 184, distance: 96.3
click at [63, 185] on div "Context Queue: Plumbing Priority: 0 Task Age: [DEMOGRAPHIC_DATA] minute(s) Cust…" at bounding box center [61, 167] width 93 height 88
click at [91, 99] on span "COMPLETE" at bounding box center [86, 100] width 23 height 5
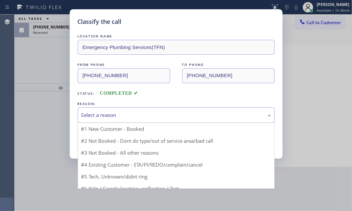
click at [154, 118] on div "Select a reason" at bounding box center [176, 115] width 190 height 8
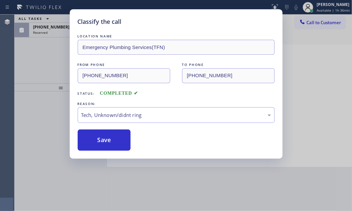
drag, startPoint x: 105, startPoint y: 141, endPoint x: 90, endPoint y: 104, distance: 40.3
click at [105, 138] on button "Save" at bounding box center [104, 139] width 53 height 21
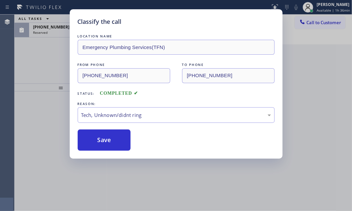
click at [59, 28] on div "Classify the call LOCATION NAME Emergency Plumbing Services(TFN) FROM PHONE [PH…" at bounding box center [176, 105] width 352 height 211
drag, startPoint x: 59, startPoint y: 28, endPoint x: 70, endPoint y: 30, distance: 11.7
click at [59, 28] on span "[PHONE_NUMBER]" at bounding box center [51, 27] width 36 height 6
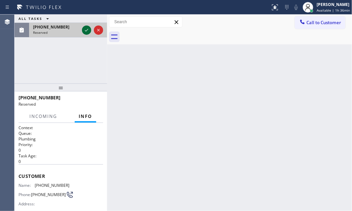
click at [89, 28] on icon at bounding box center [87, 30] width 8 height 8
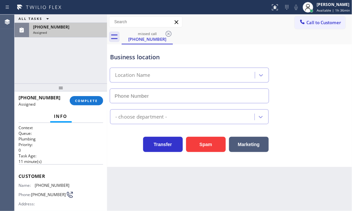
type input "[PHONE_NUMBER]"
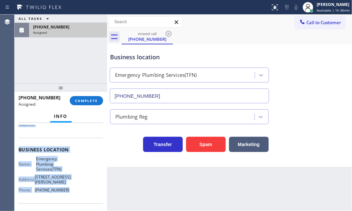
scroll to position [90, 0]
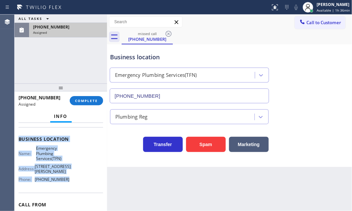
drag, startPoint x: 19, startPoint y: 172, endPoint x: 74, endPoint y: 187, distance: 57.5
click at [74, 187] on div "Context Queue: Plumbing Priority: 0 Task Age: [DEMOGRAPHIC_DATA] minute(s) Cust…" at bounding box center [61, 139] width 85 height 208
click at [86, 98] on span "COMPLETE" at bounding box center [86, 100] width 23 height 5
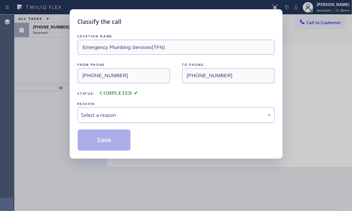
click at [132, 108] on div "Select a reason" at bounding box center [176, 115] width 197 height 16
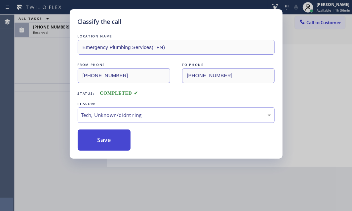
click at [106, 139] on button "Save" at bounding box center [104, 139] width 53 height 21
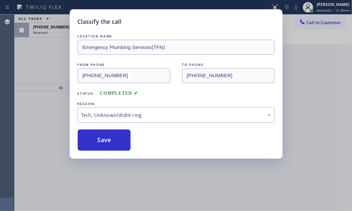
click at [52, 30] on div "Classify the call LOCATION NAME Emergency Plumbing Services(TFN) FROM PHONE [PH…" at bounding box center [176, 105] width 352 height 211
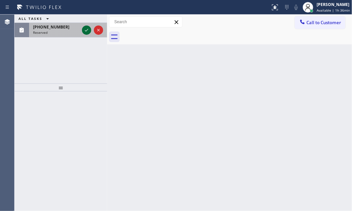
drag, startPoint x: 60, startPoint y: 30, endPoint x: 82, endPoint y: 30, distance: 22.2
click at [72, 30] on div "Reserved" at bounding box center [56, 32] width 46 height 5
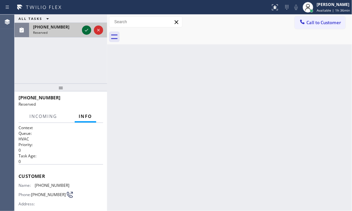
click at [83, 29] on icon at bounding box center [87, 30] width 8 height 8
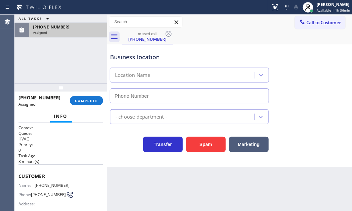
type input "[PHONE_NUMBER]"
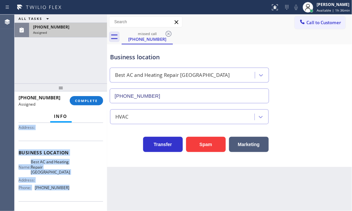
scroll to position [90, 0]
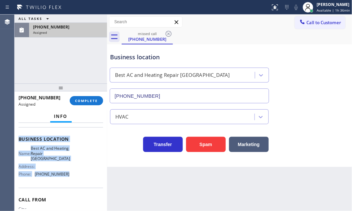
drag, startPoint x: 61, startPoint y: 187, endPoint x: 72, endPoint y: 183, distance: 12.1
click at [71, 184] on div "Context Queue: HVAC Priority: 0 Task Age: [DEMOGRAPHIC_DATA] minute(s) Customer…" at bounding box center [61, 167] width 93 height 88
click at [92, 99] on span "COMPLETE" at bounding box center [86, 100] width 23 height 5
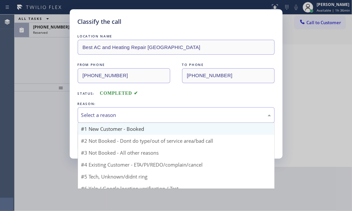
drag, startPoint x: 122, startPoint y: 111, endPoint x: 118, endPoint y: 128, distance: 17.3
click at [121, 115] on div "Select a reason" at bounding box center [176, 115] width 190 height 8
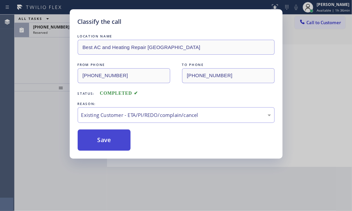
click at [115, 134] on button "Save" at bounding box center [104, 139] width 53 height 21
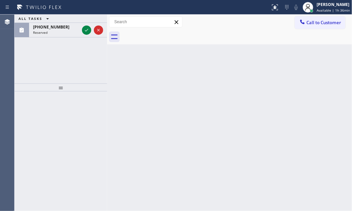
drag, startPoint x: 86, startPoint y: 31, endPoint x: 65, endPoint y: 79, distance: 52.5
click at [86, 31] on icon at bounding box center [87, 30] width 8 height 8
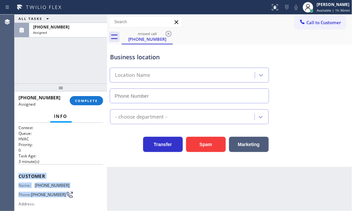
type input "[PHONE_NUMBER]"
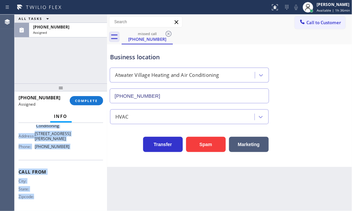
scroll to position [124, 0]
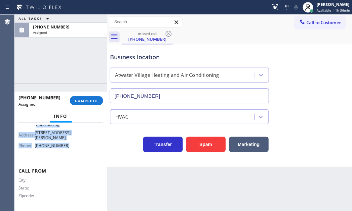
drag, startPoint x: 56, startPoint y: 184, endPoint x: 77, endPoint y: 144, distance: 45.6
click at [77, 144] on div "Context Queue: HVAC Priority: 0 Task Age: [DEMOGRAPHIC_DATA] minute(s) Customer…" at bounding box center [61, 167] width 93 height 88
click at [88, 100] on span "COMPLETE" at bounding box center [86, 100] width 23 height 5
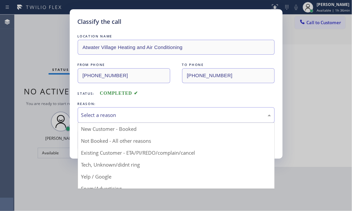
drag, startPoint x: 168, startPoint y: 107, endPoint x: 160, endPoint y: 117, distance: 12.9
click at [167, 108] on div "Select a reason" at bounding box center [176, 115] width 197 height 16
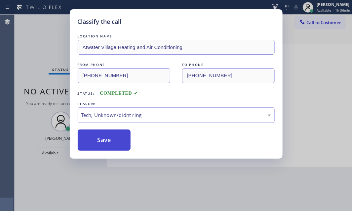
click at [104, 131] on button "Save" at bounding box center [104, 139] width 53 height 21
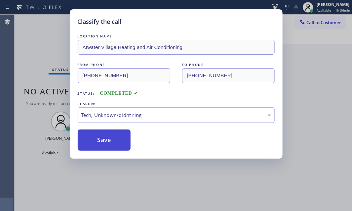
click at [104, 130] on button "Save" at bounding box center [104, 139] width 53 height 21
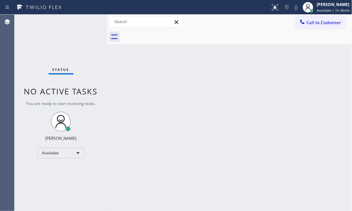
drag, startPoint x: 148, startPoint y: 57, endPoint x: 181, endPoint y: 60, distance: 33.2
click at [154, 57] on div "Back to Dashboard Change Sender ID Customers Technicians Select a contact Outbo…" at bounding box center [229, 113] width 245 height 196
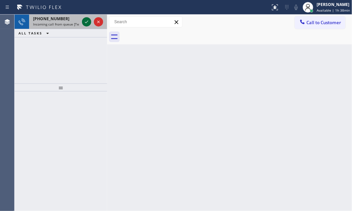
click at [85, 22] on icon at bounding box center [87, 22] width 8 height 8
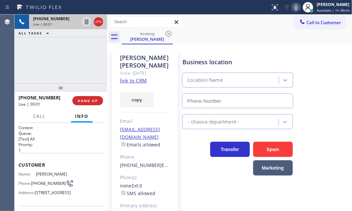
type input "[PHONE_NUMBER]"
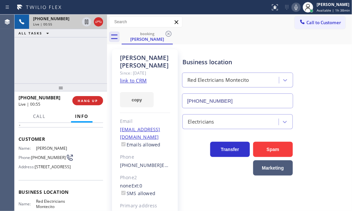
scroll to position [90, 0]
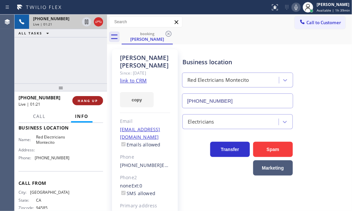
click at [89, 100] on span "HANG UP" at bounding box center [88, 100] width 20 height 5
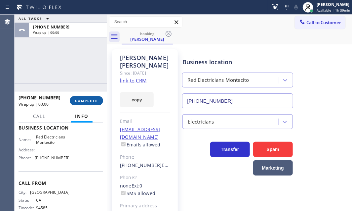
click at [88, 101] on span "COMPLETE" at bounding box center [86, 100] width 23 height 5
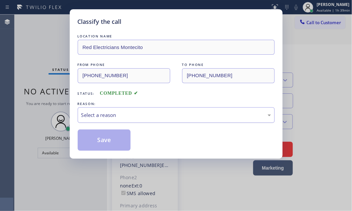
click at [131, 112] on div "Select a reason" at bounding box center [176, 115] width 190 height 8
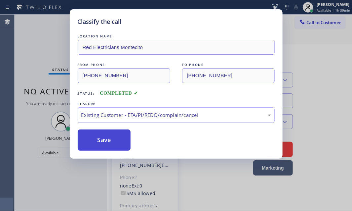
click at [106, 138] on button "Save" at bounding box center [104, 139] width 53 height 21
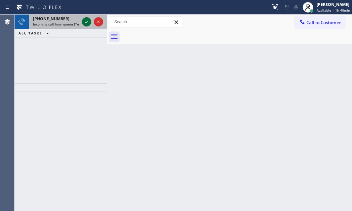
click at [89, 23] on icon at bounding box center [87, 22] width 8 height 8
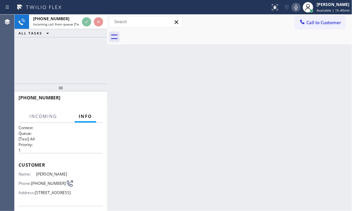
scroll to position [30, 0]
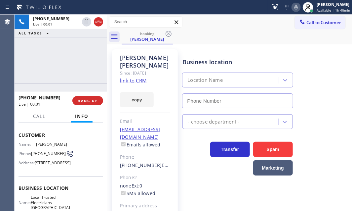
type input "[PHONE_NUMBER]"
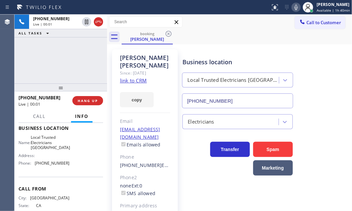
scroll to position [90, 0]
click at [92, 100] on span "HANG UP" at bounding box center [88, 100] width 20 height 5
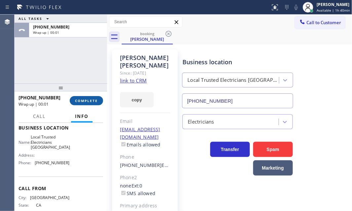
click at [93, 101] on span "COMPLETE" at bounding box center [86, 100] width 23 height 5
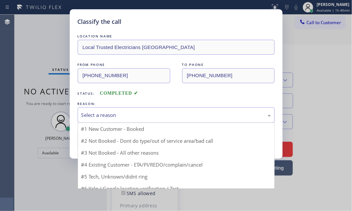
click at [147, 117] on div "Select a reason" at bounding box center [176, 115] width 190 height 8
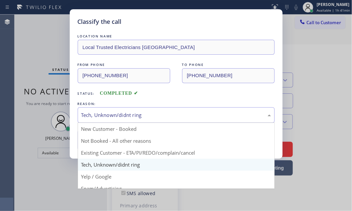
click at [141, 111] on div "Tech, Unknown/didnt ring" at bounding box center [176, 115] width 190 height 8
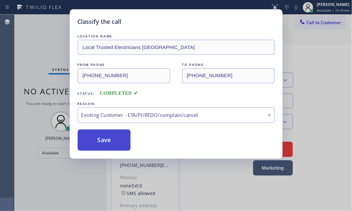
click at [114, 137] on button "Save" at bounding box center [104, 139] width 53 height 21
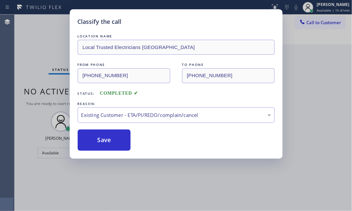
click at [36, 30] on div "Classify the call LOCATION NAME Local Trusted Electricians Mission Canyon FROM …" at bounding box center [176, 105] width 352 height 211
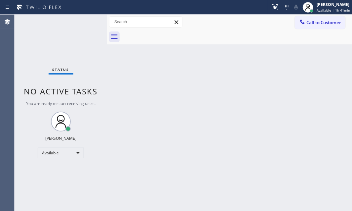
click at [43, 28] on div "Status No active tasks You are ready to start receiving tasks. [PERSON_NAME] Av…" at bounding box center [61, 113] width 93 height 196
click at [332, 6] on div "[PERSON_NAME]" at bounding box center [333, 5] width 33 height 6
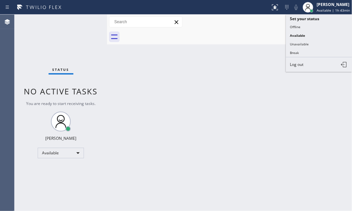
click at [304, 26] on button "Offline" at bounding box center [319, 26] width 66 height 9
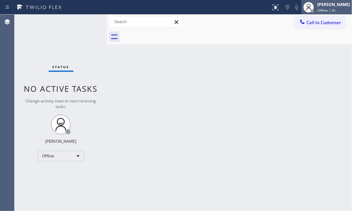
click at [324, 9] on span "Offline | 0s" at bounding box center [326, 10] width 18 height 5
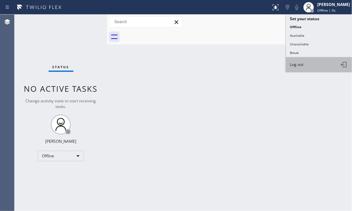
click at [316, 64] on button "Log out" at bounding box center [319, 64] width 66 height 15
